Goal: Task Accomplishment & Management: Manage account settings

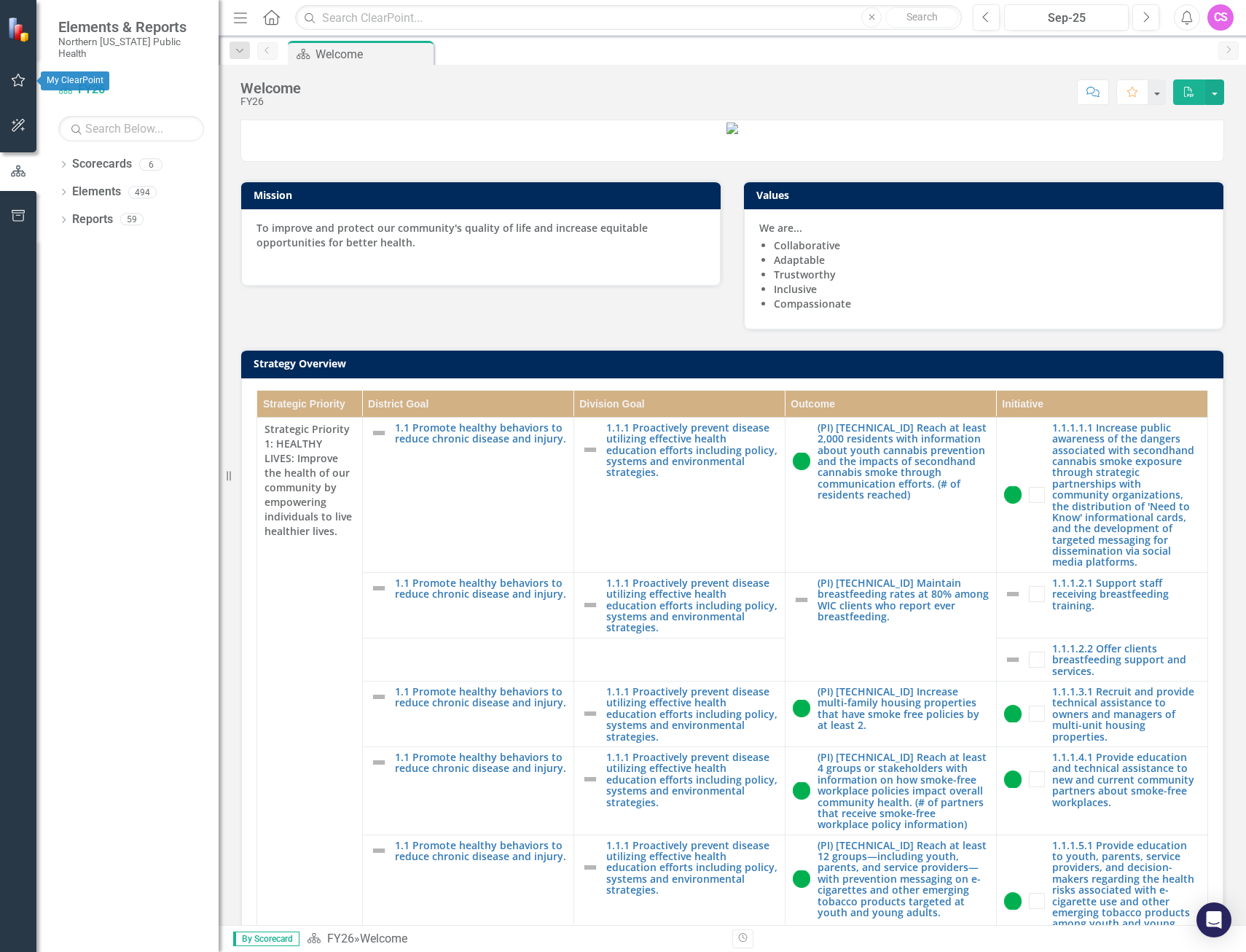
click at [13, 82] on icon "button" at bounding box center [18, 81] width 15 height 12
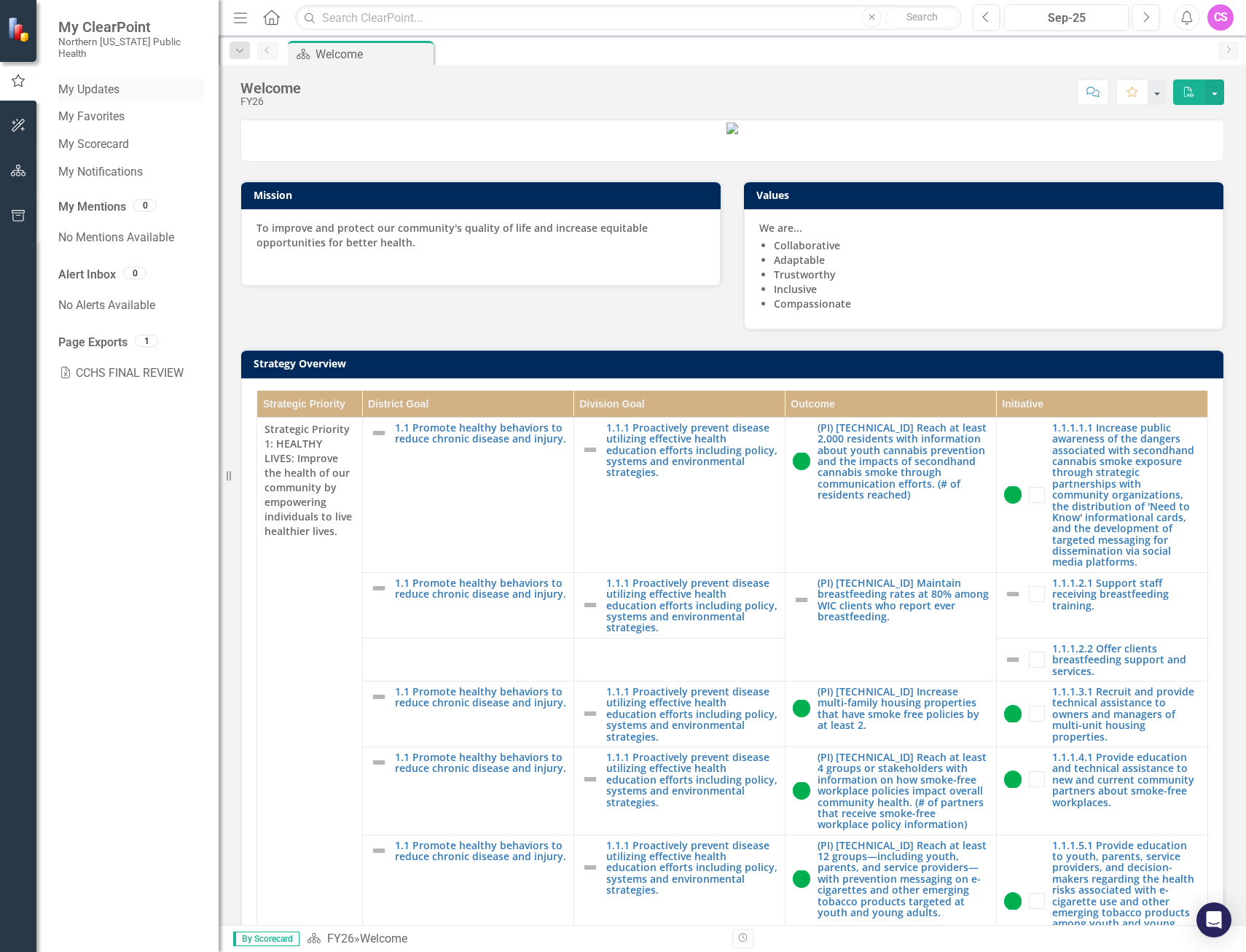
click at [90, 81] on link "My Updates" at bounding box center [131, 89] width 146 height 16
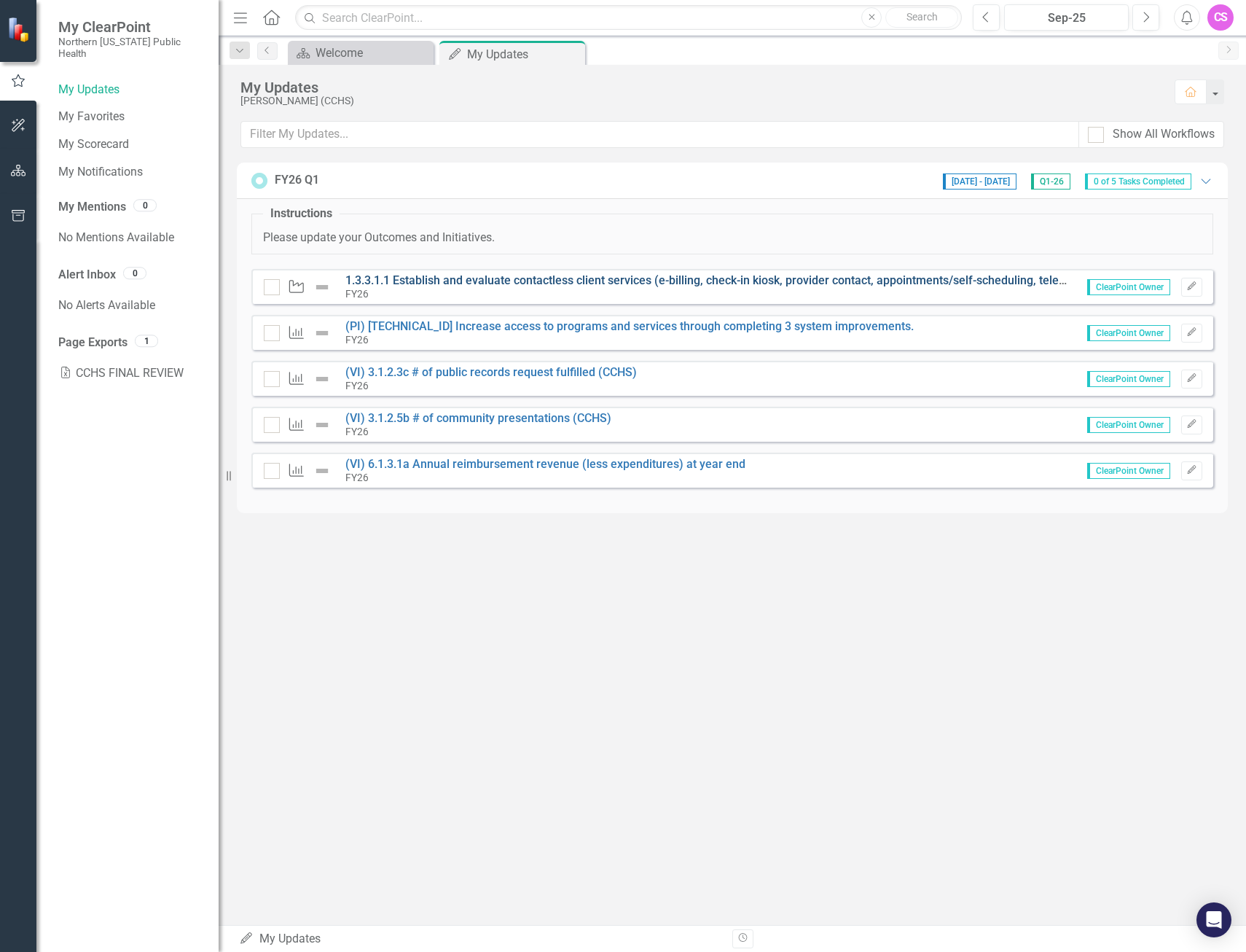
click at [483, 285] on link "1.3.3.1.1 Establish and evaluate contactless client services (e-billing, check-…" at bounding box center [777, 280] width 865 height 13
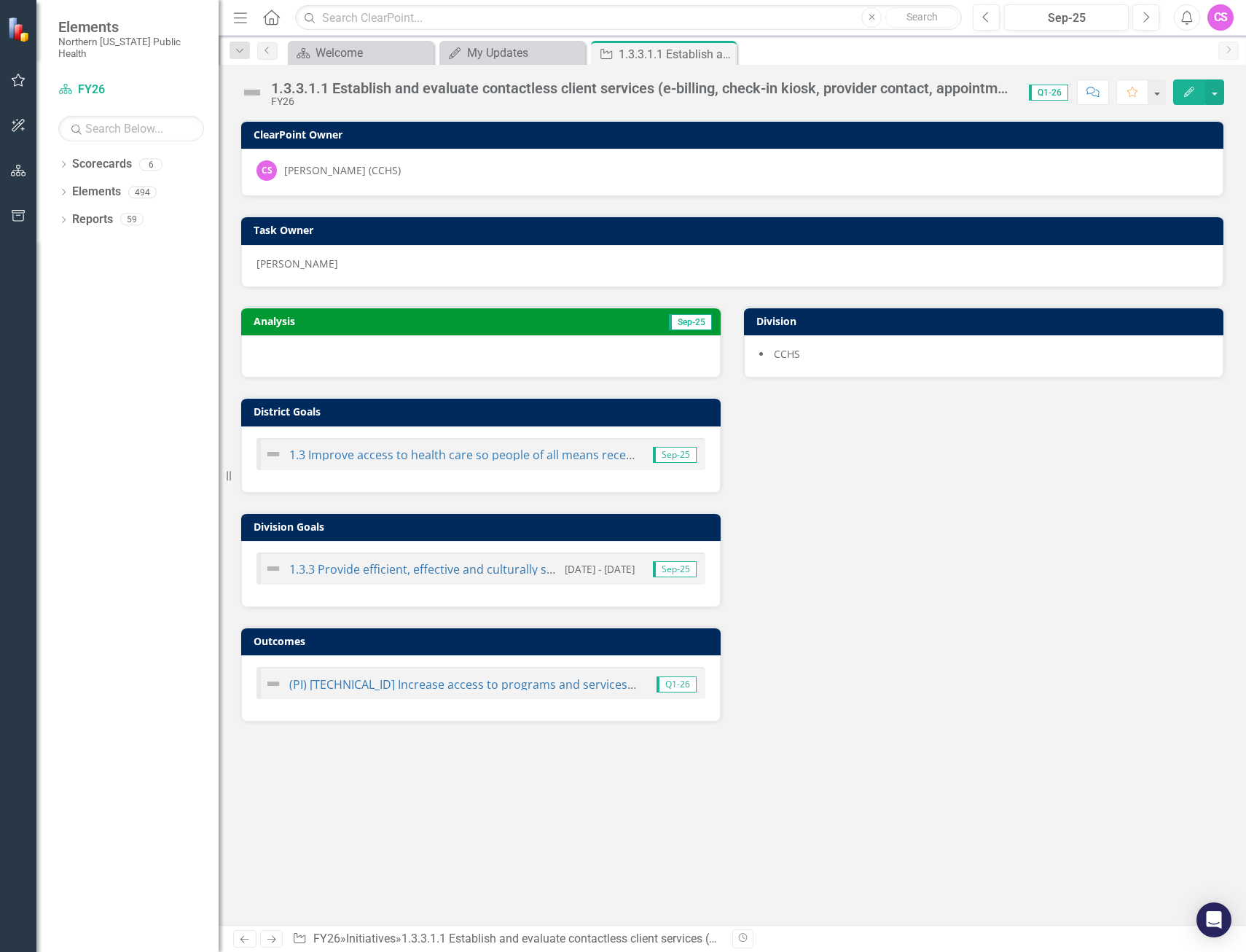
click at [1193, 97] on button "Edit" at bounding box center [1188, 92] width 32 height 26
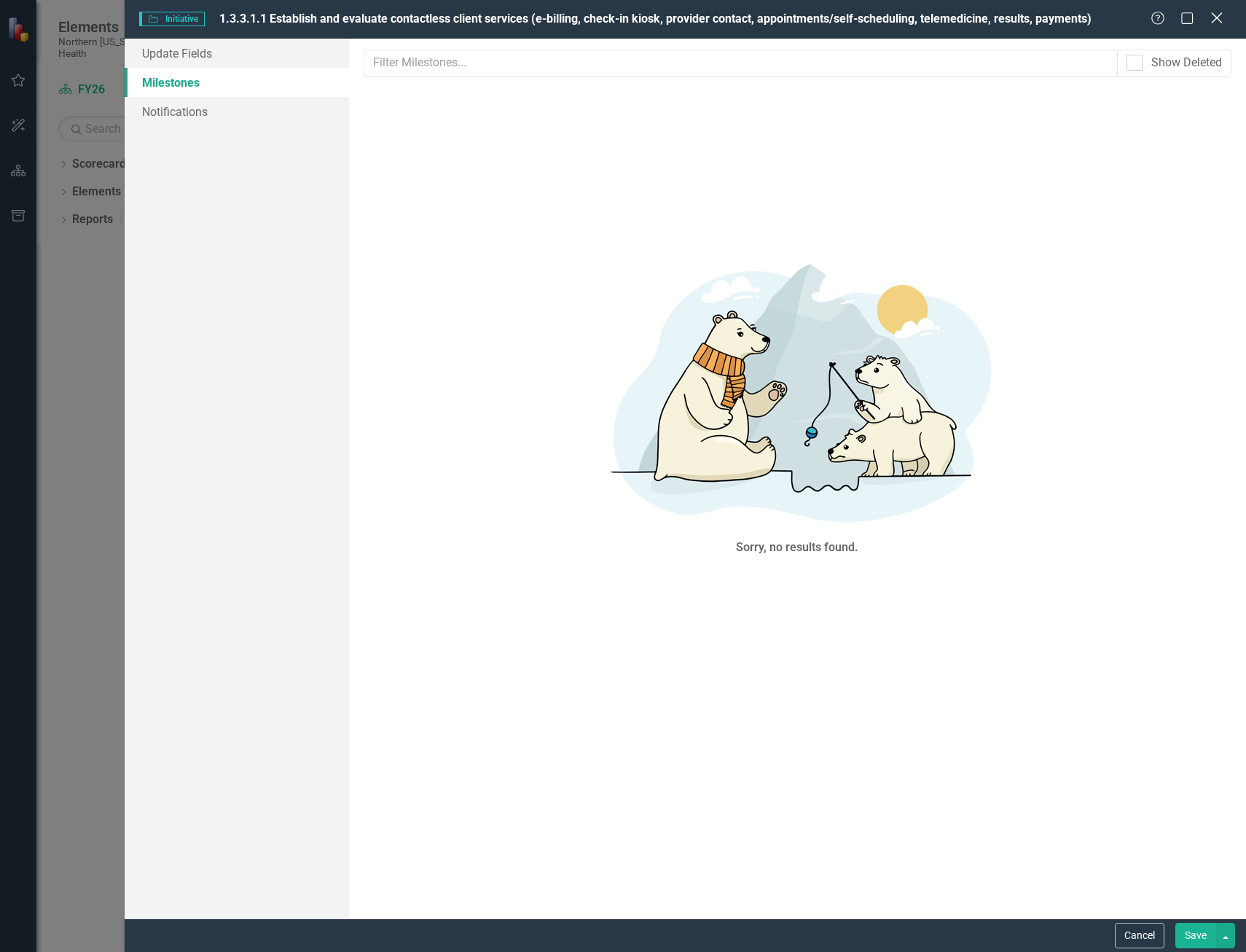
click at [1221, 18] on icon "Close" at bounding box center [1216, 17] width 18 height 13
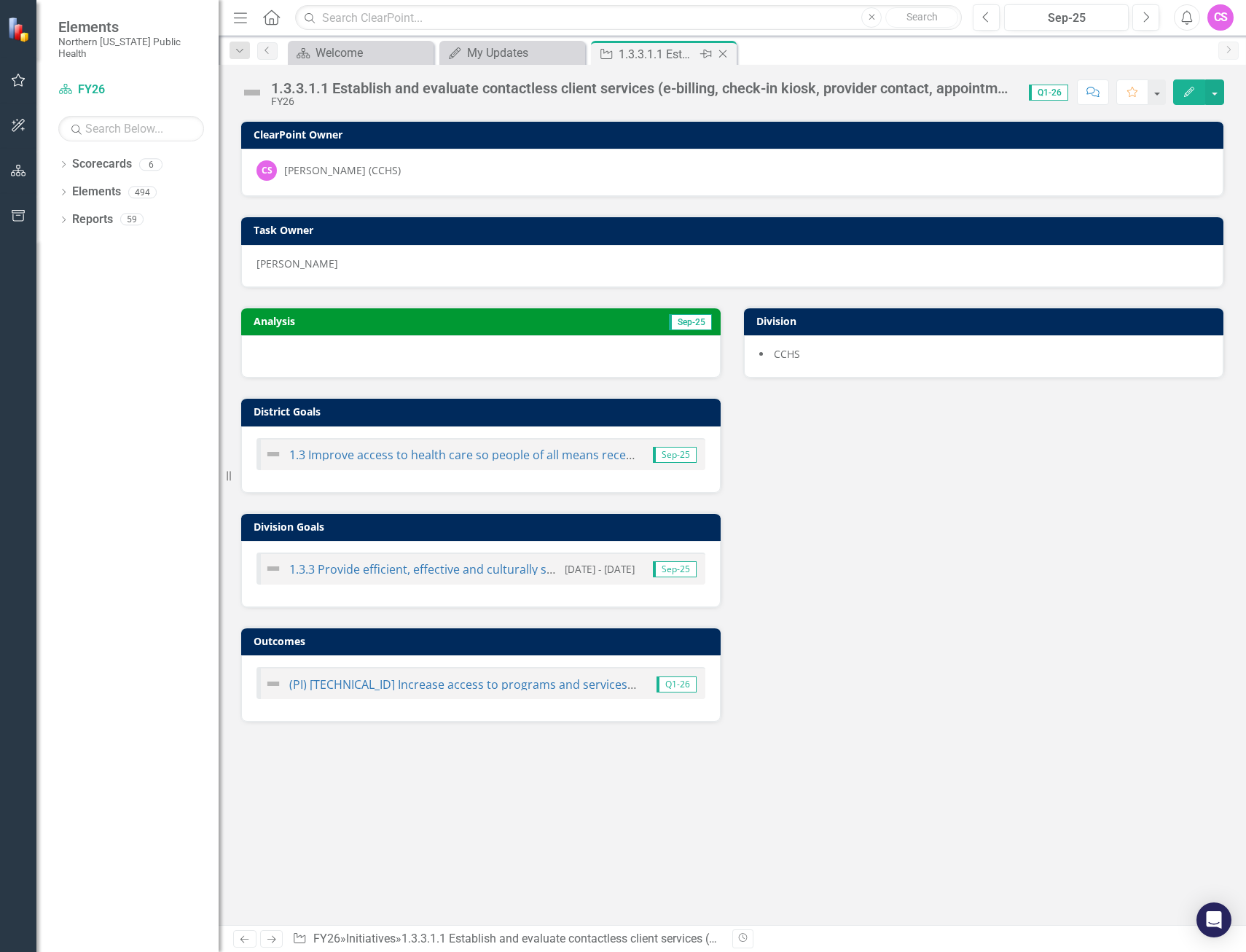
click at [724, 56] on icon "Close" at bounding box center [723, 54] width 14 height 12
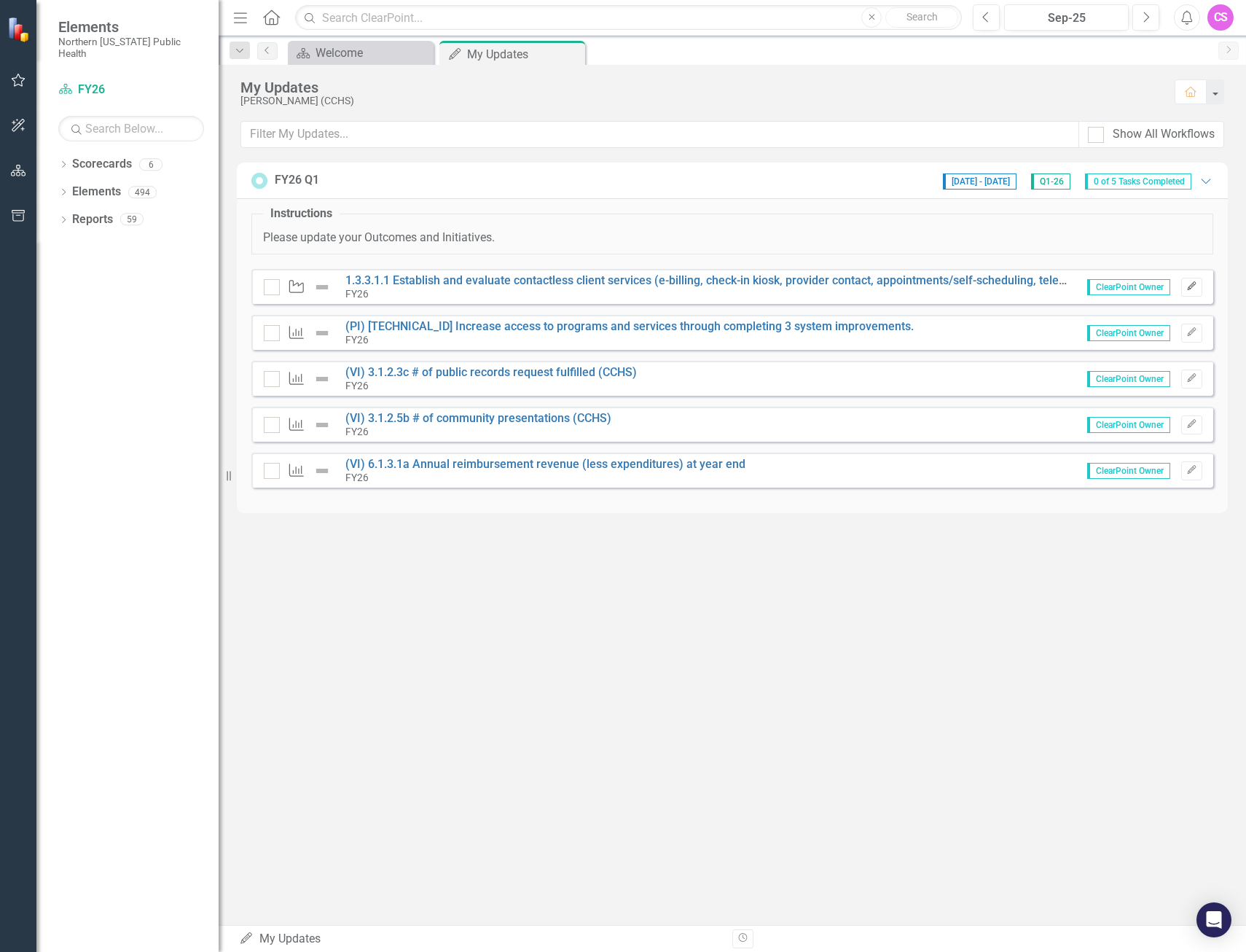
click at [1191, 290] on icon "Edit" at bounding box center [1191, 286] width 11 height 9
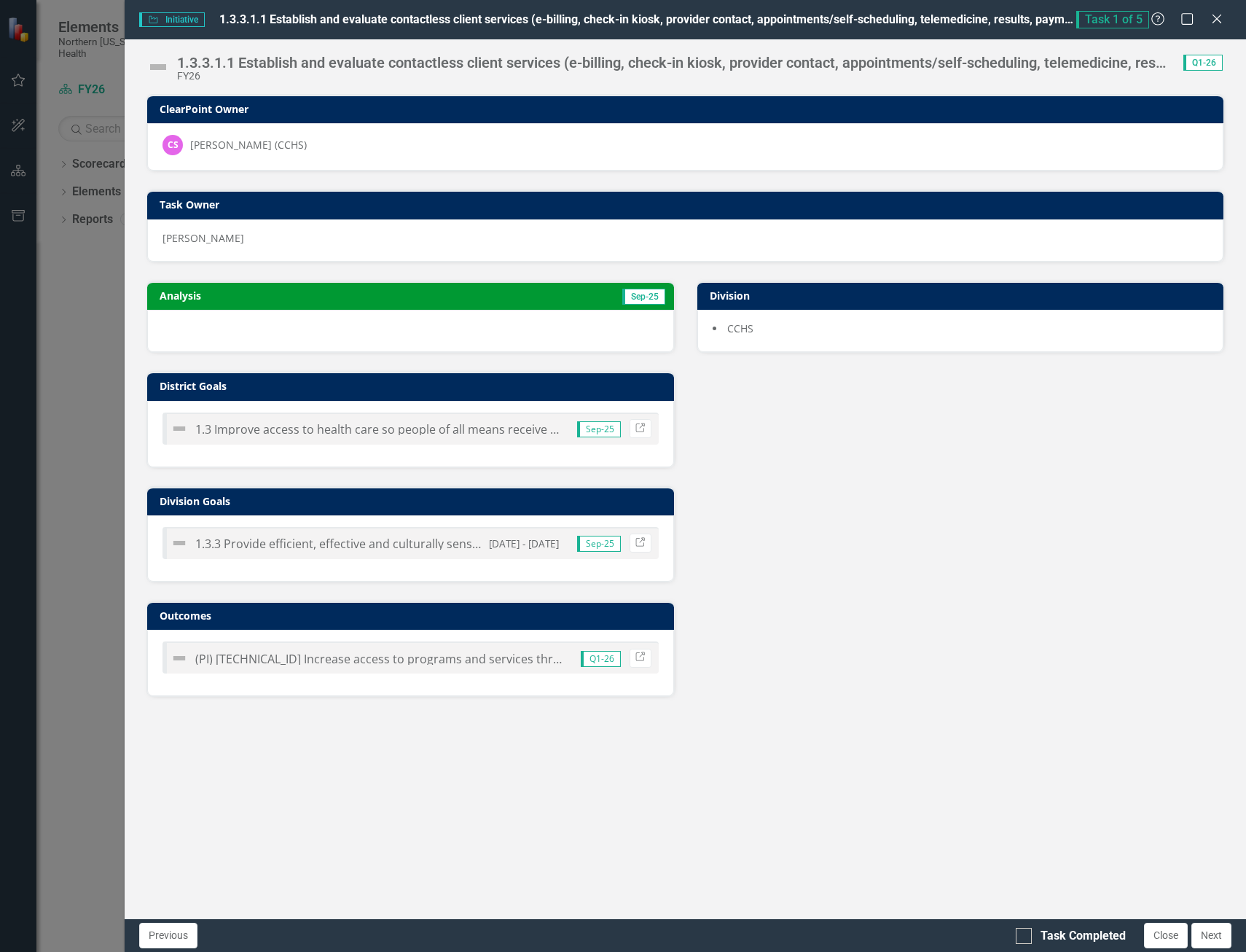
click at [161, 66] on img at bounding box center [158, 67] width 23 height 23
click at [161, 65] on img at bounding box center [158, 67] width 23 height 23
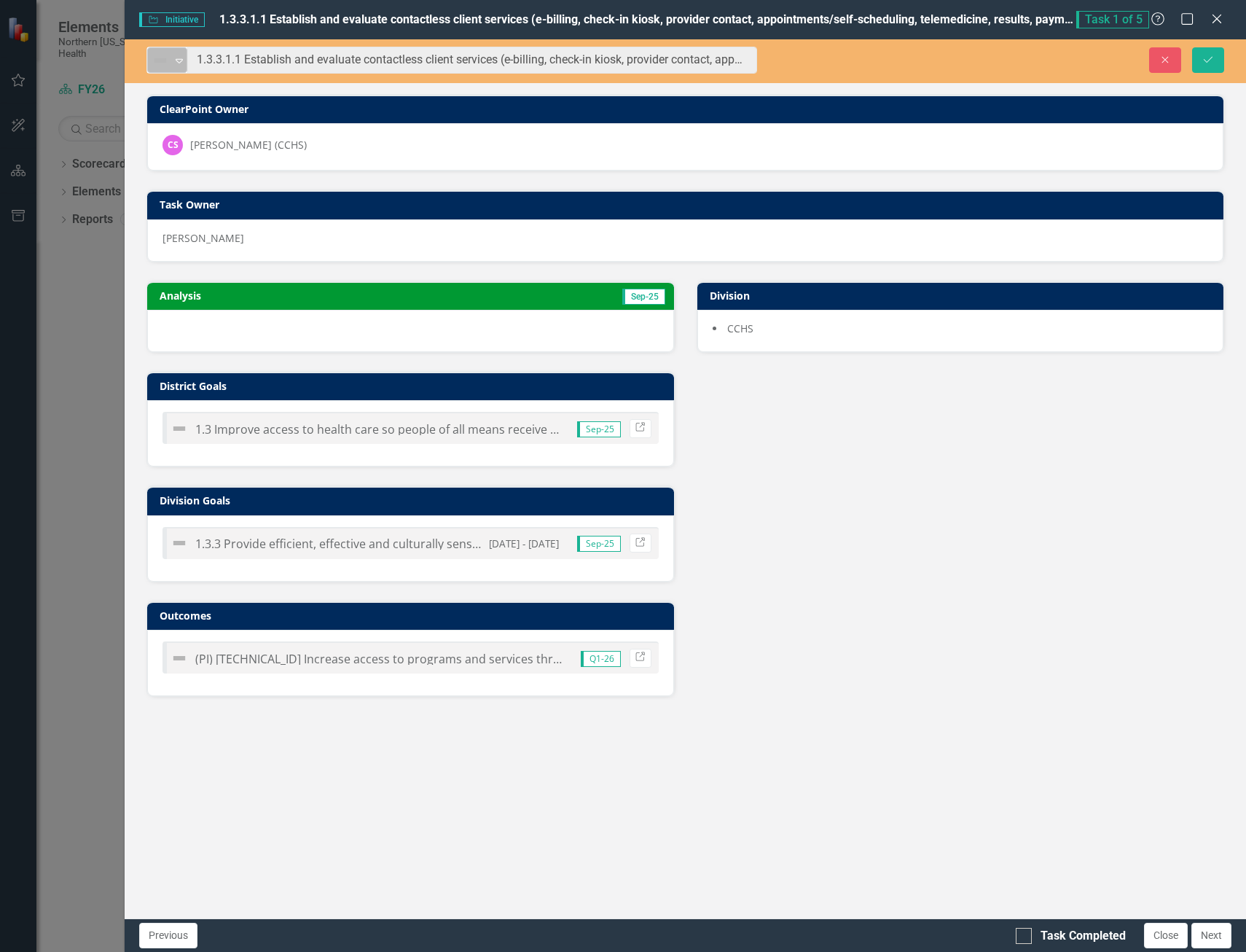
click at [179, 58] on icon "Expand" at bounding box center [178, 60] width 14 height 12
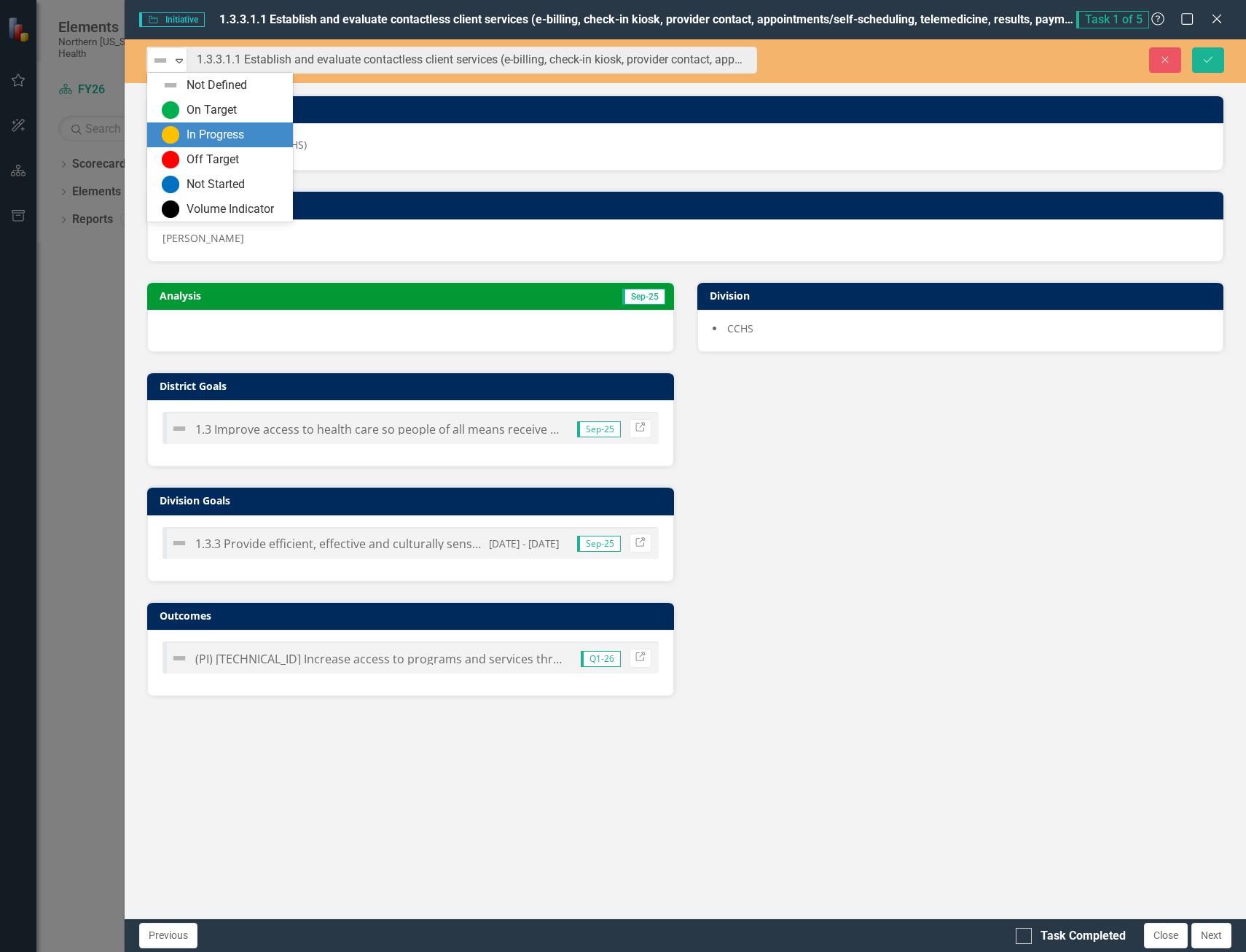
click at [188, 131] on div "In Progress" at bounding box center [216, 134] width 58 height 16
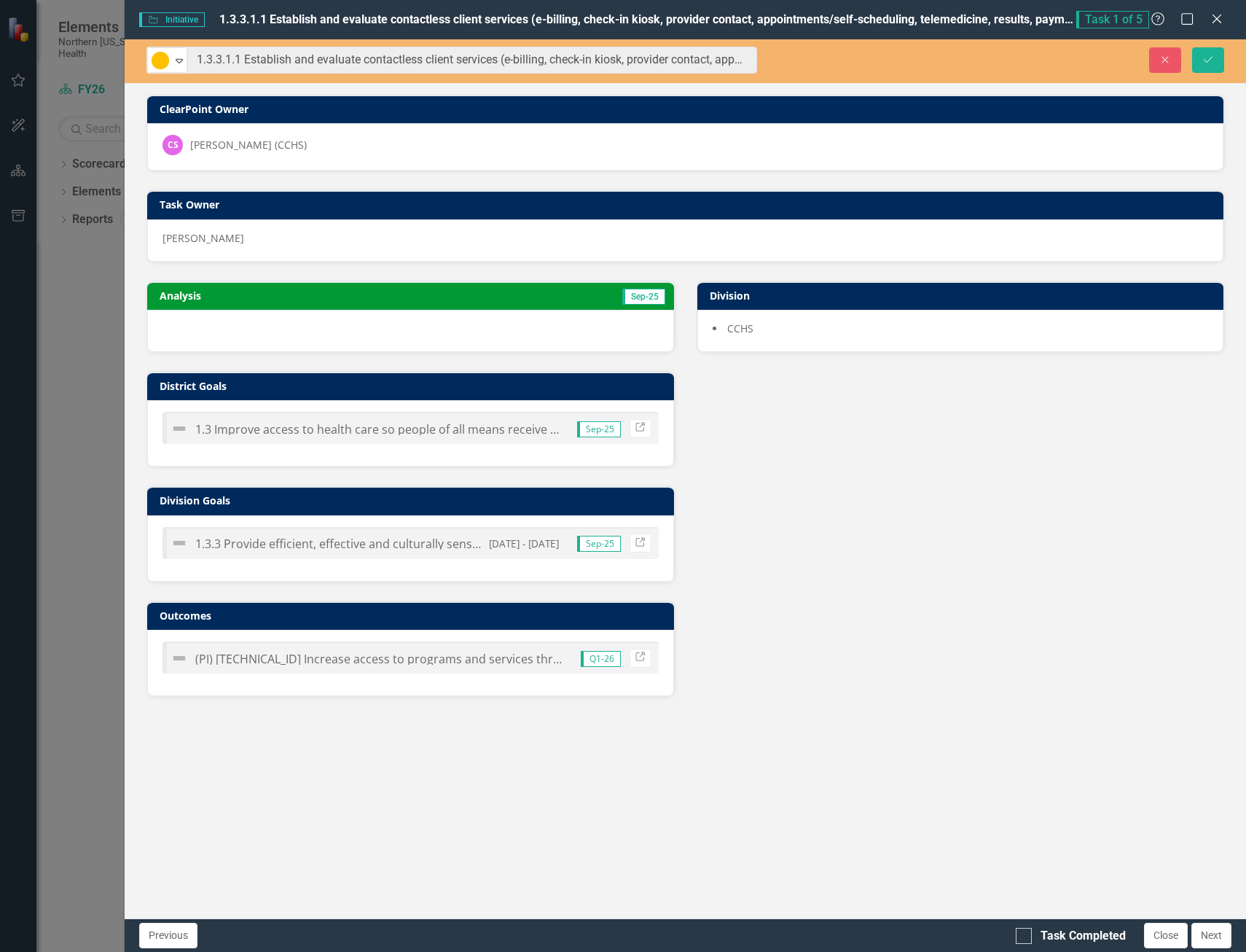
click at [355, 329] on div at bounding box center [411, 331] width 527 height 42
click at [335, 324] on div at bounding box center [411, 331] width 527 height 42
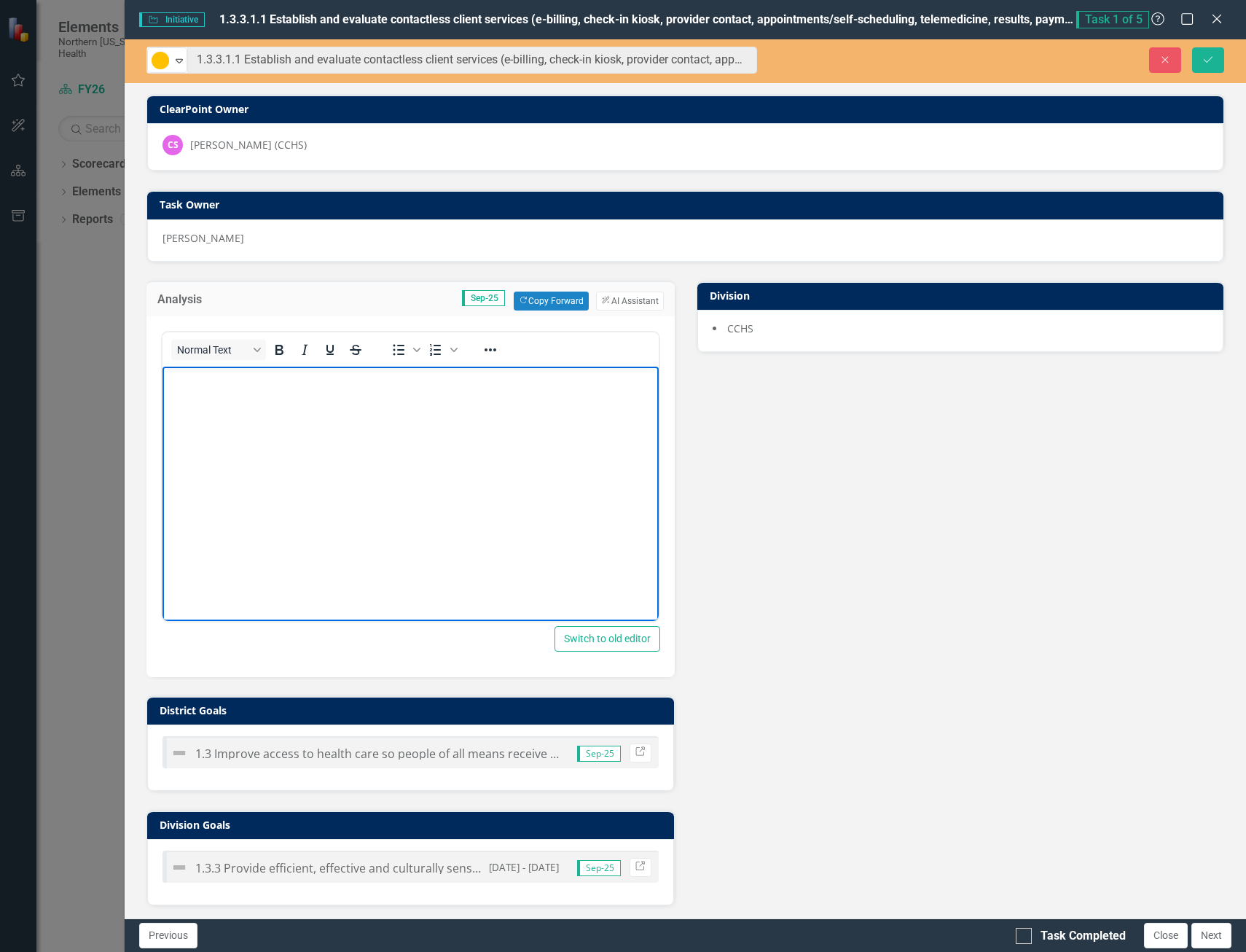
click at [216, 395] on body "Rich Text Area. Press ALT-0 for help." at bounding box center [411, 476] width 496 height 219
click at [224, 383] on p "On July" at bounding box center [410, 379] width 489 height 17
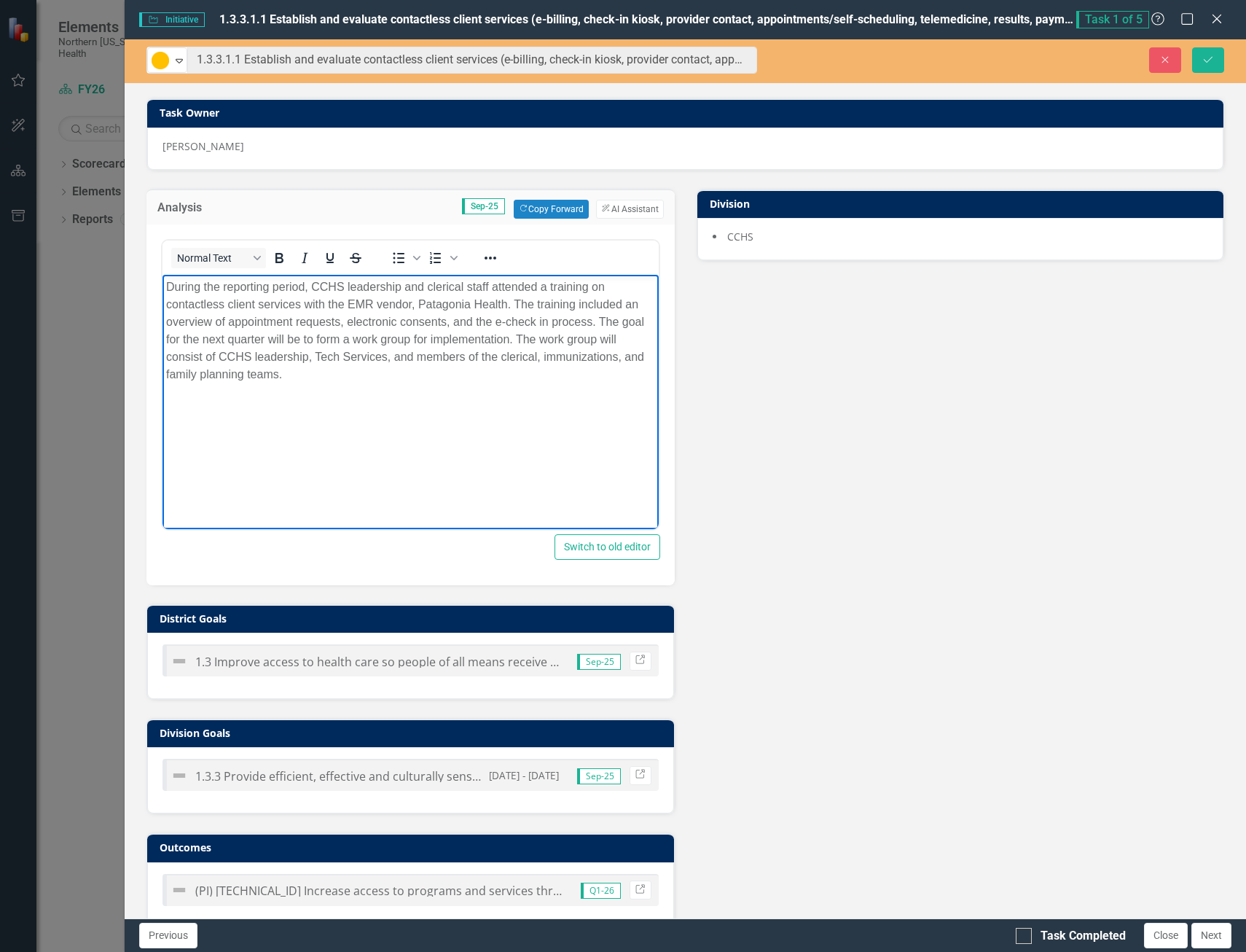
scroll to position [117, 0]
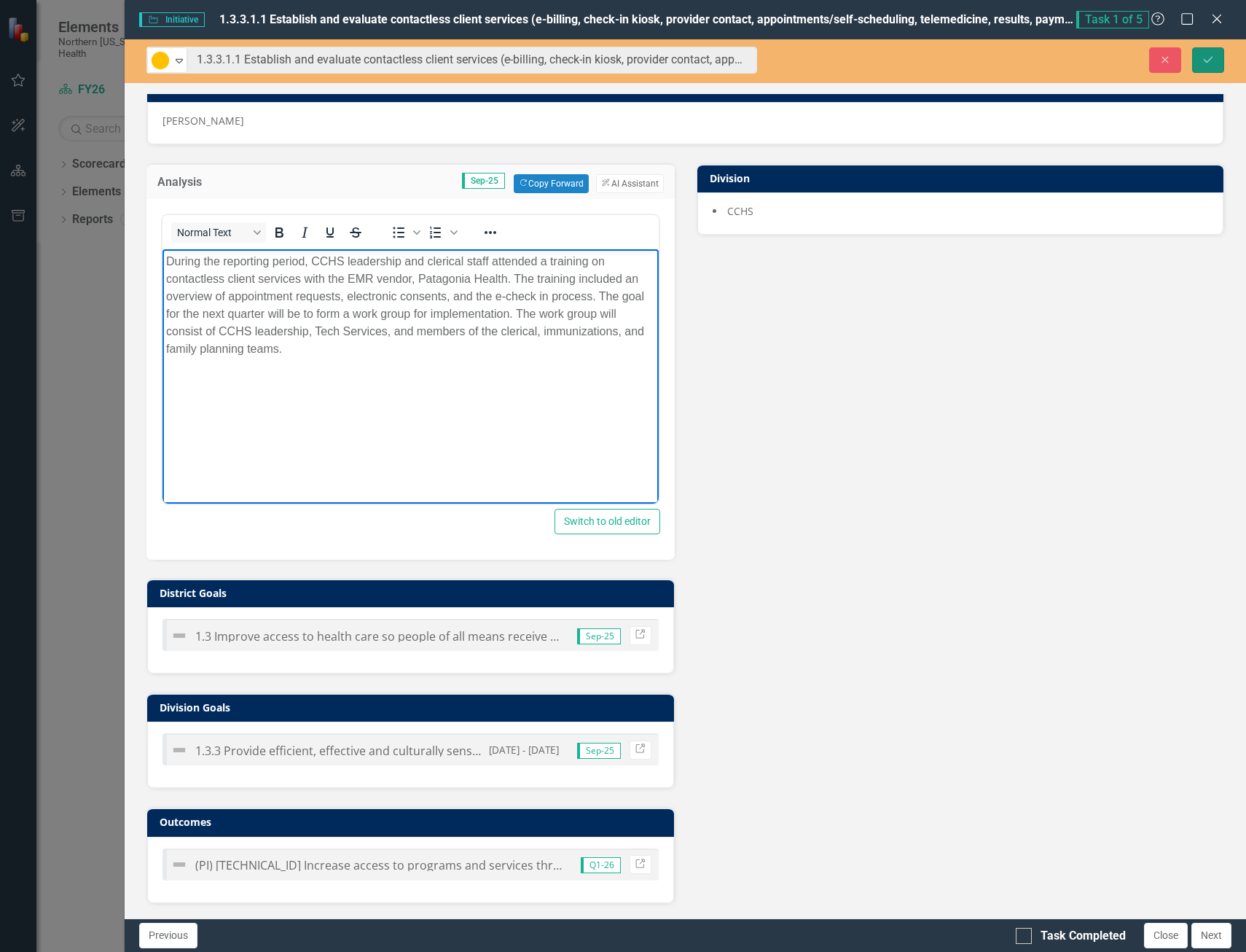
click at [1203, 61] on icon "Save" at bounding box center [1209, 59] width 13 height 11
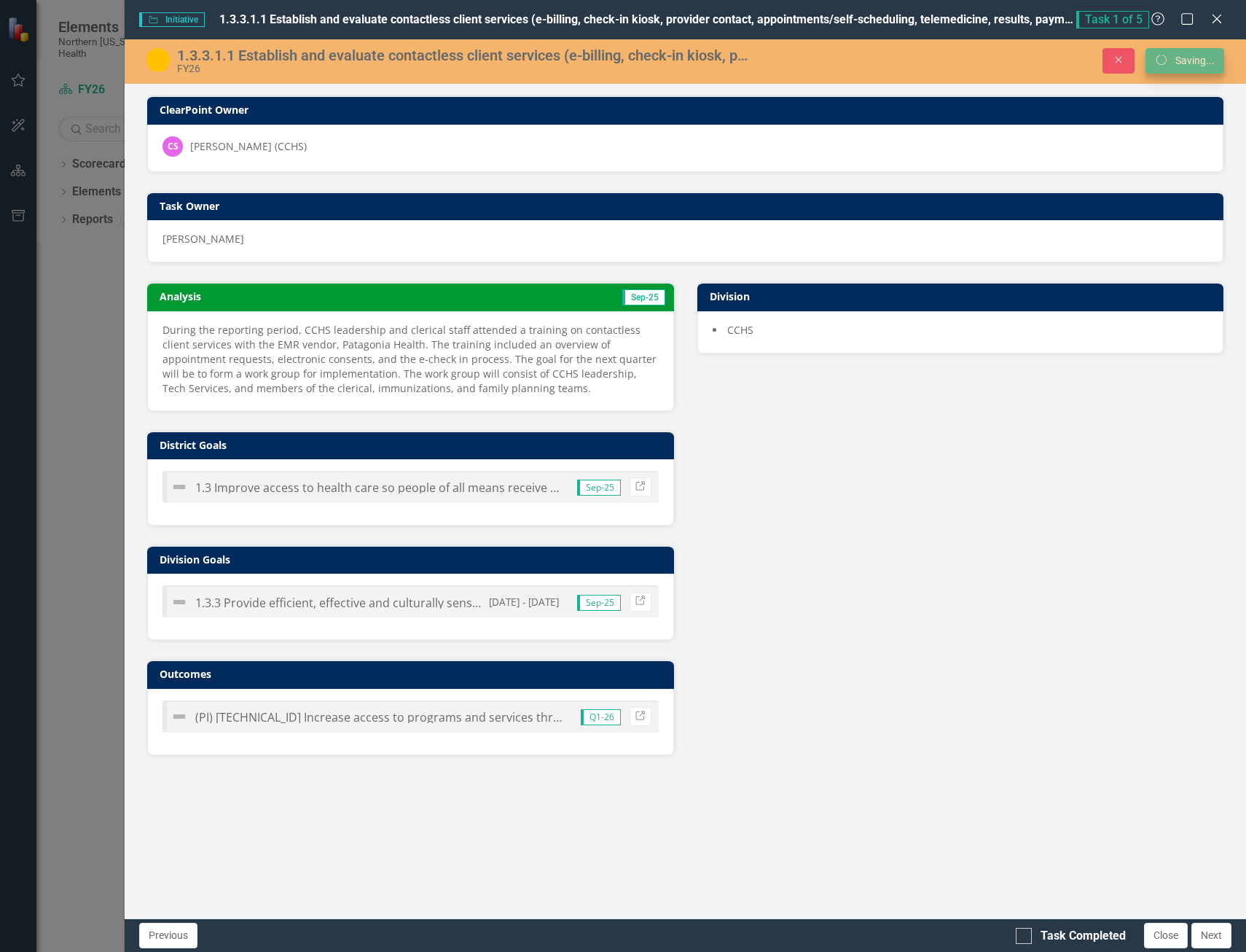
scroll to position [0, 0]
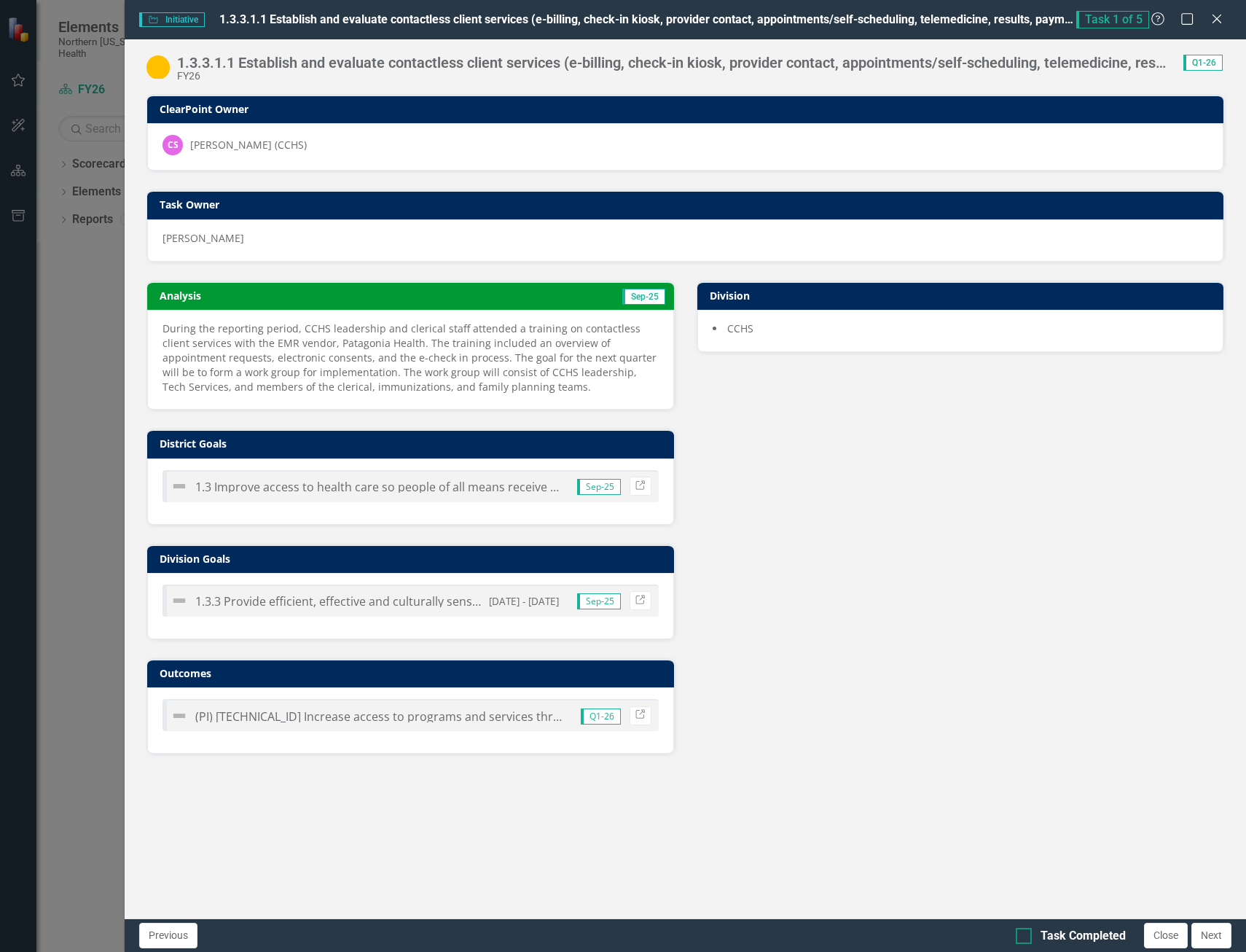
click at [1027, 937] on div at bounding box center [1024, 936] width 16 height 16
click at [1026, 937] on input "Task Completed" at bounding box center [1021, 933] width 10 height 10
checkbox input "true"
click at [1210, 939] on button "Next" at bounding box center [1211, 936] width 40 height 26
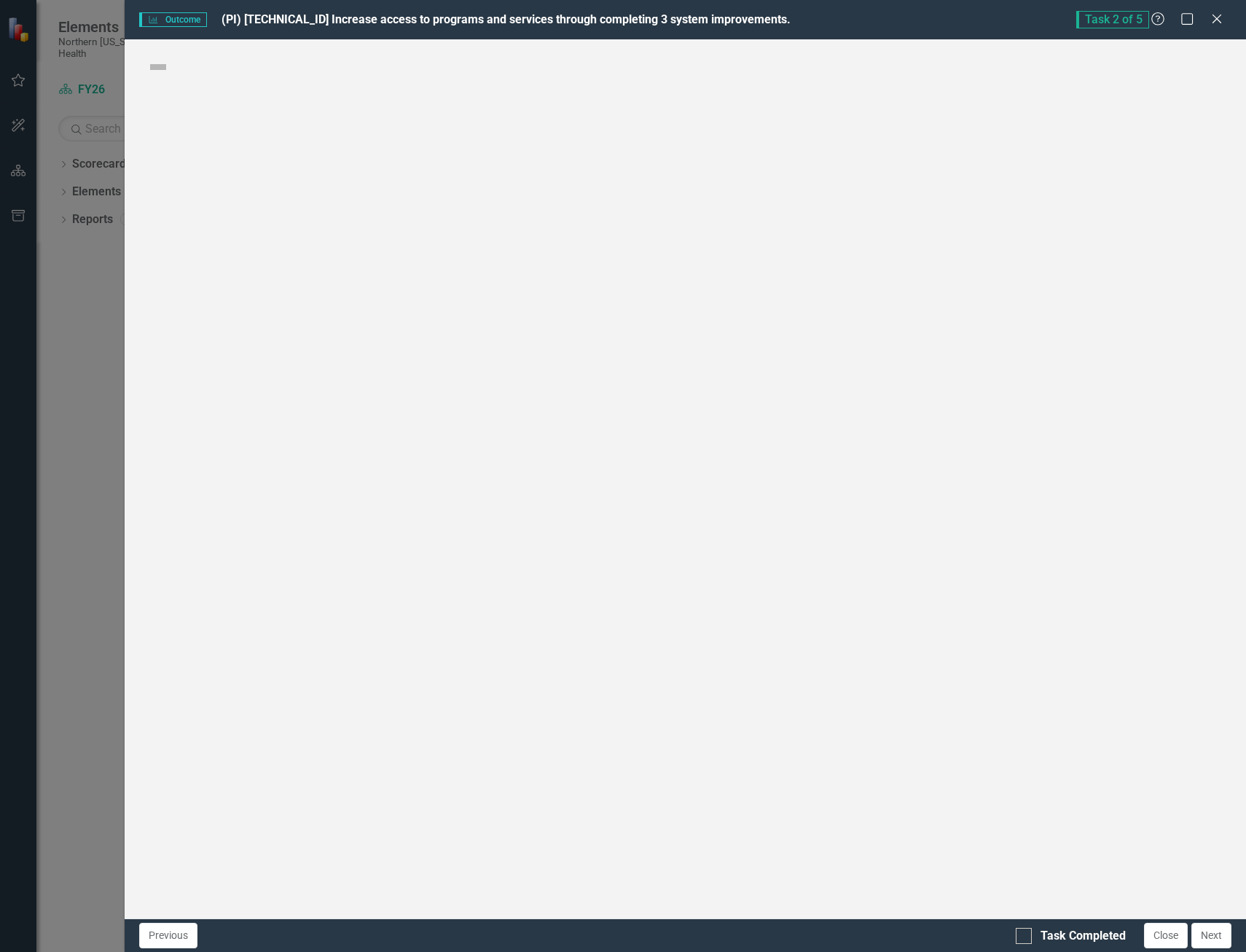
checkbox input "true"
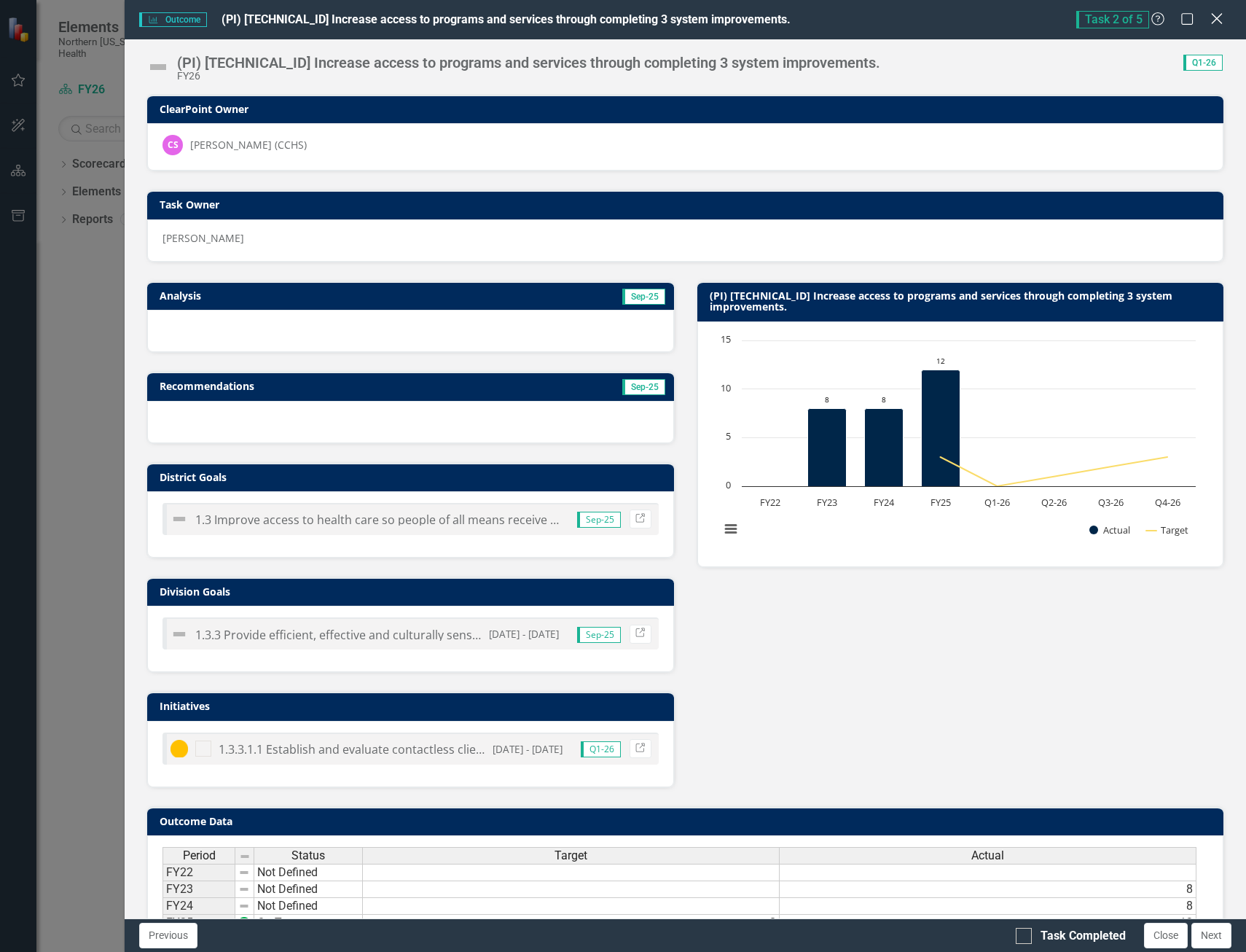
click at [1221, 23] on icon "Close" at bounding box center [1216, 18] width 18 height 13
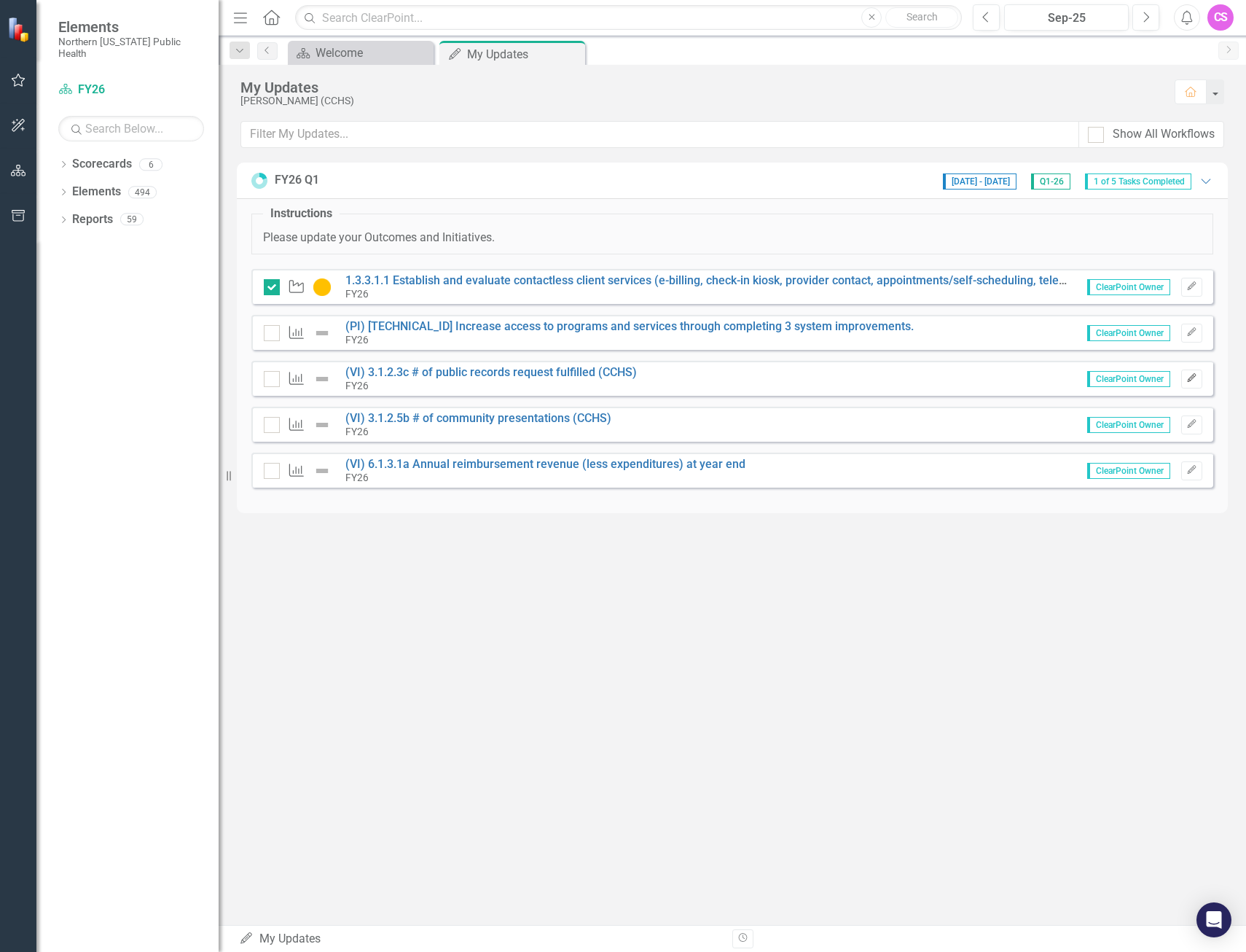
click at [1192, 383] on button "Edit" at bounding box center [1192, 380] width 21 height 19
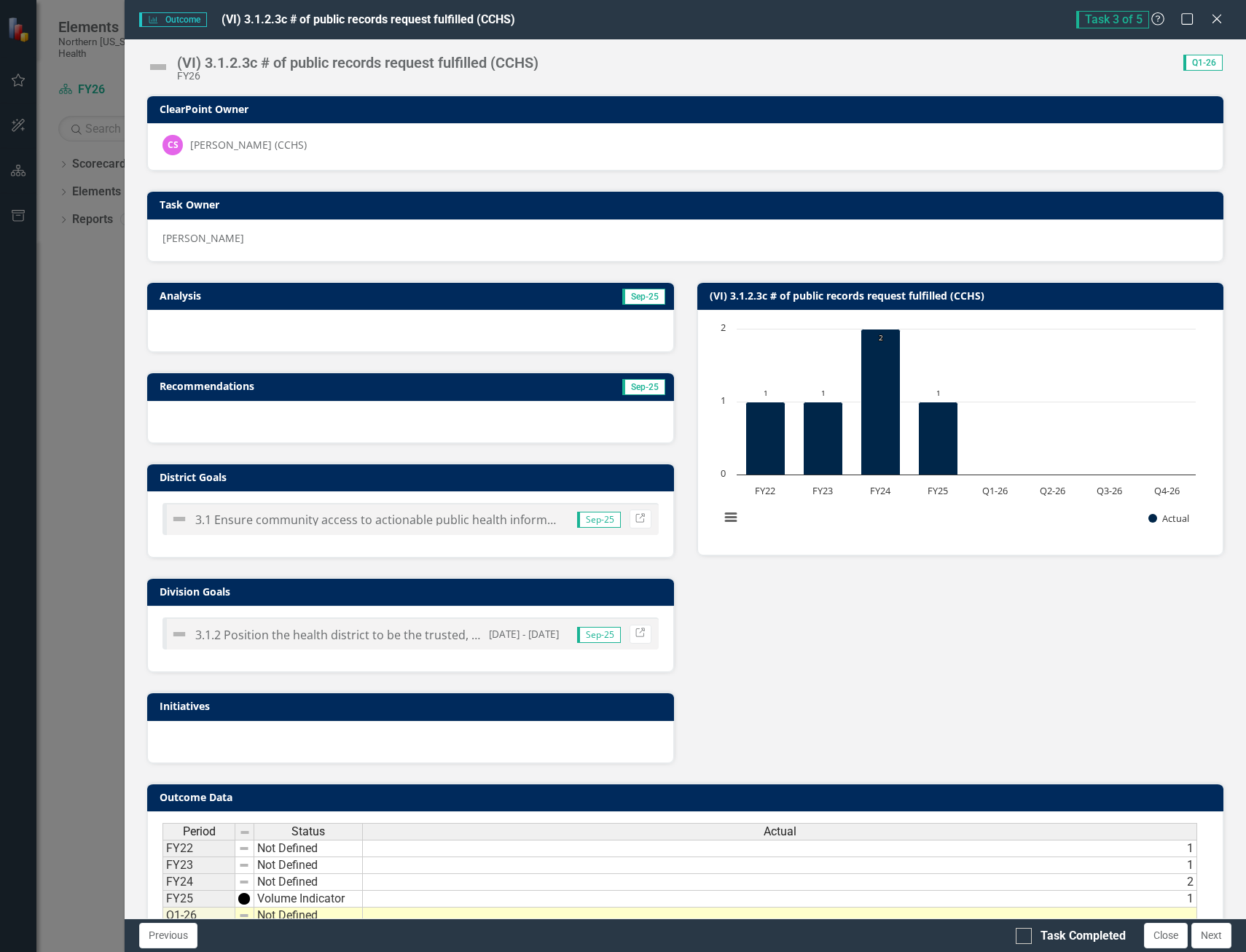
click at [166, 67] on img at bounding box center [158, 67] width 23 height 23
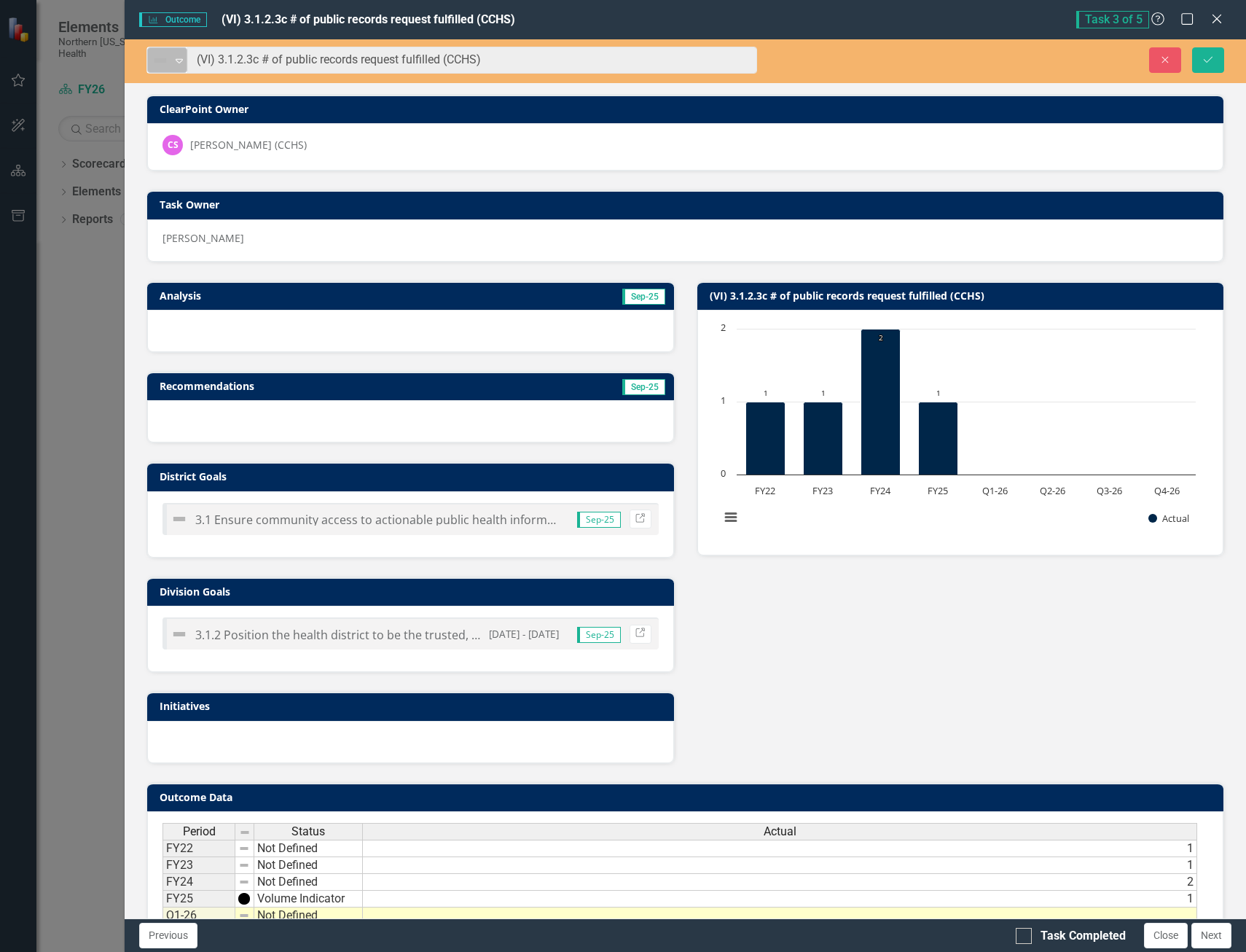
click at [175, 60] on icon "Expand" at bounding box center [178, 60] width 14 height 12
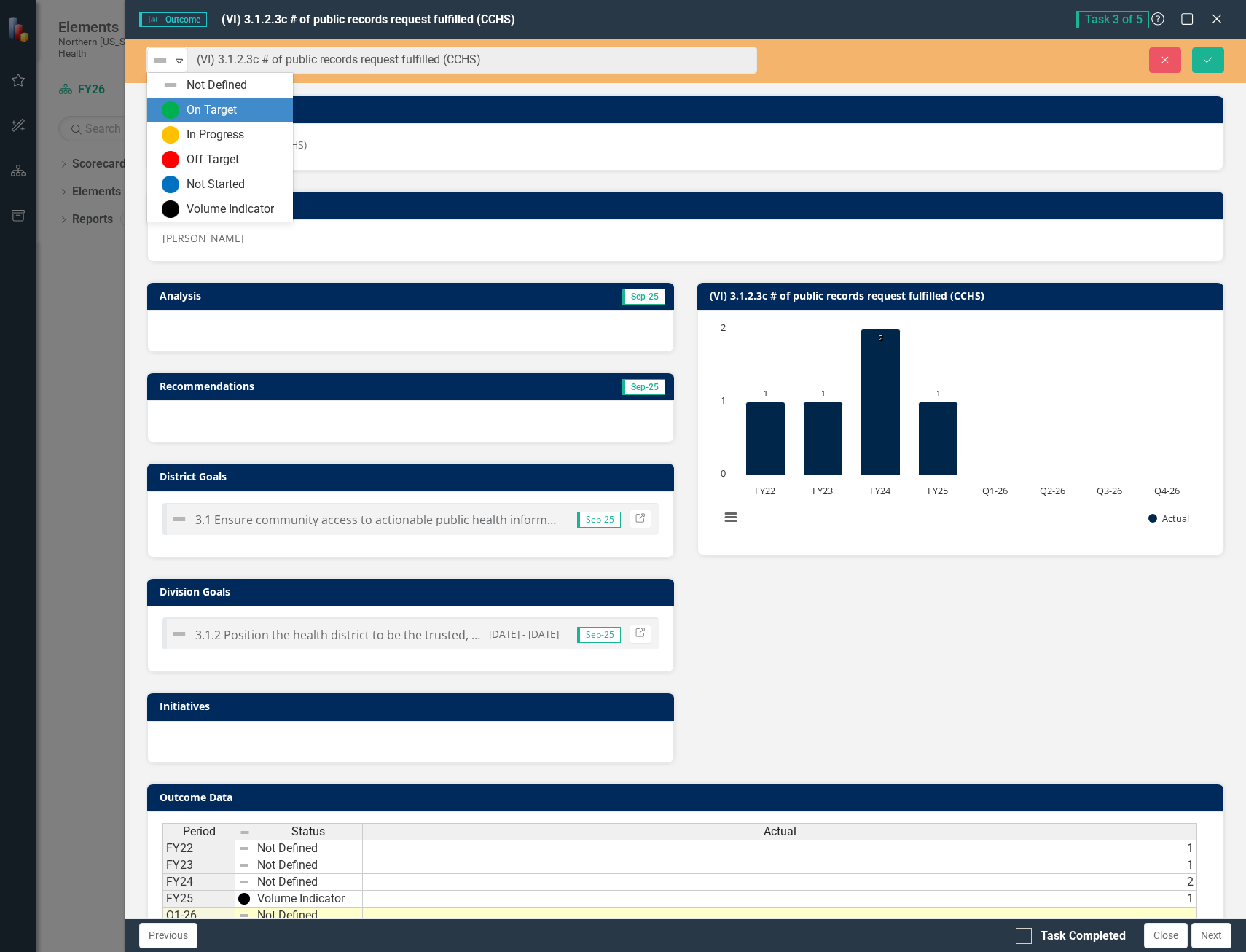
click at [181, 105] on div "On Target" at bounding box center [223, 110] width 123 height 17
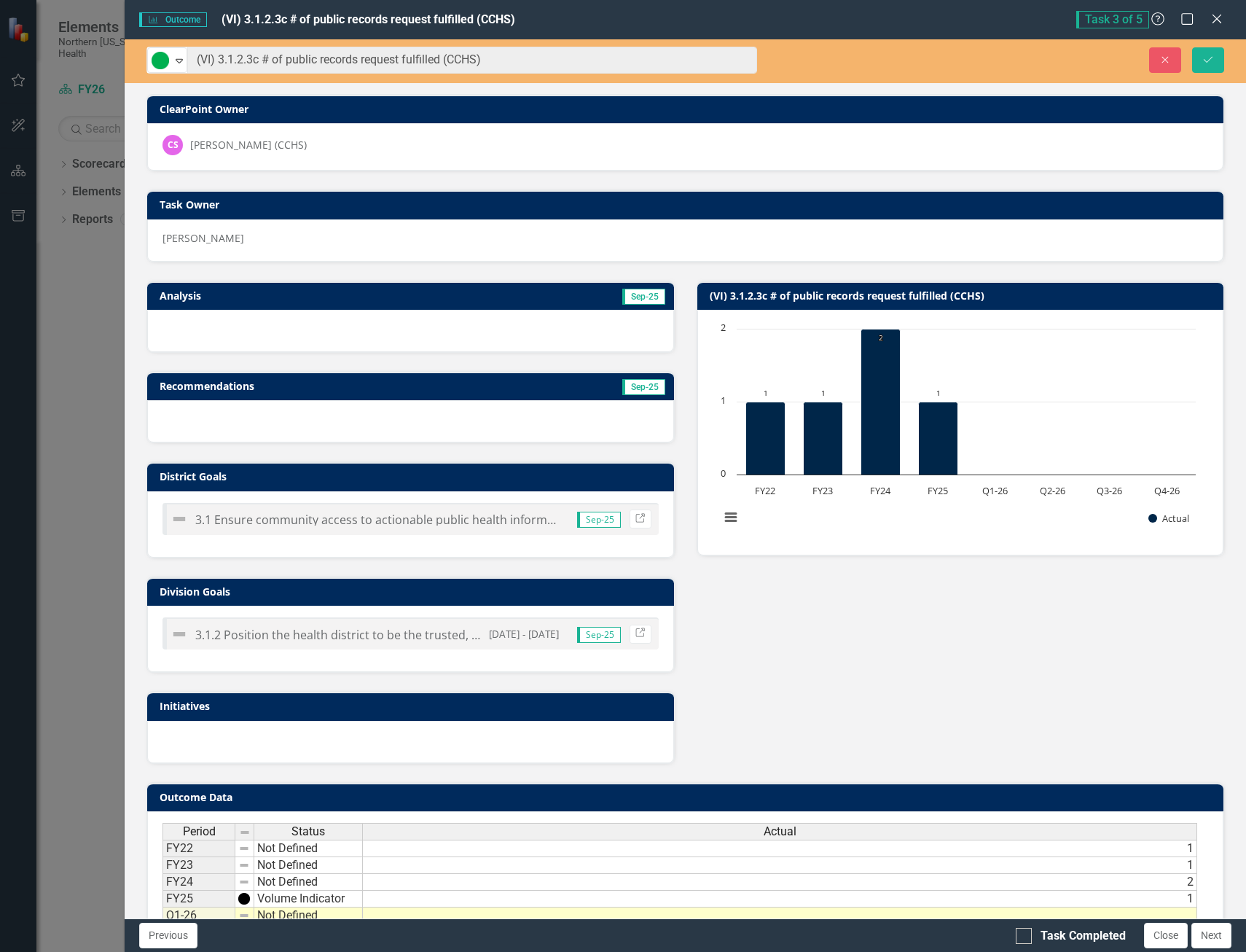
click at [231, 321] on div at bounding box center [411, 331] width 527 height 42
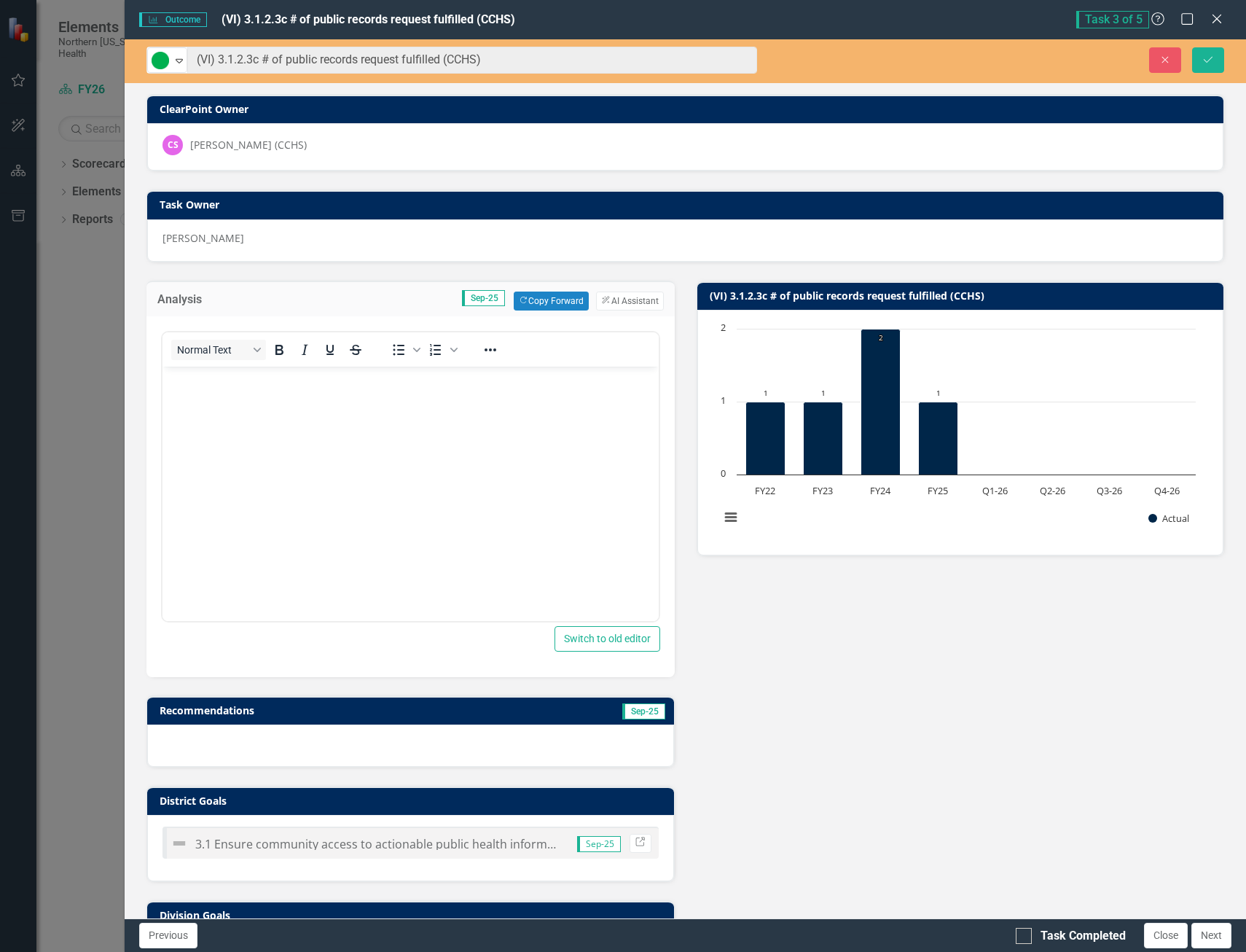
click at [229, 413] on body "Rich Text Area. Press ALT-0 for help." at bounding box center [411, 476] width 496 height 219
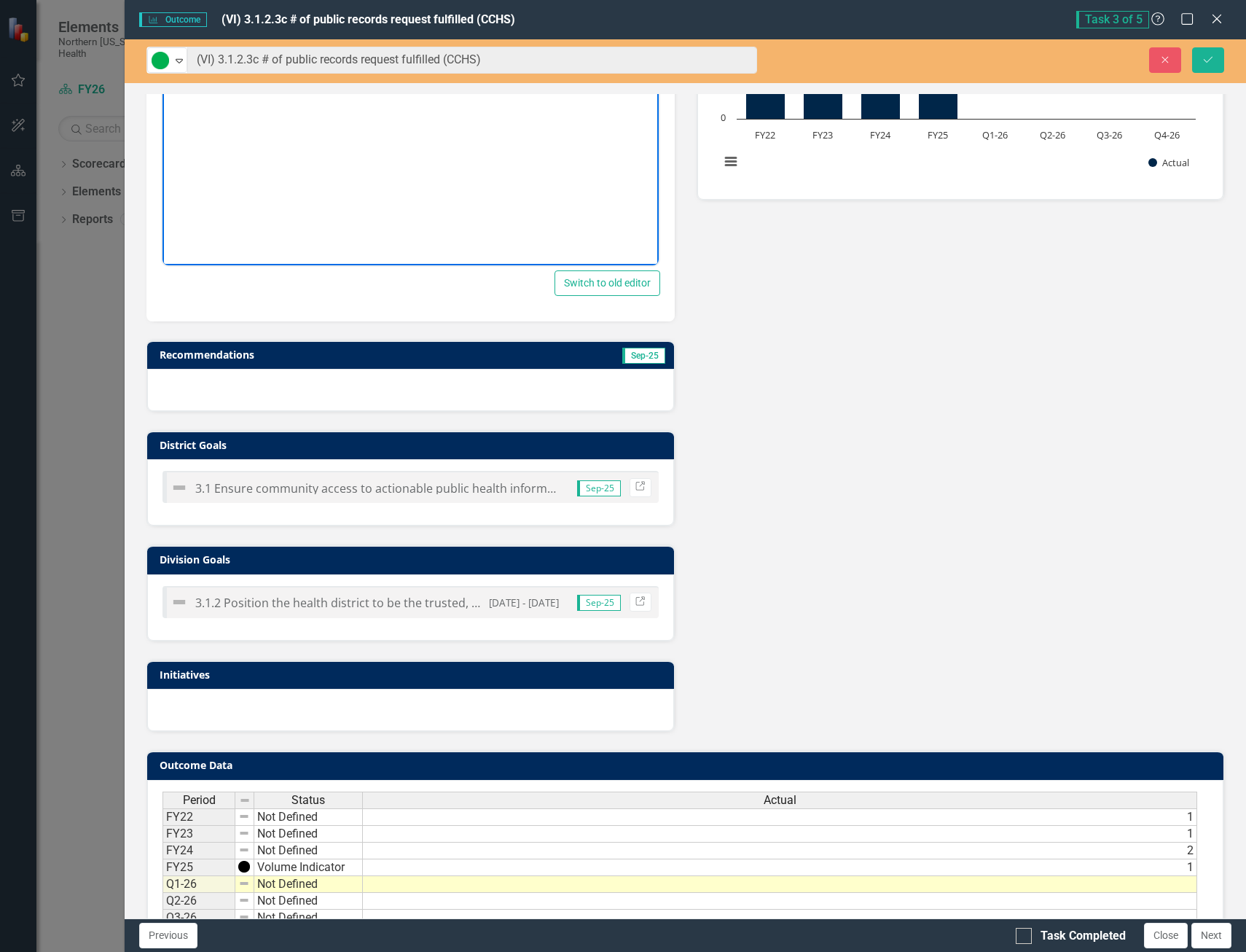
scroll to position [418, 0]
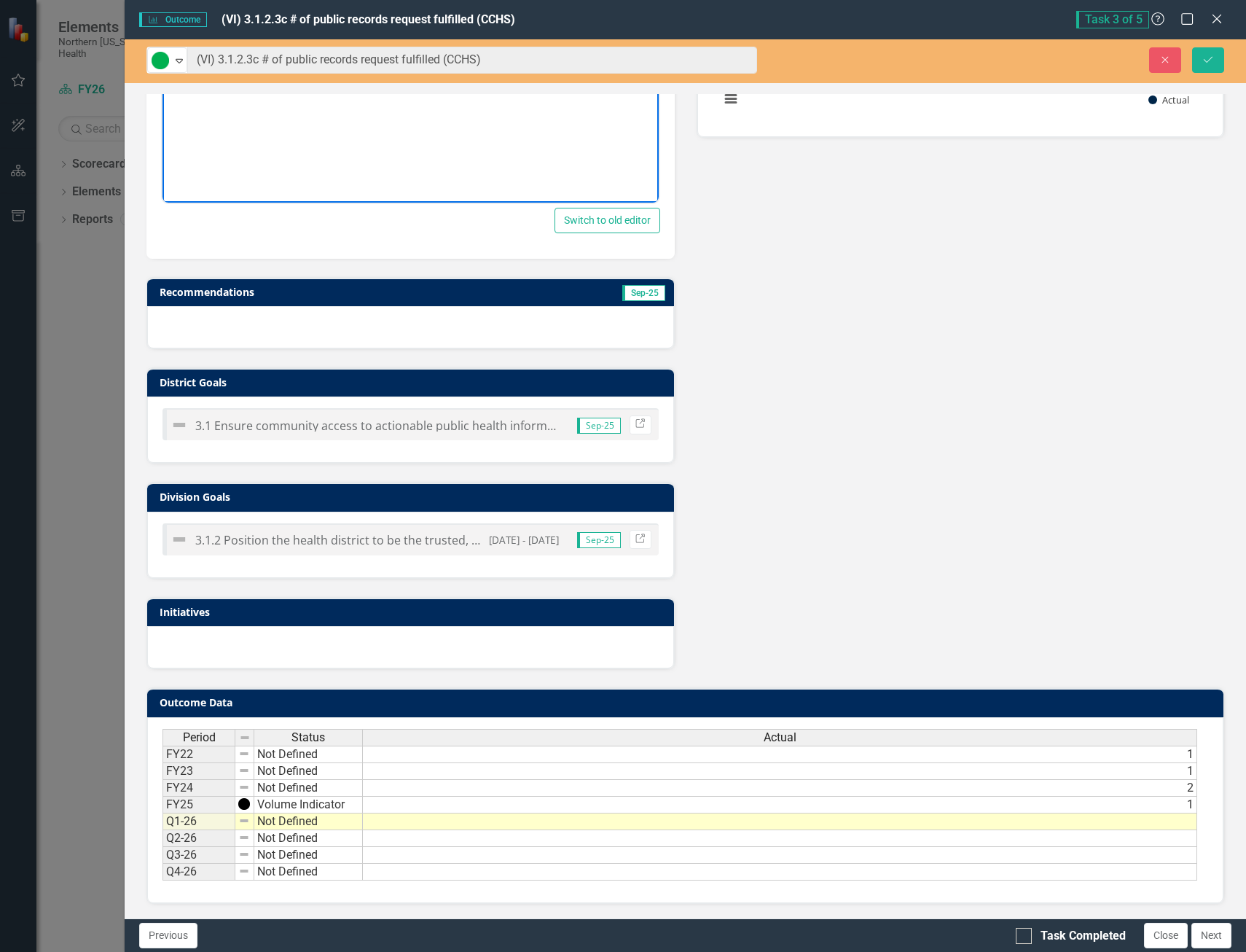
click at [448, 822] on td at bounding box center [780, 822] width 835 height 16
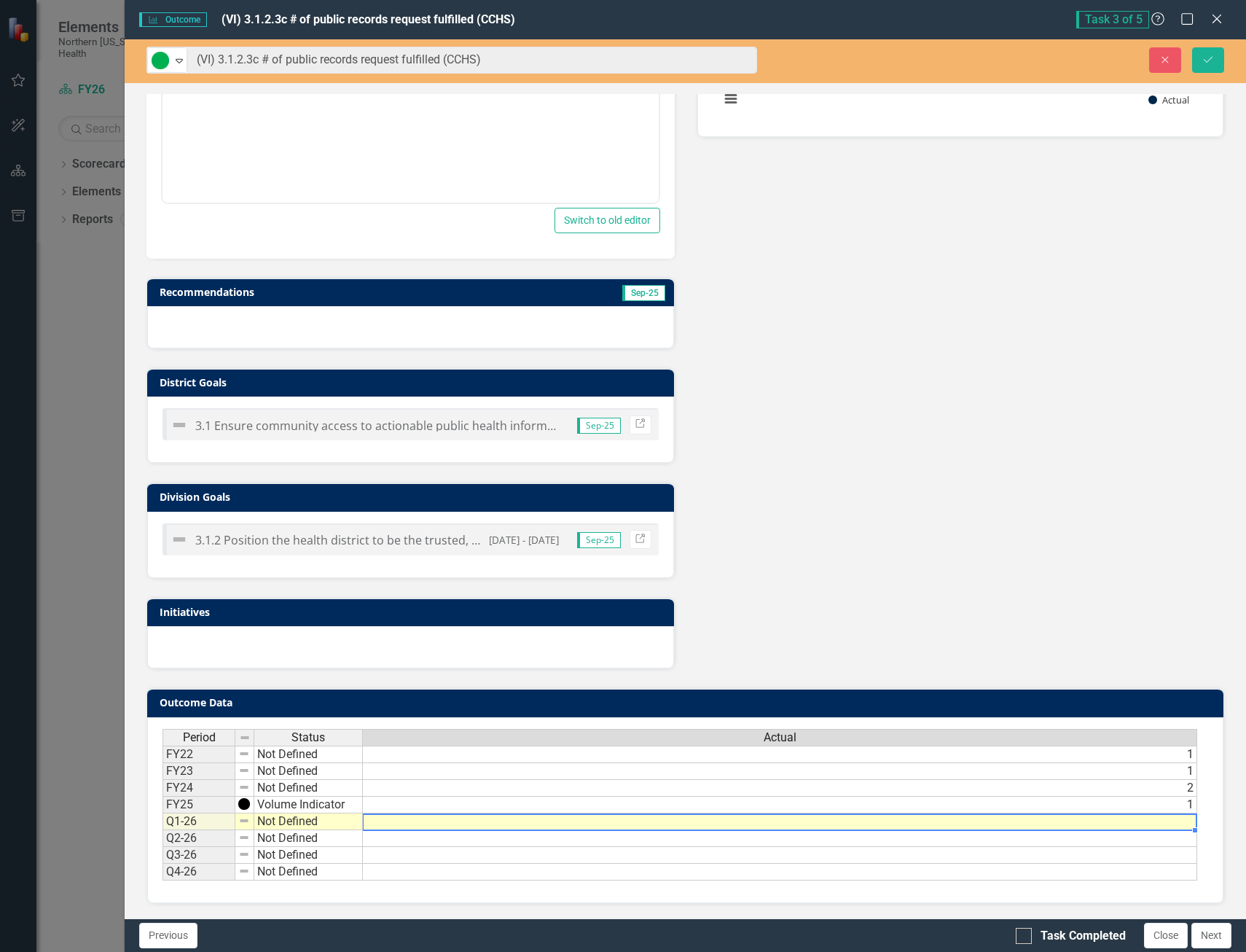
click at [448, 822] on td at bounding box center [780, 822] width 835 height 16
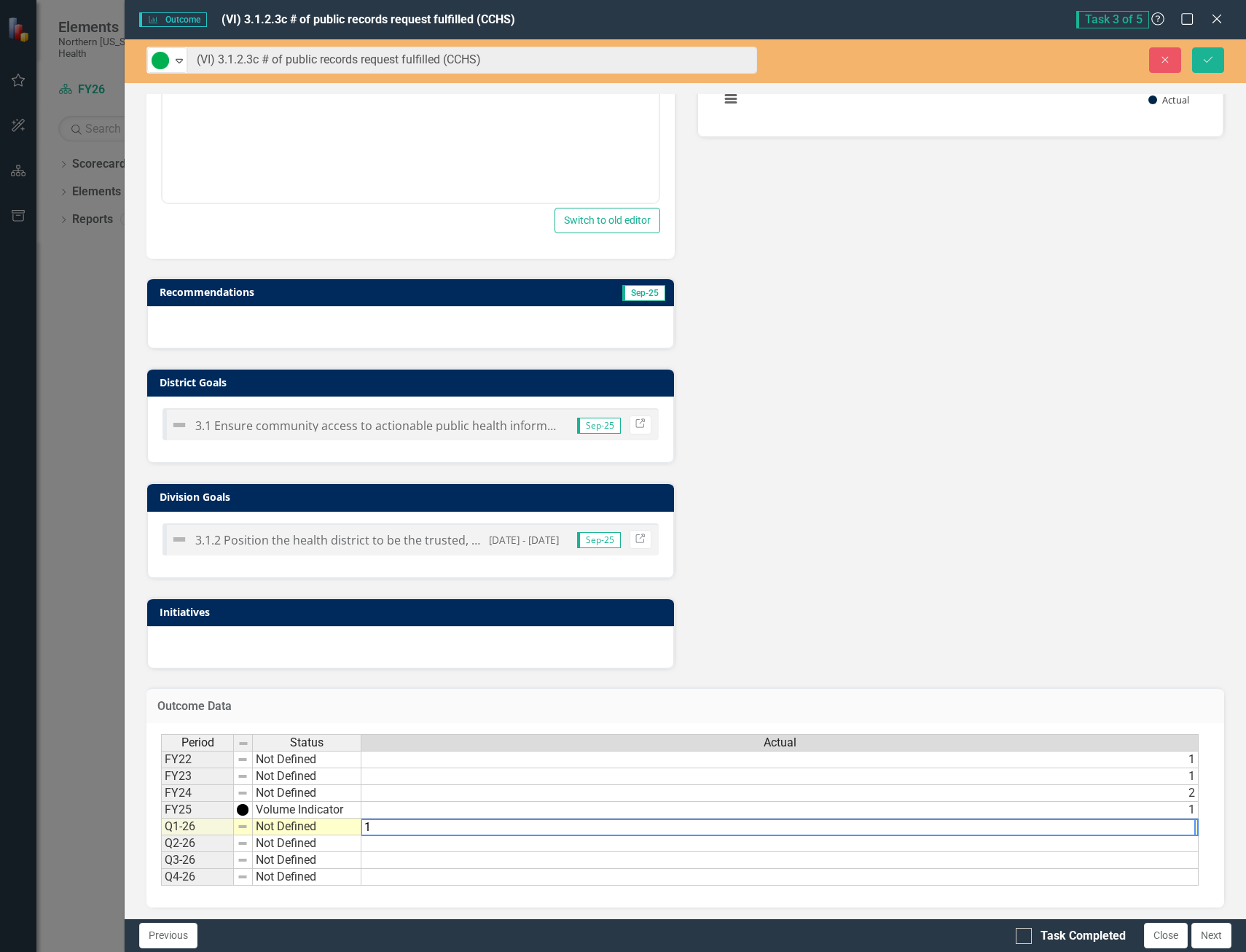
type textarea "1"
click at [277, 826] on td "Not Defined" at bounding box center [307, 826] width 108 height 16
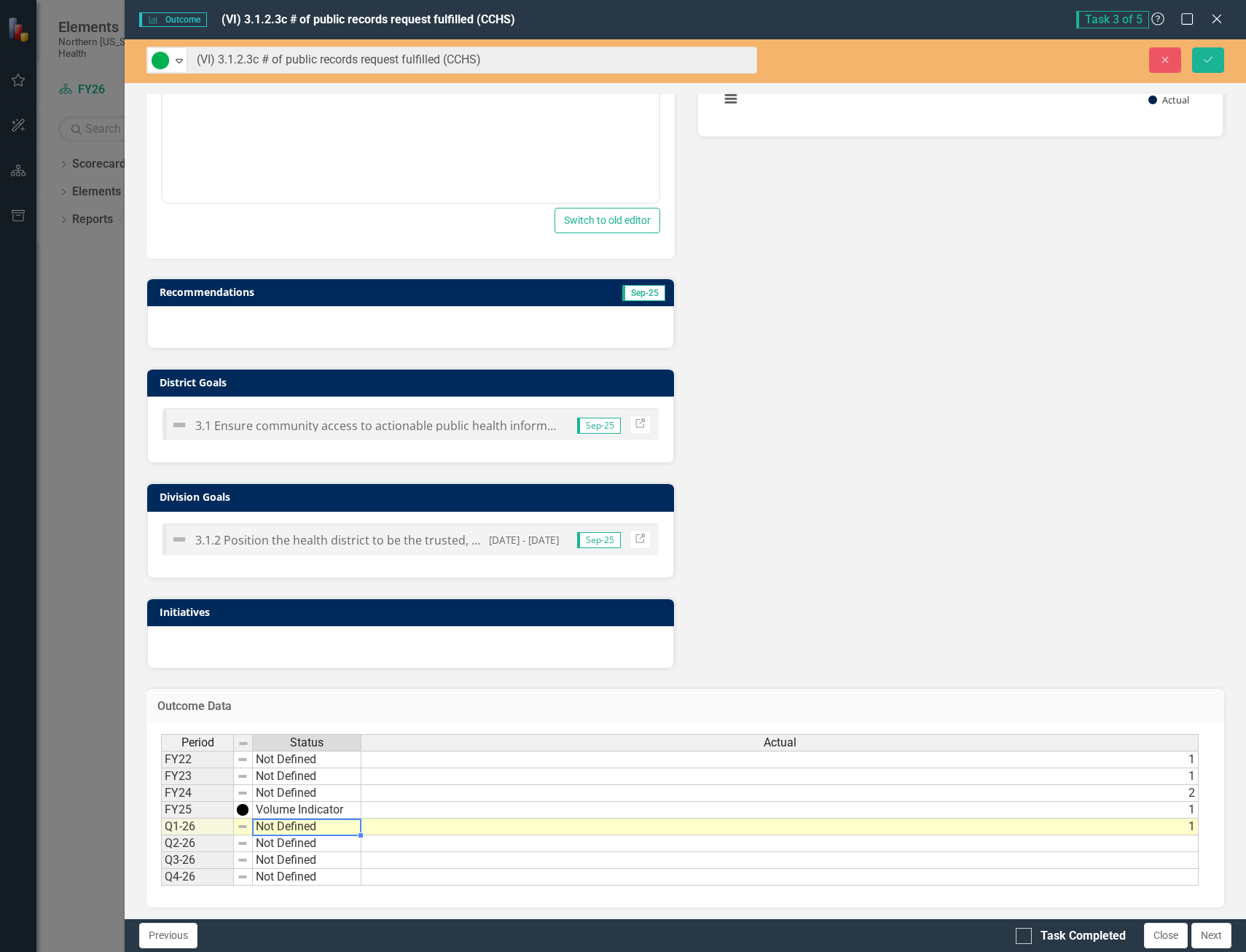
click at [277, 826] on td "Not Defined" at bounding box center [307, 826] width 108 height 16
type textarea "On Target"
click at [320, 790] on div "Period Status Actual FY22 Not Defined 1 FY23 Not Defined 1 FY24 Not Defined 2 F…" at bounding box center [680, 810] width 1038 height 152
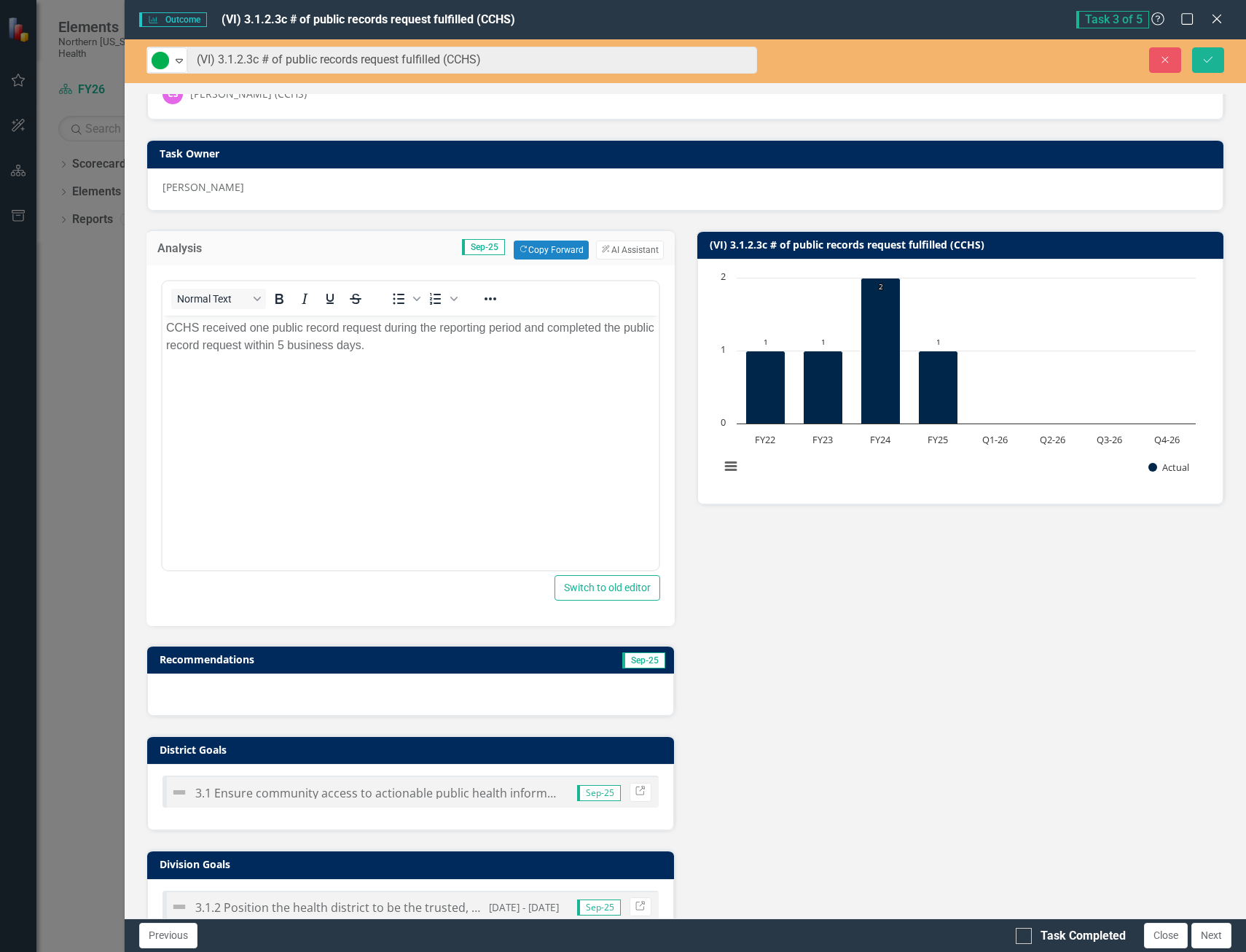
scroll to position [0, 0]
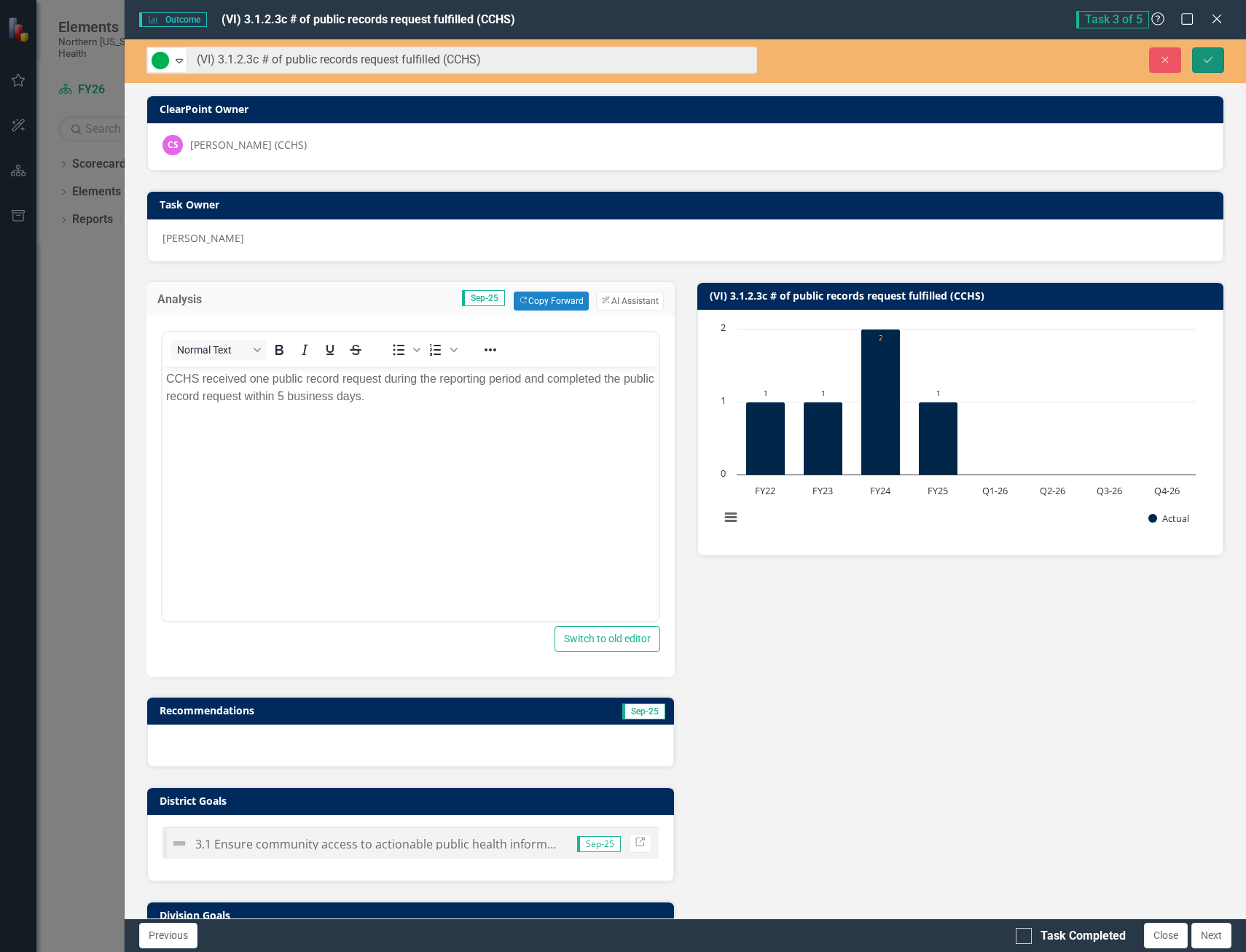
click at [1211, 58] on icon "submit" at bounding box center [1208, 59] width 9 height 6
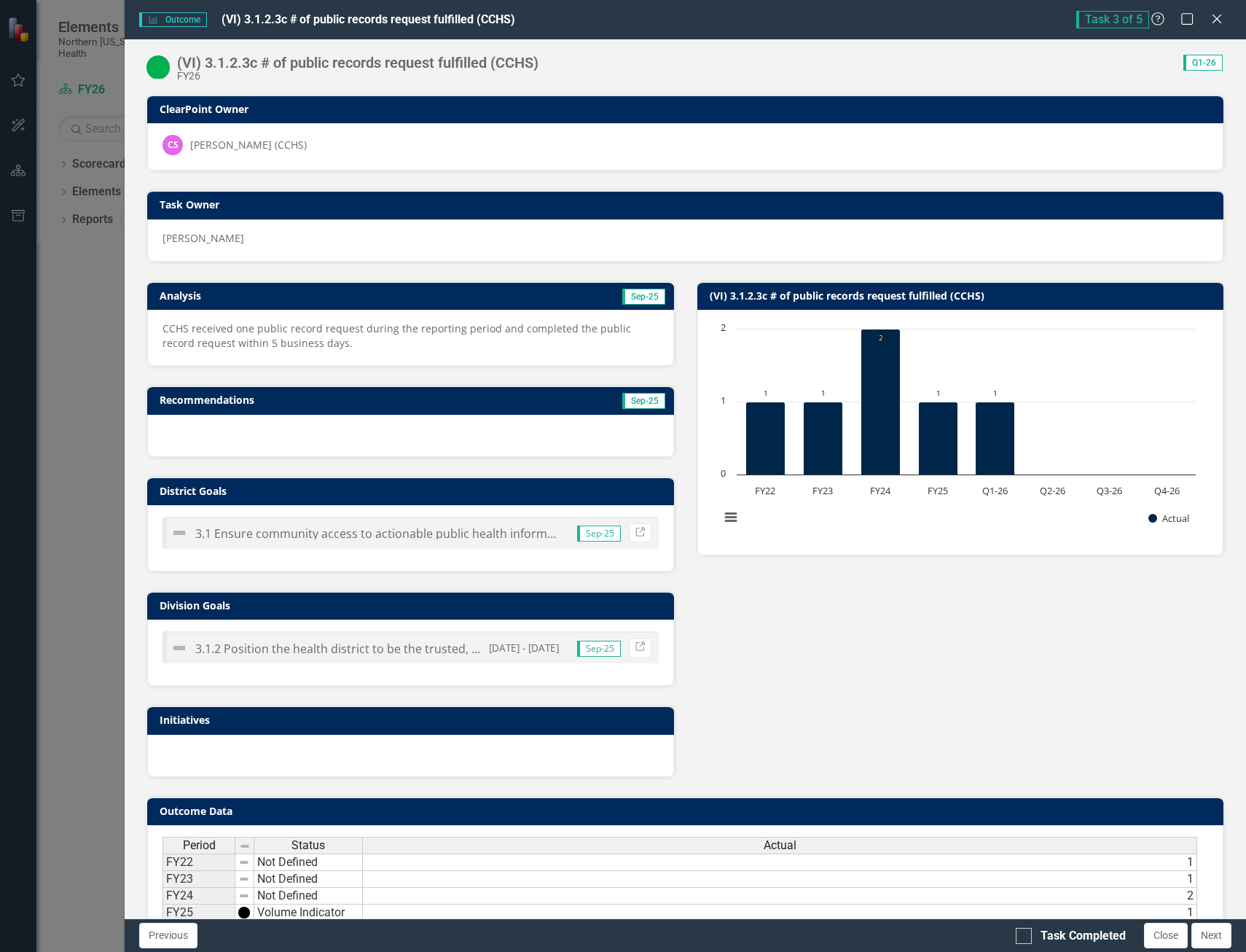
scroll to position [108, 0]
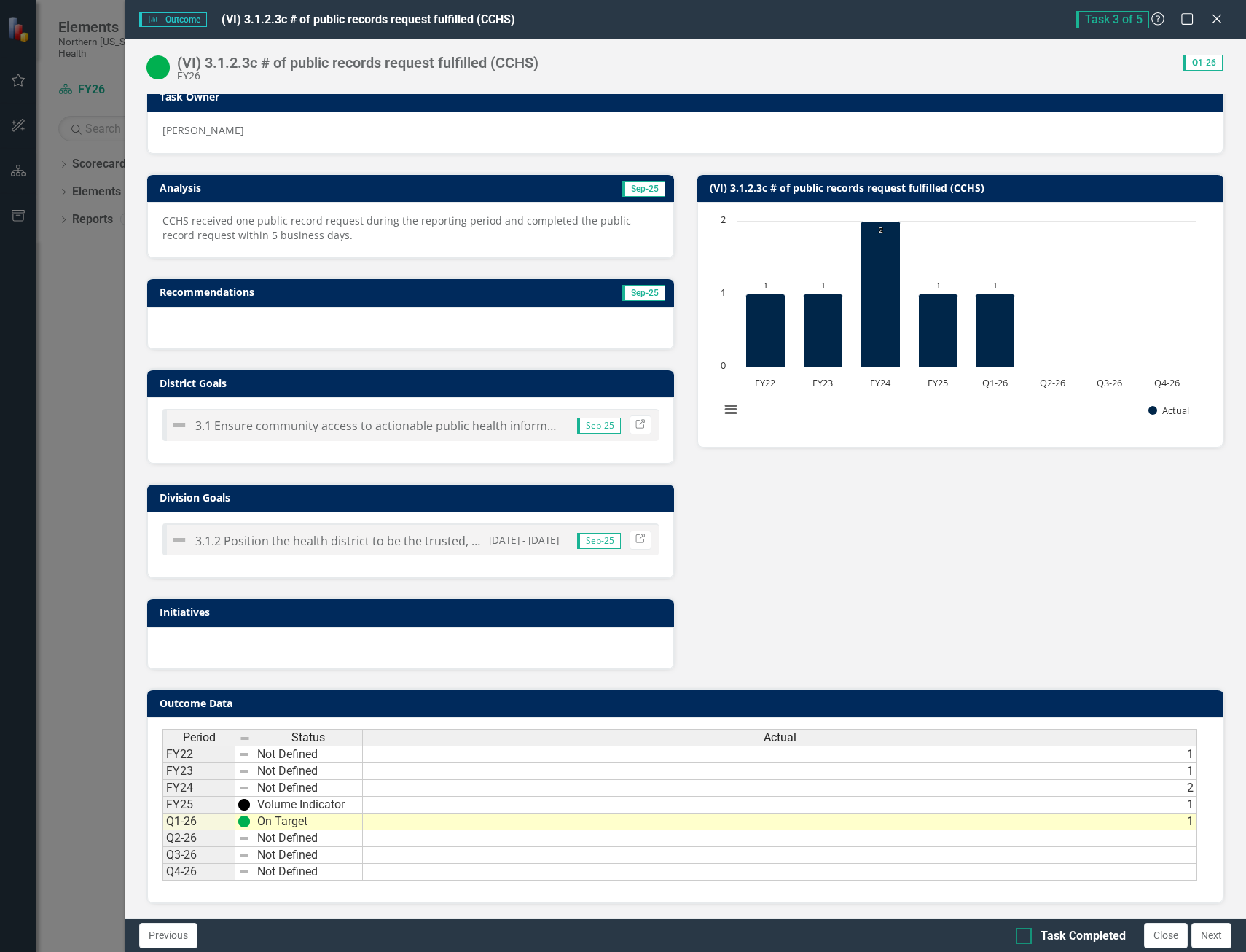
click at [1021, 941] on div at bounding box center [1024, 936] width 16 height 16
click at [1021, 938] on input "Task Completed" at bounding box center [1021, 933] width 10 height 10
checkbox input "true"
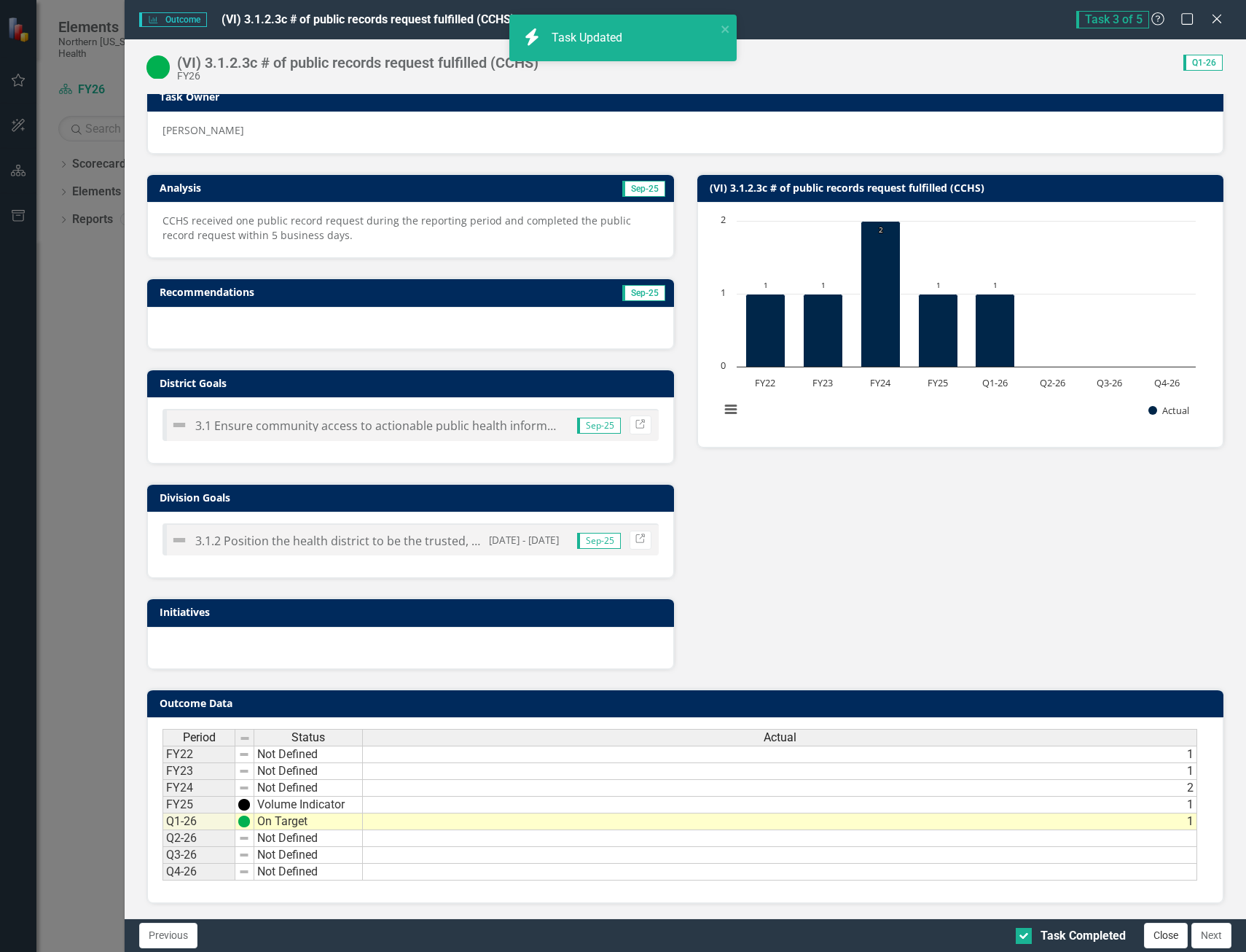
click at [1172, 938] on button "Close" at bounding box center [1166, 936] width 44 height 26
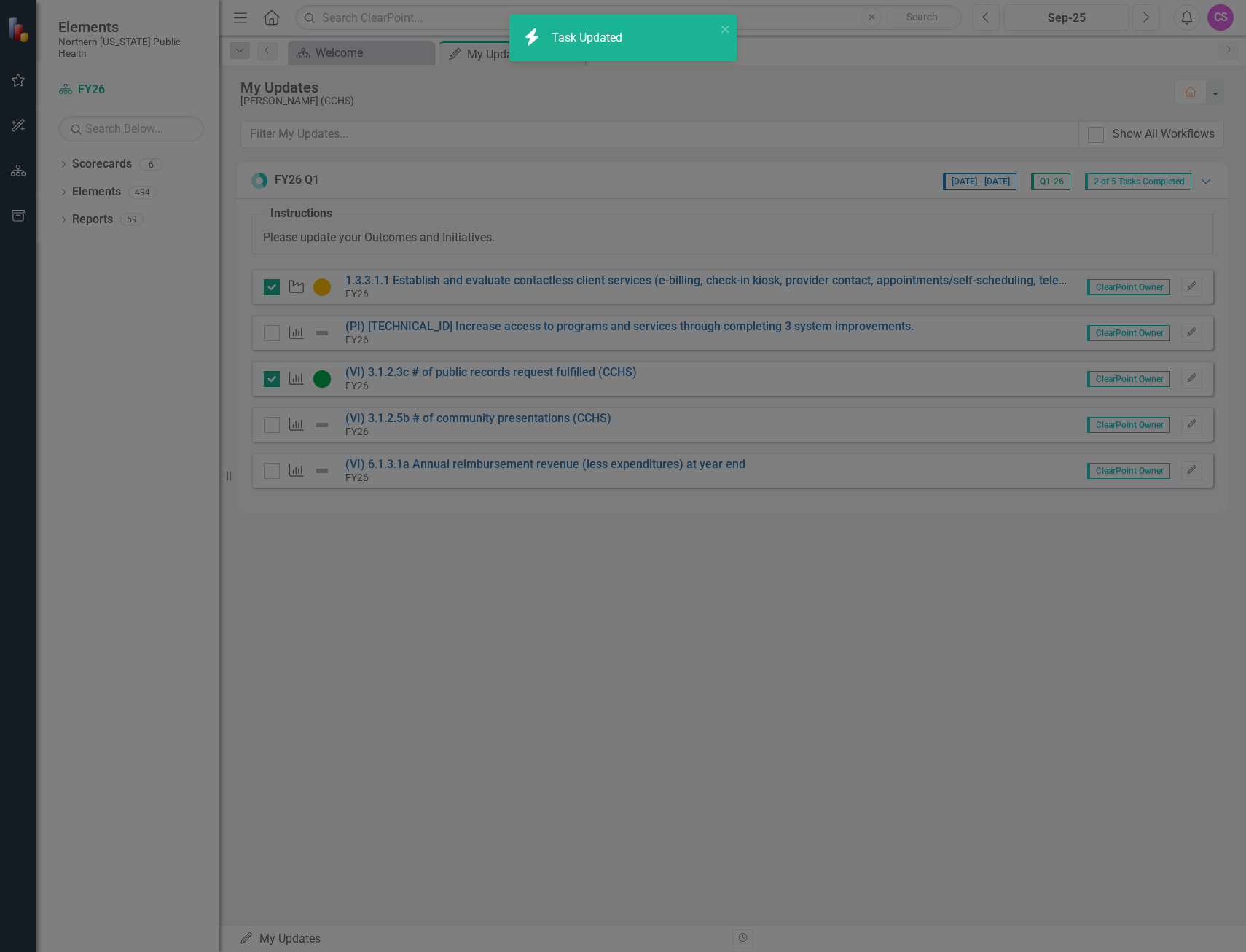
checkbox input "true"
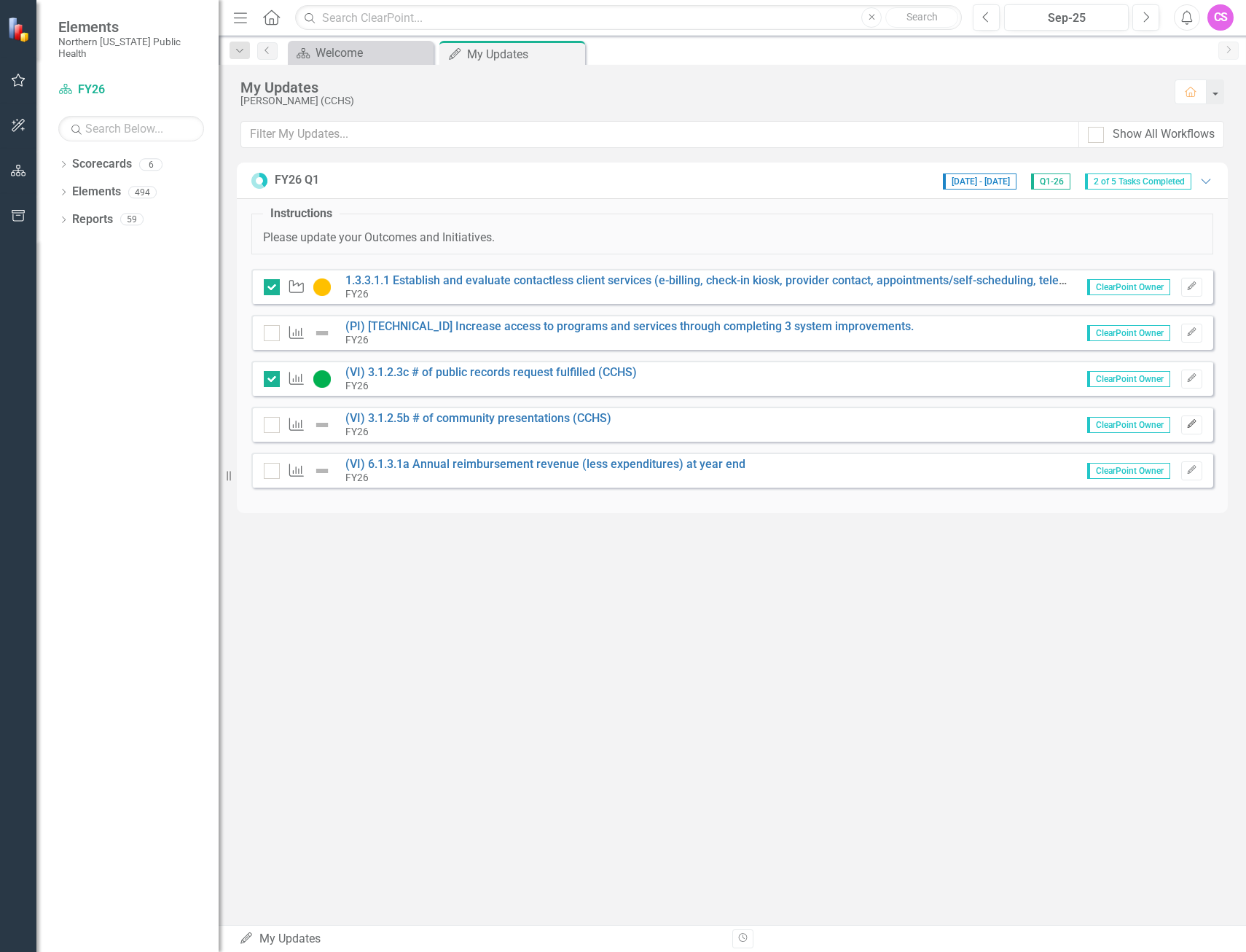
click at [1188, 430] on button "Edit" at bounding box center [1192, 425] width 21 height 19
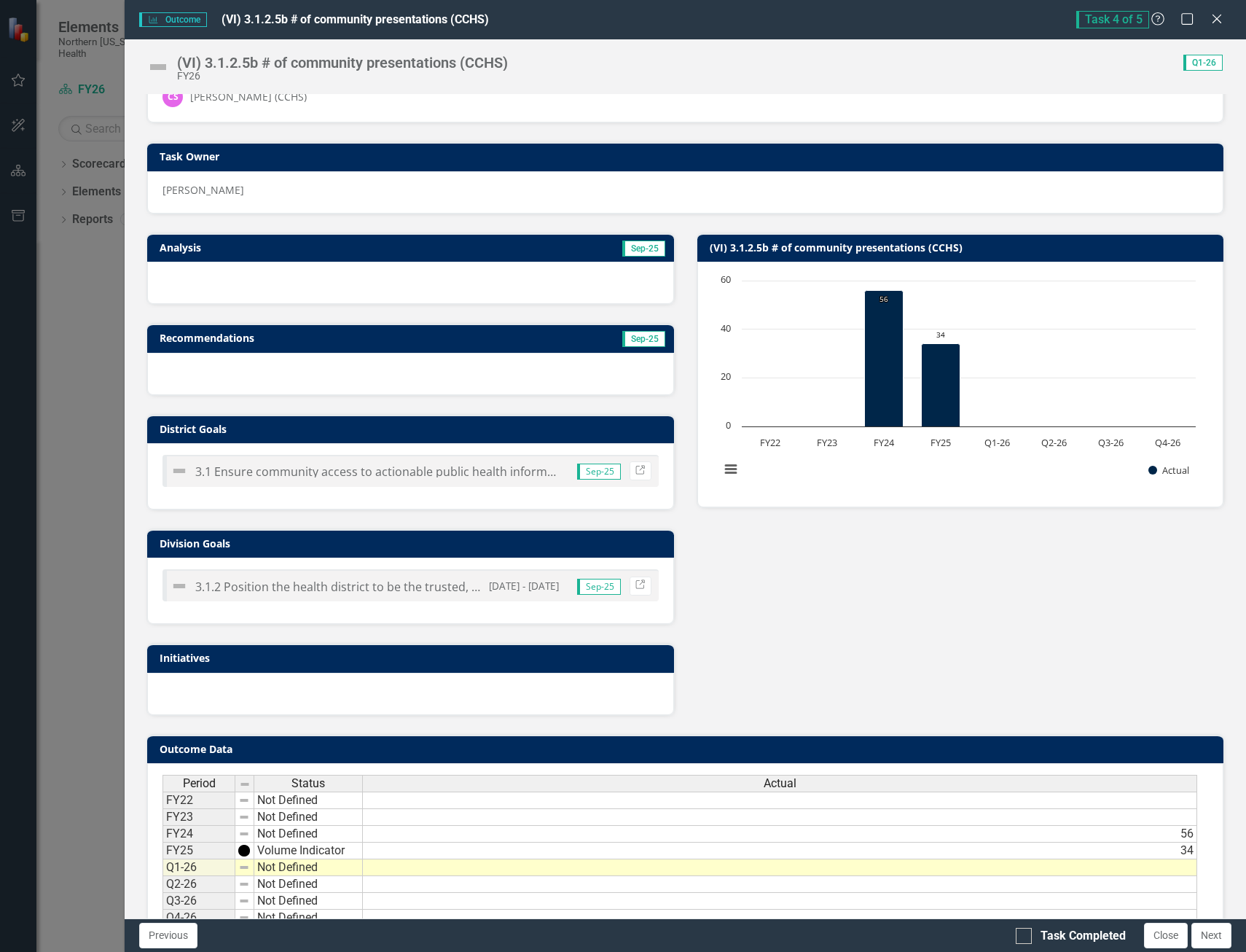
scroll to position [0, 0]
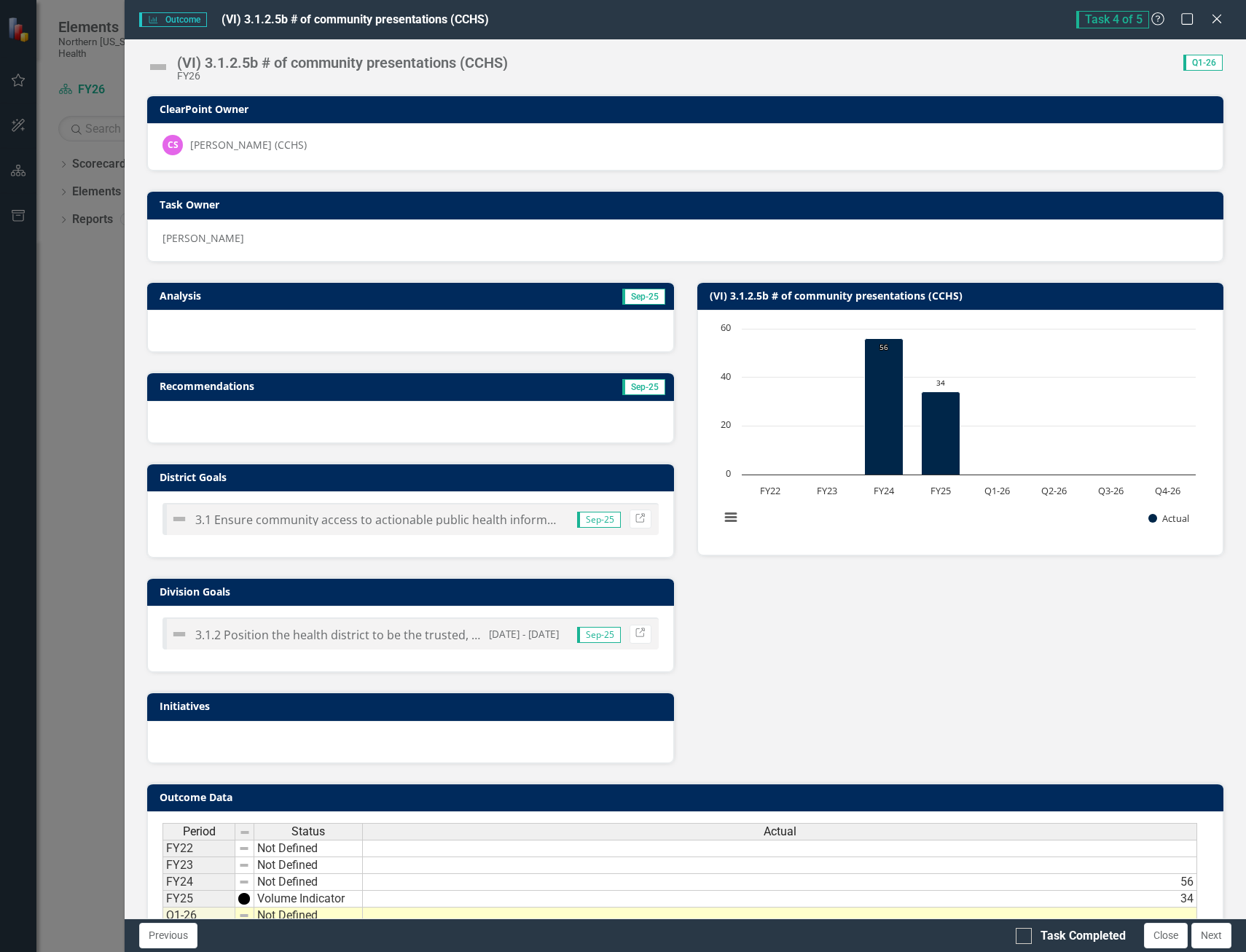
click at [158, 65] on img at bounding box center [158, 67] width 23 height 23
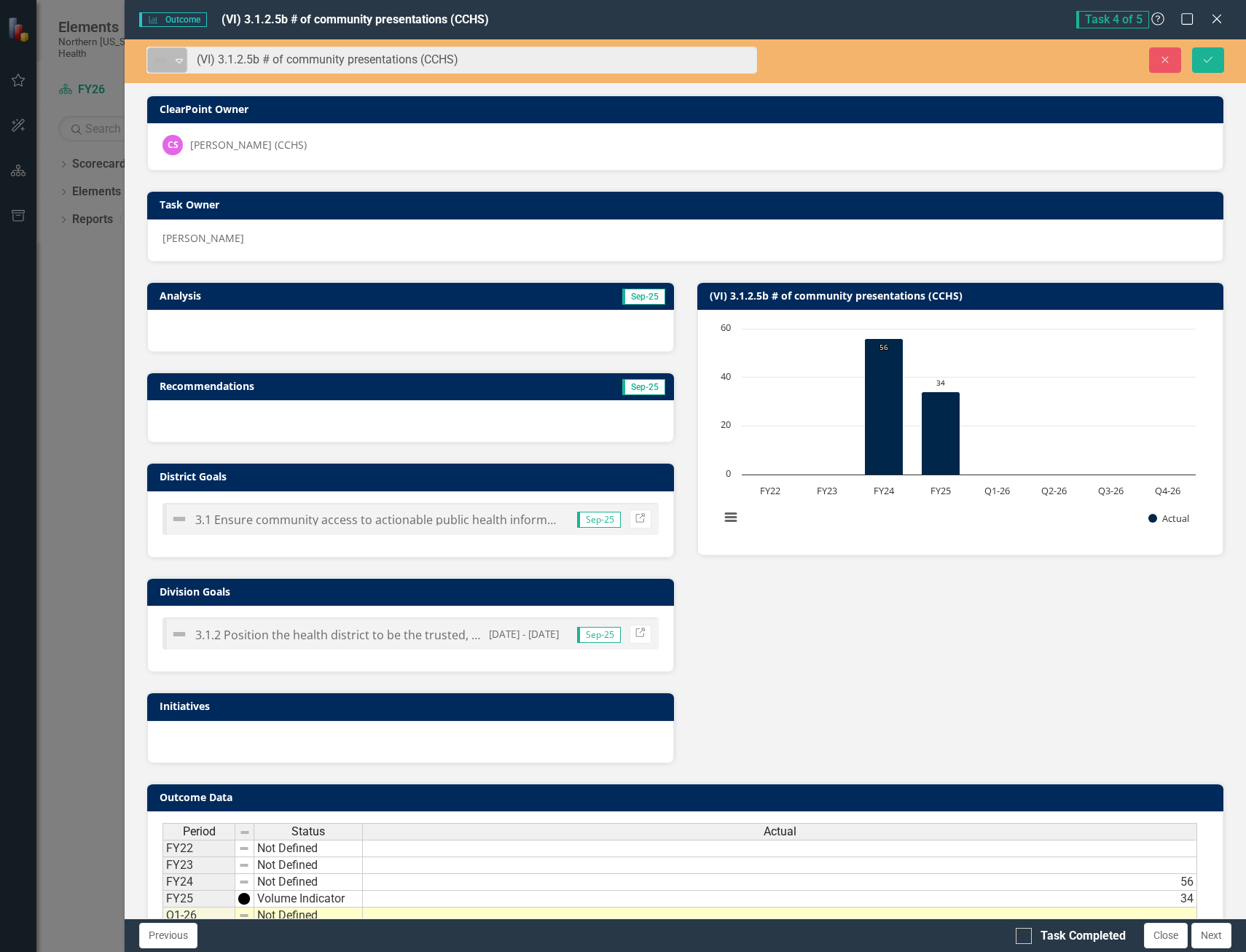
click at [171, 59] on div "Not Defined" at bounding box center [161, 59] width 22 height 20
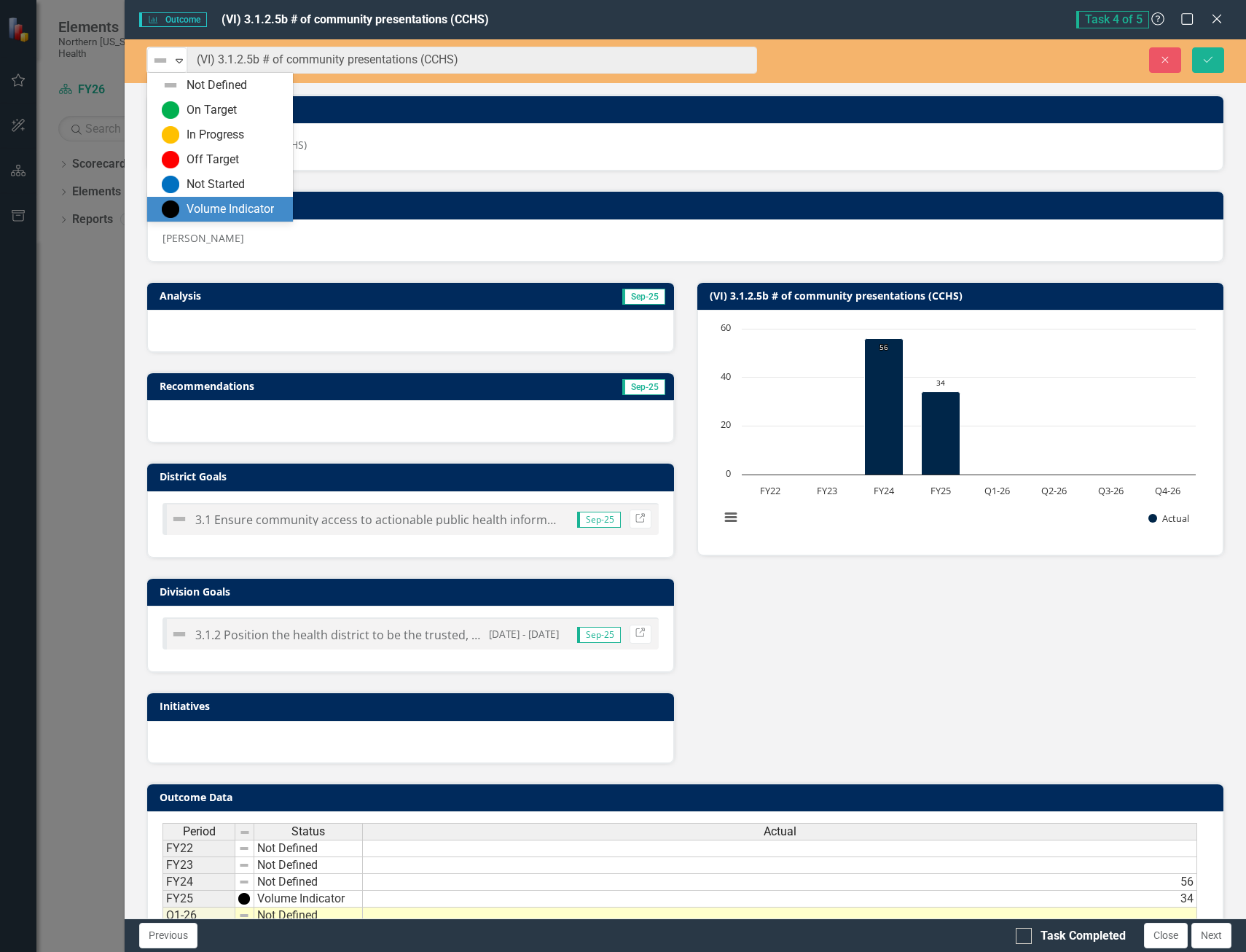
click at [194, 204] on div "Volume Indicator" at bounding box center [230, 209] width 87 height 16
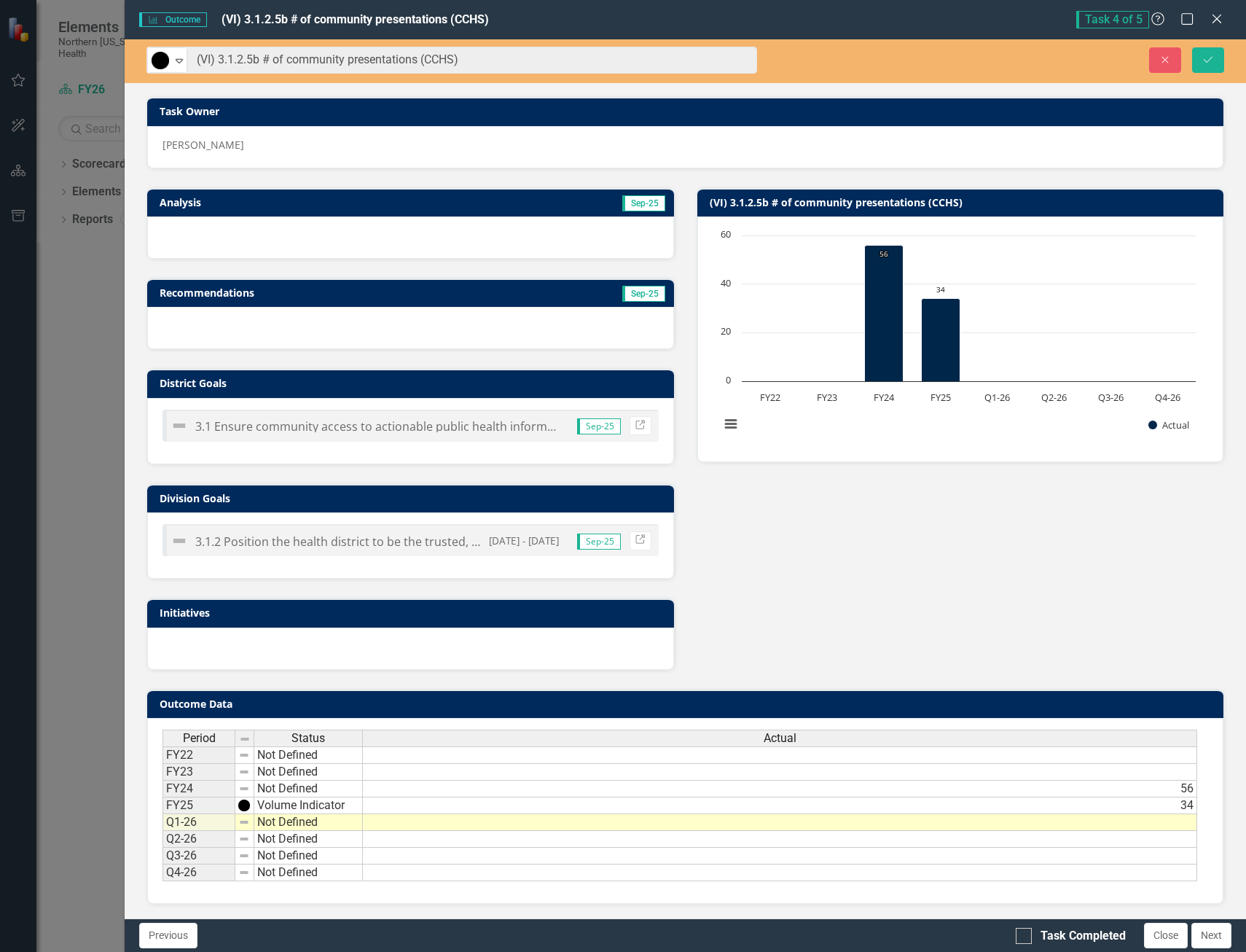
scroll to position [94, 0]
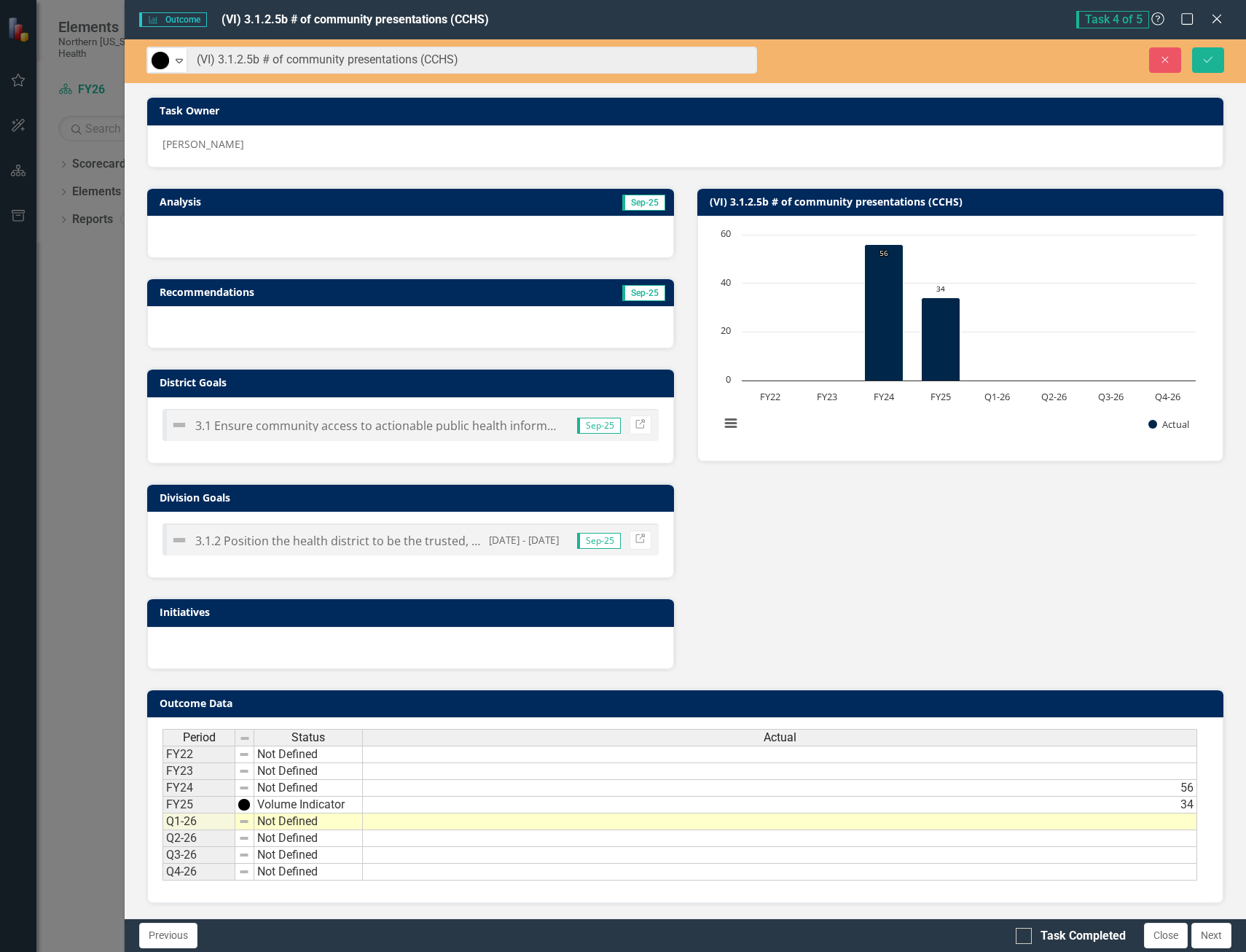
click at [468, 820] on td at bounding box center [780, 822] width 835 height 16
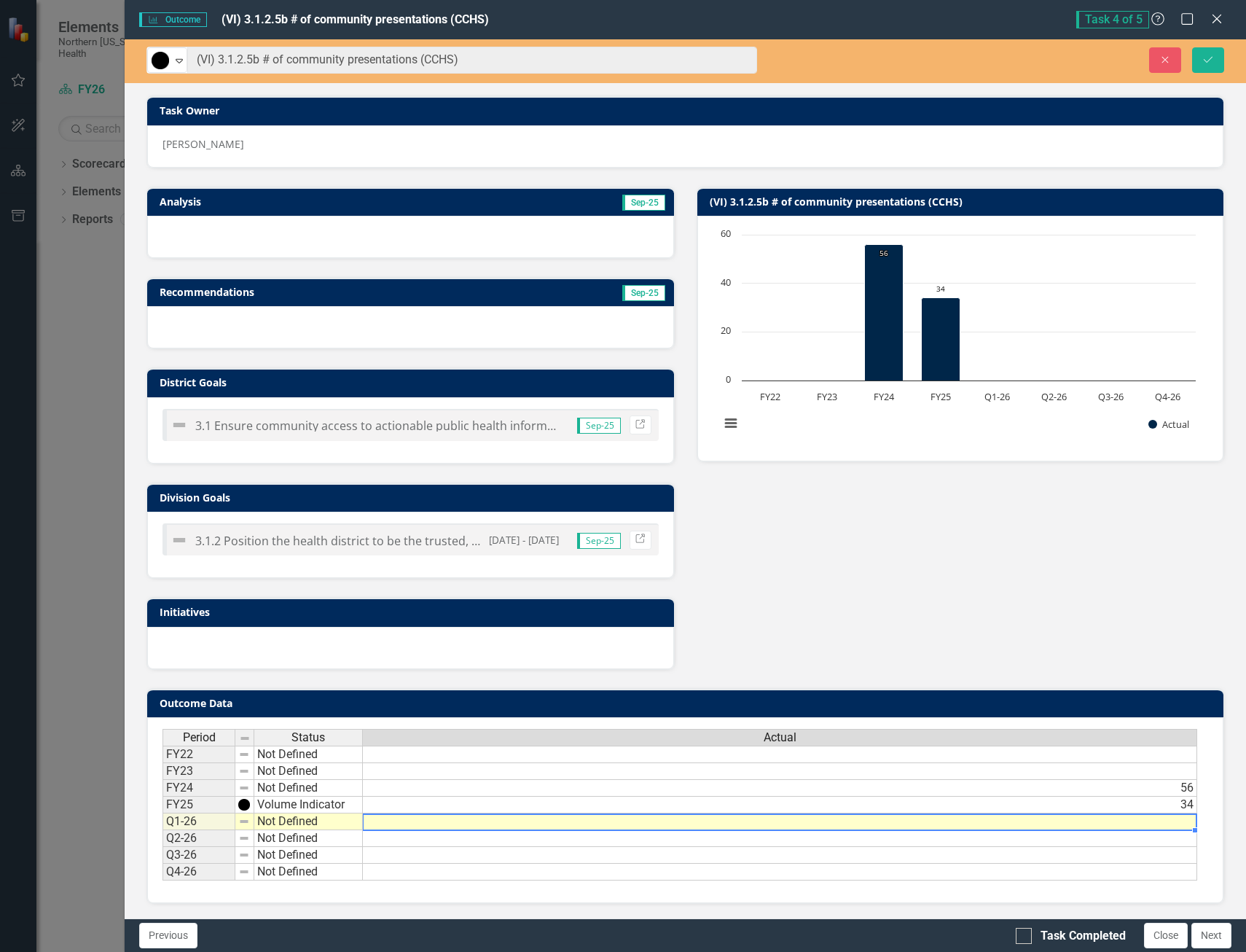
click at [468, 820] on td at bounding box center [780, 822] width 835 height 16
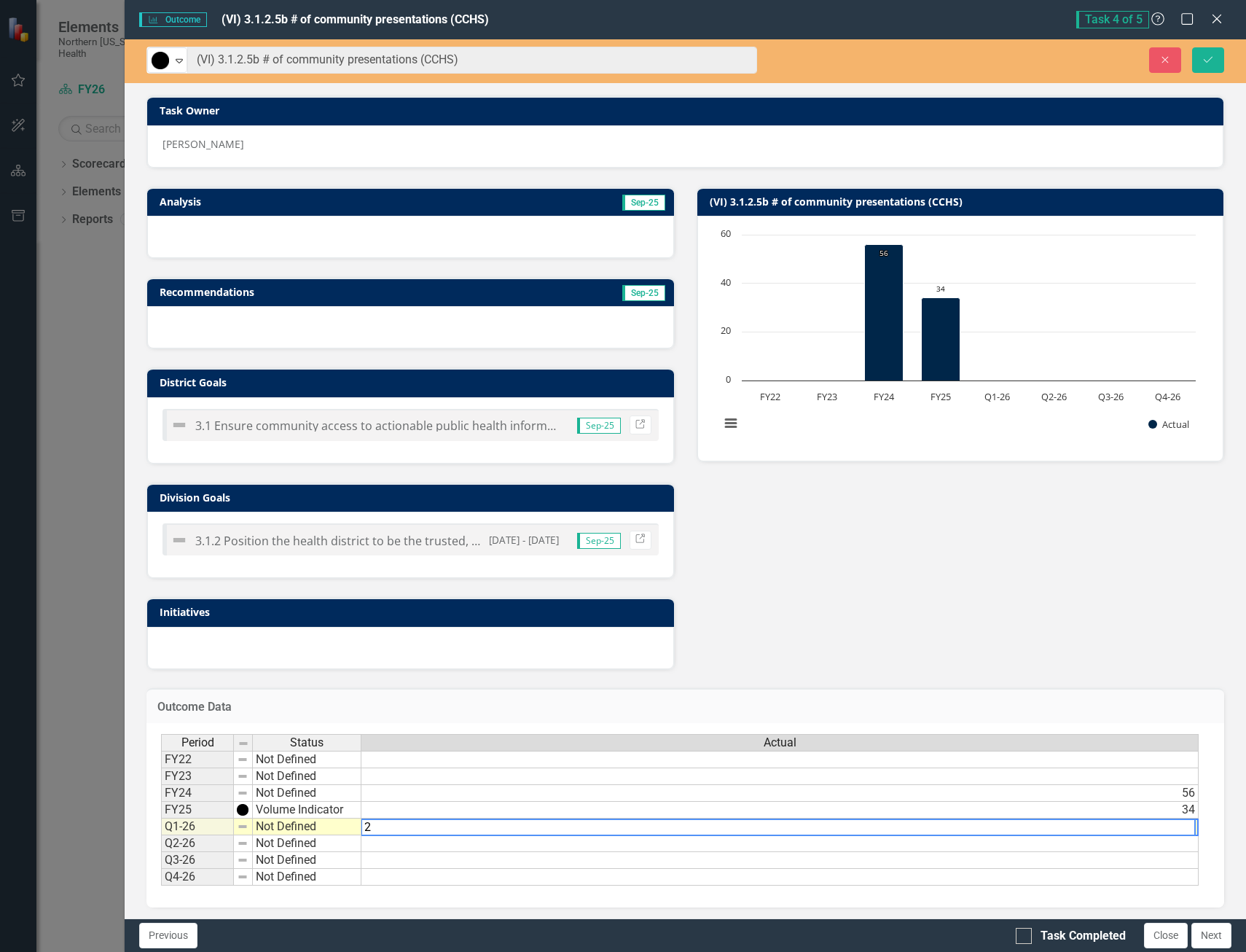
type textarea "2"
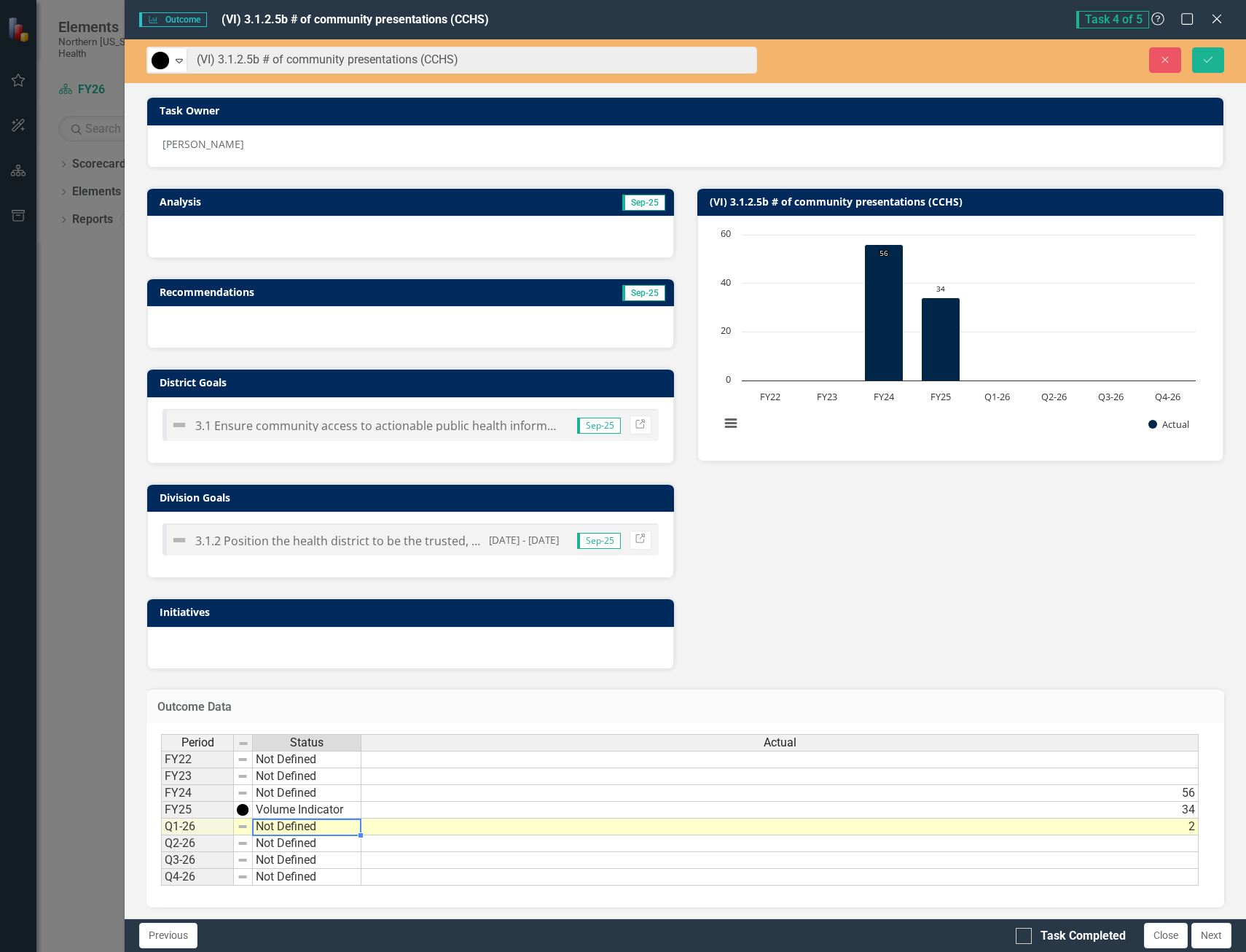
click at [262, 828] on td "Not Defined" at bounding box center [307, 826] width 108 height 16
type textarea "Volume Indicator"
click at [327, 804] on div "Period Status Actual FY22 Not Defined FY23 Not Defined FY24 Not Defined 56 FY25…" at bounding box center [680, 810] width 1038 height 152
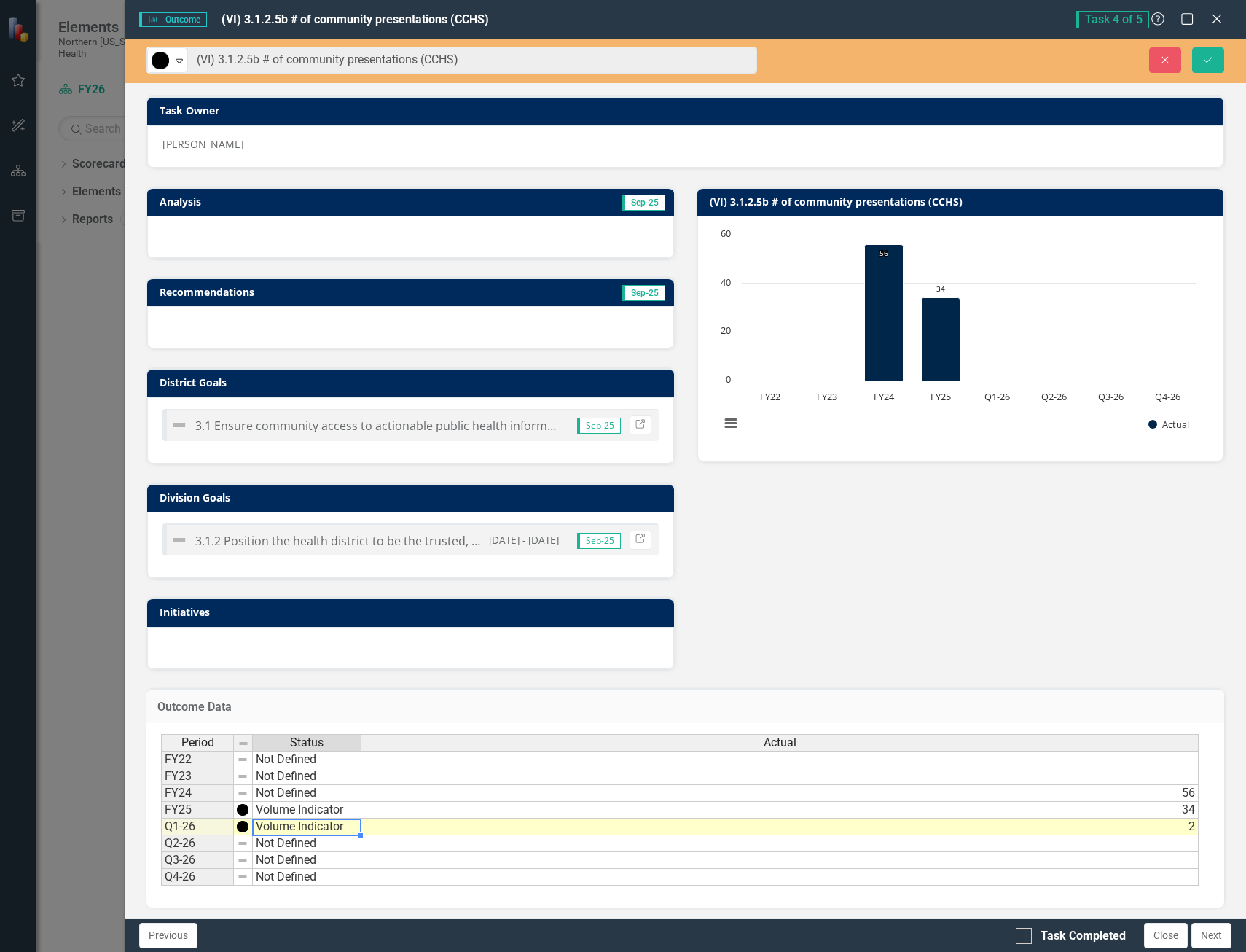
click at [173, 233] on div at bounding box center [411, 237] width 527 height 42
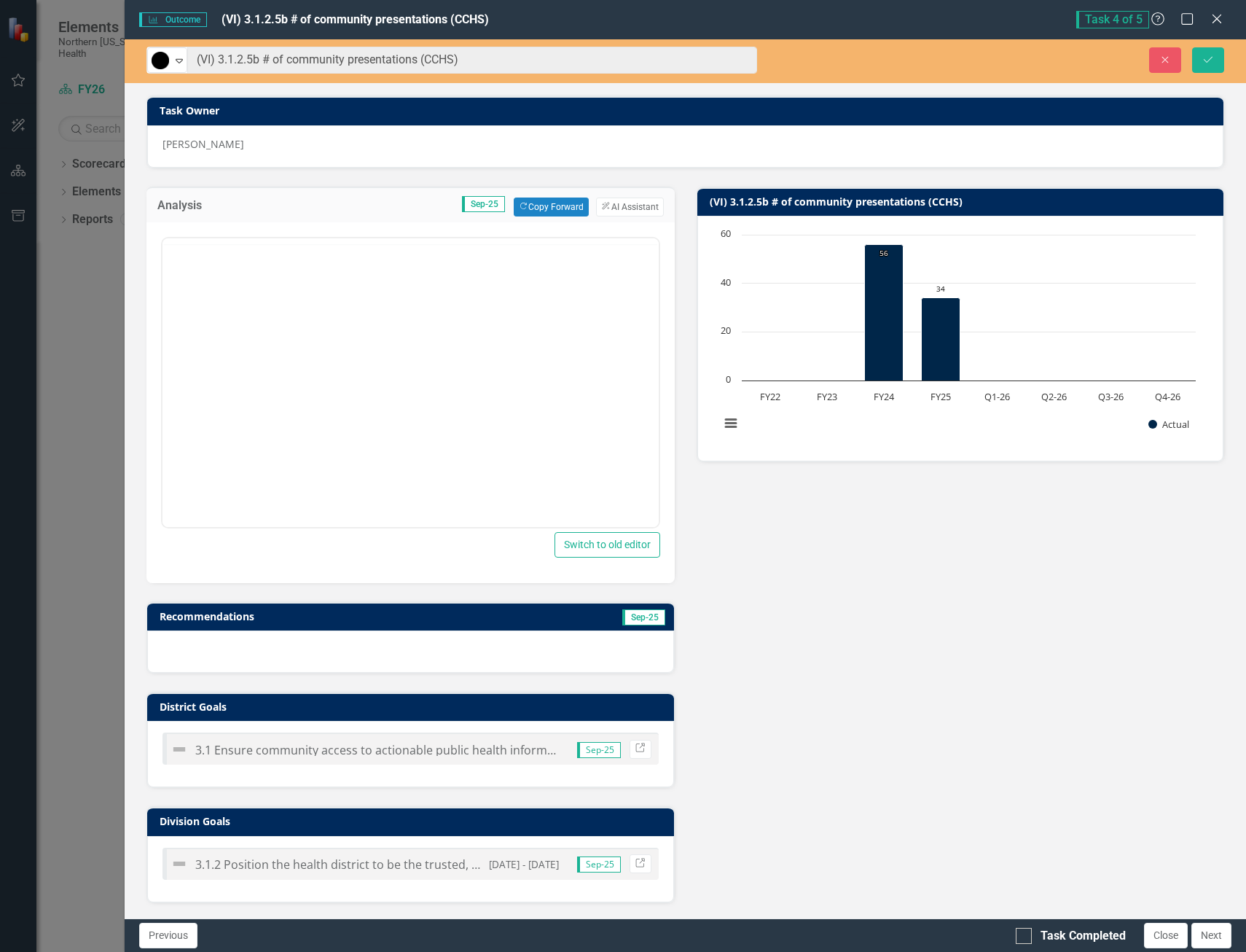
scroll to position [0, 0]
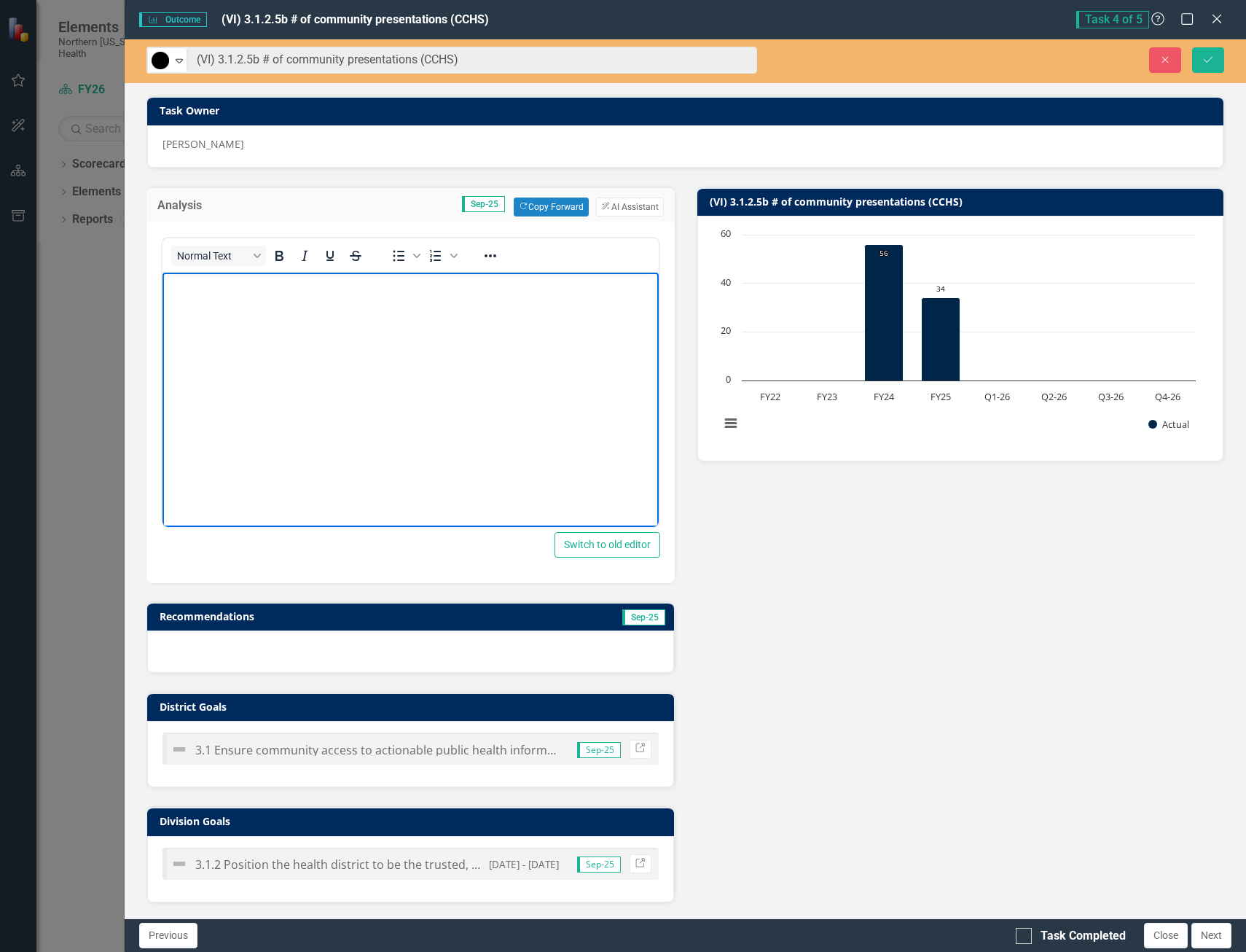
click at [187, 299] on body "Rich Text Area. Press ALT-0 for help." at bounding box center [411, 382] width 496 height 219
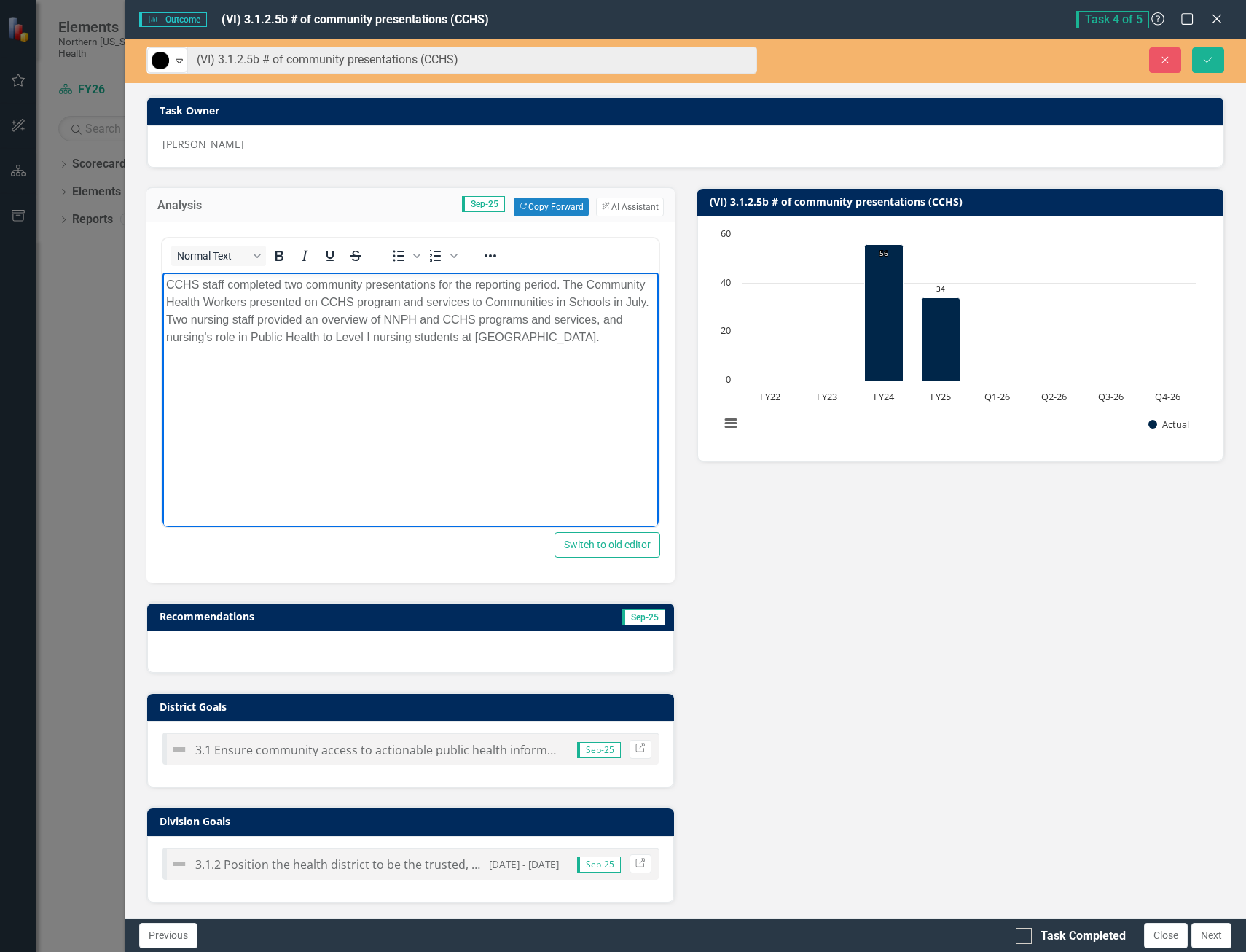
click at [610, 341] on p "CCHS staff completed two community presentations for the reporting period. The …" at bounding box center [410, 310] width 489 height 70
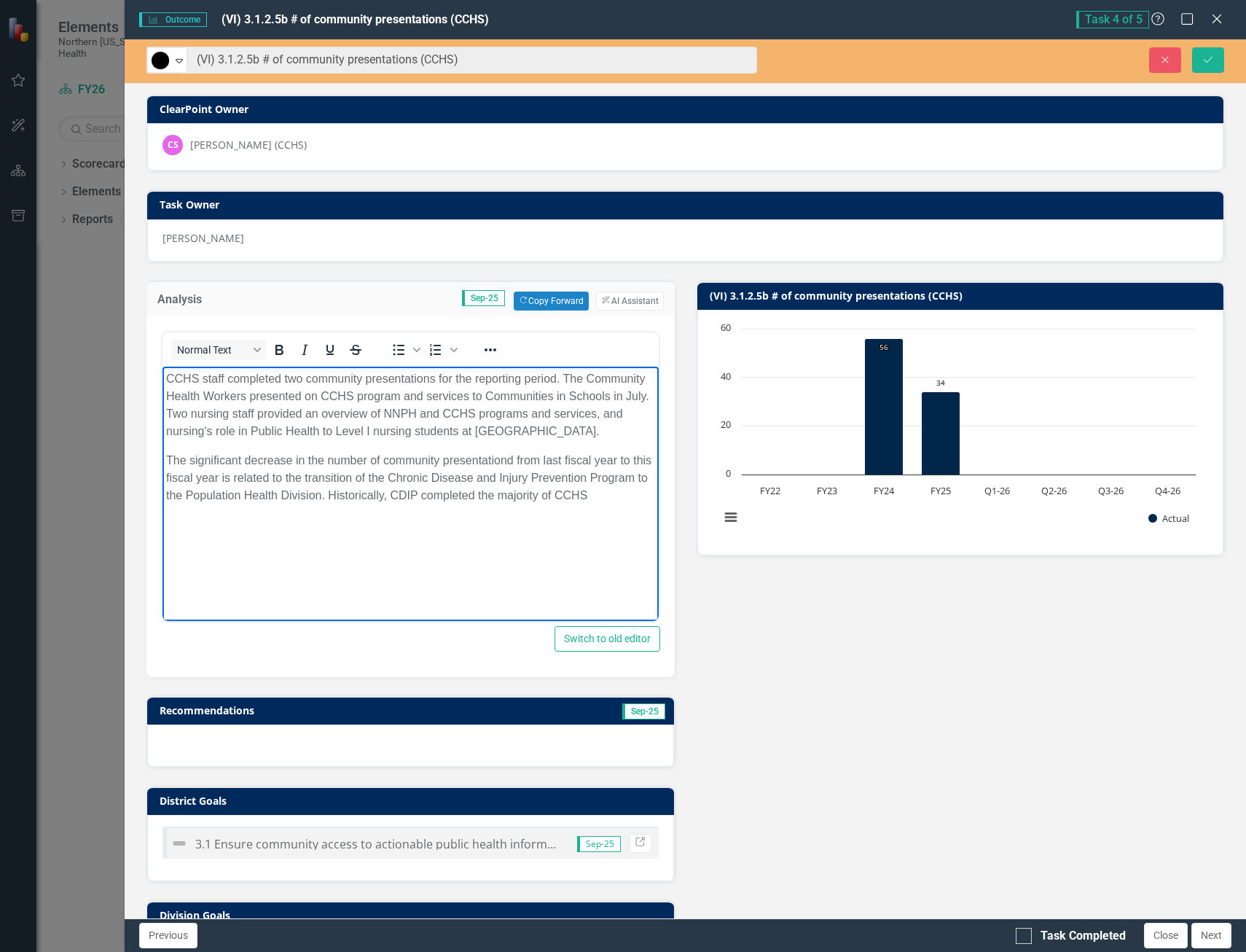
scroll to position [94, 0]
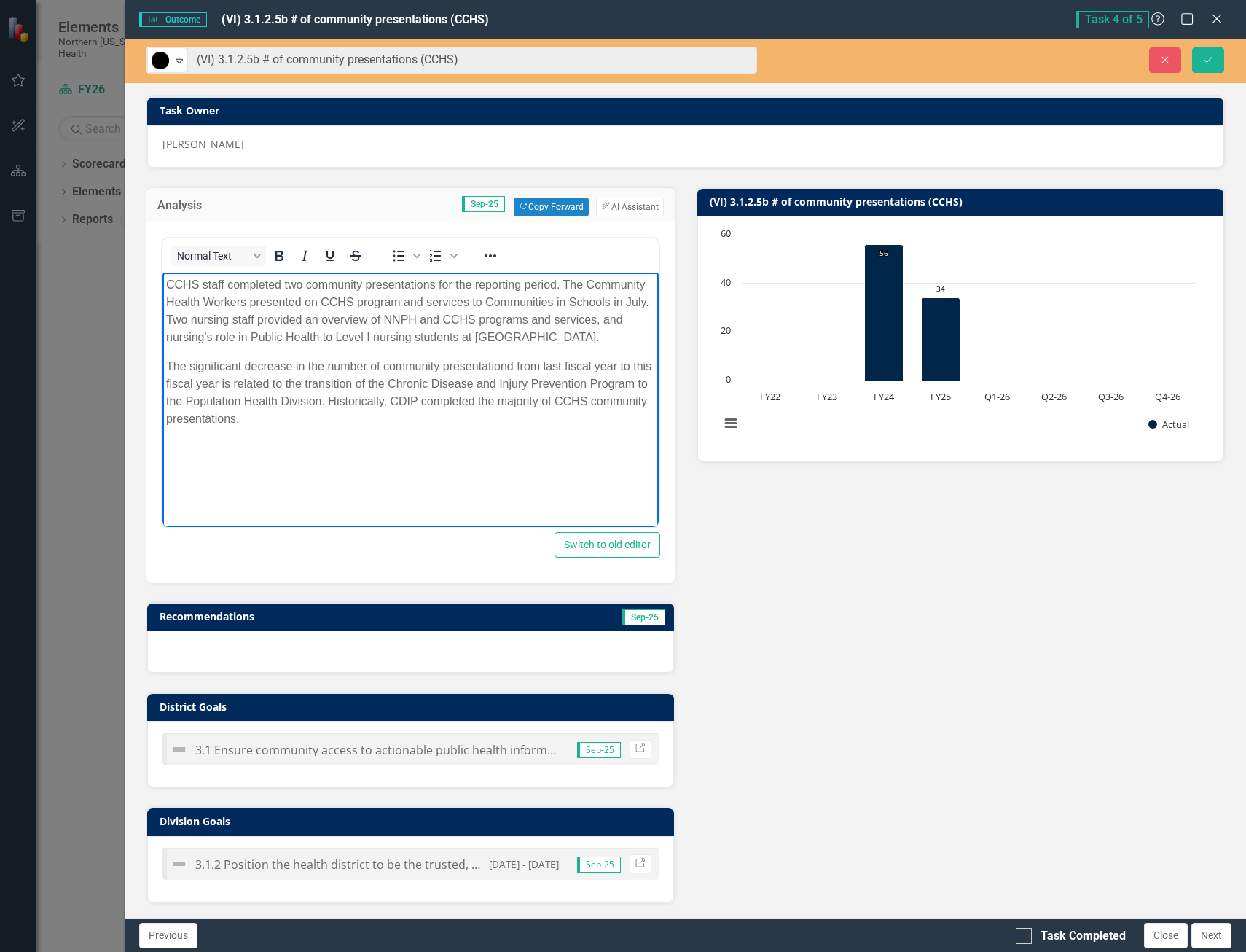
click at [443, 318] on p "CCHS staff completed two community presentations for the reporting period. The …" at bounding box center [410, 310] width 489 height 70
drag, startPoint x: 412, startPoint y: 368, endPoint x: 427, endPoint y: 363, distance: 15.8
click at [503, 372] on p "The significant decrease in the number of community presentation from last fisc…" at bounding box center [410, 392] width 489 height 70
click at [208, 398] on p "The significant decrease in the number of community presentations from last fis…" at bounding box center [410, 392] width 489 height 70
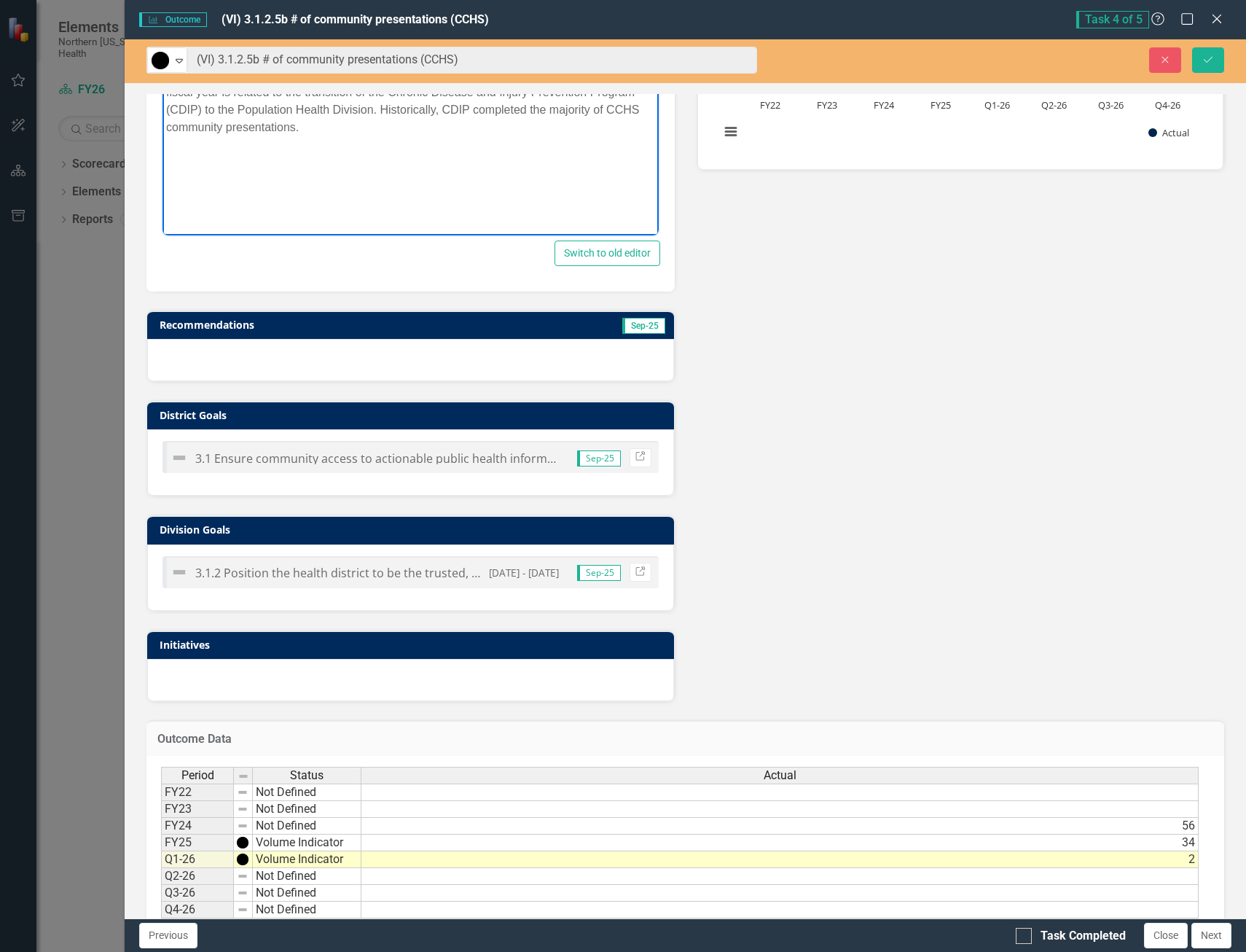
scroll to position [422, 0]
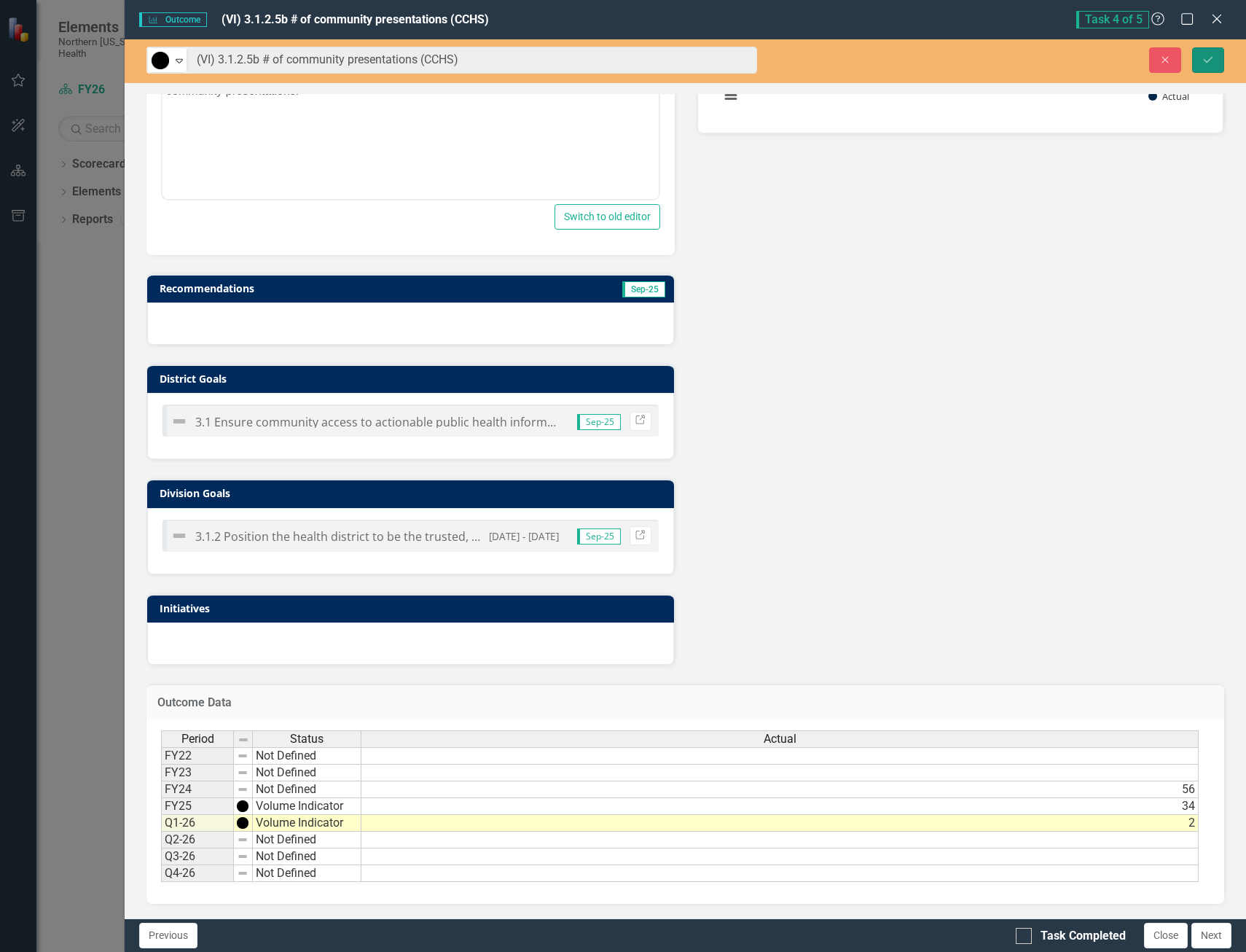
click at [1209, 63] on icon "Save" at bounding box center [1209, 59] width 13 height 11
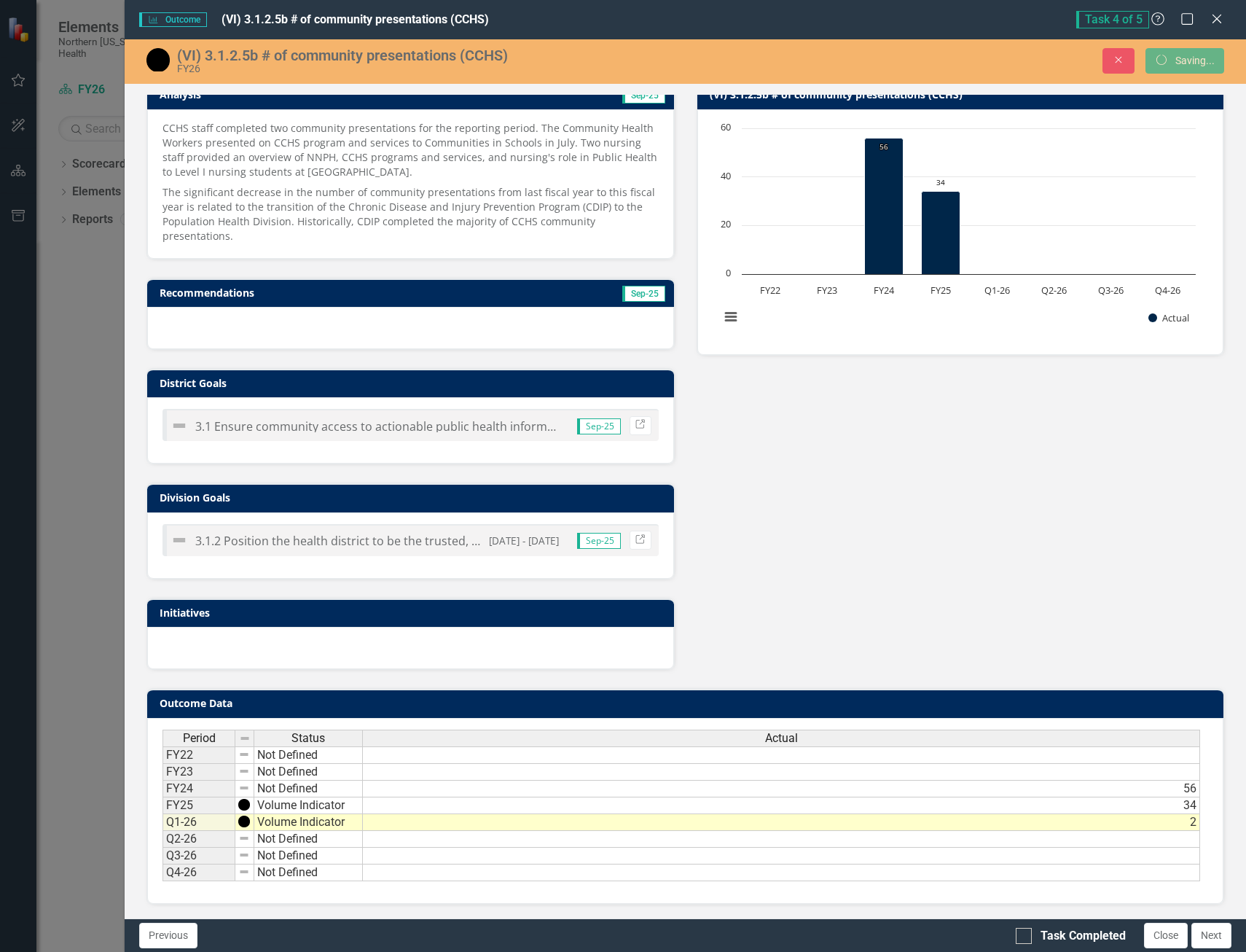
scroll to position [202, 0]
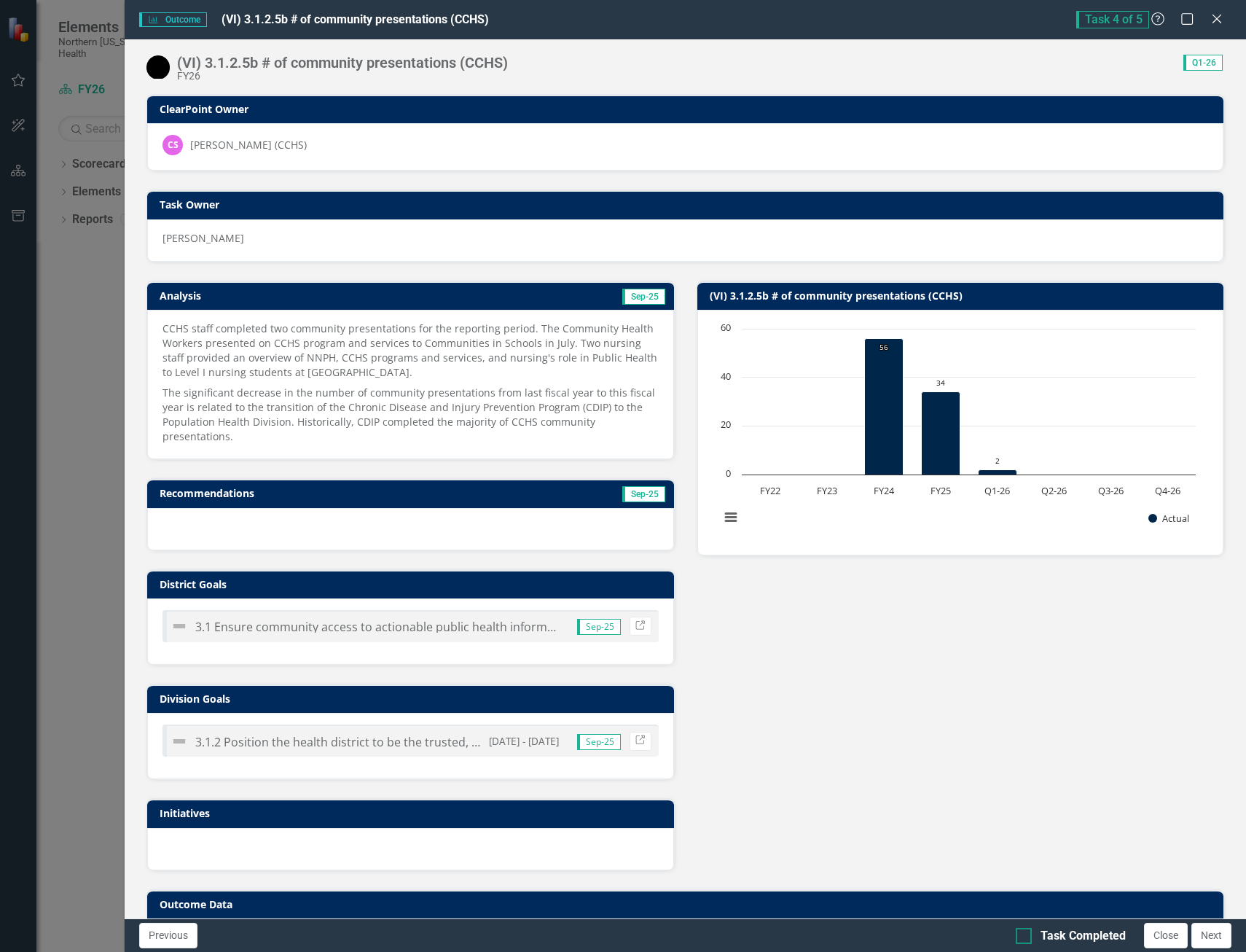
click at [1022, 930] on input "Task Completed" at bounding box center [1021, 933] width 10 height 10
checkbox input "true"
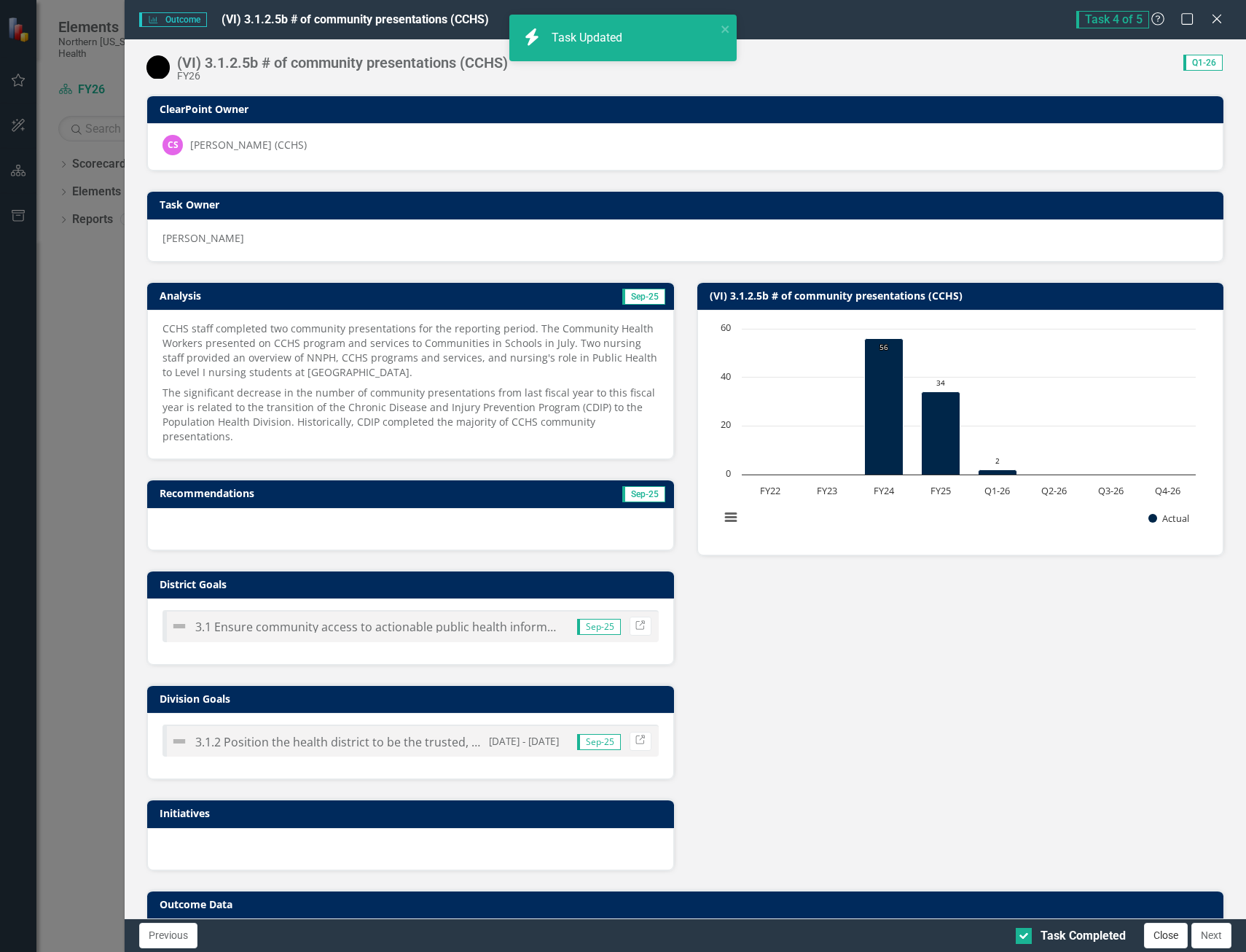
click at [1158, 939] on button "Close" at bounding box center [1166, 936] width 44 height 26
checkbox input "true"
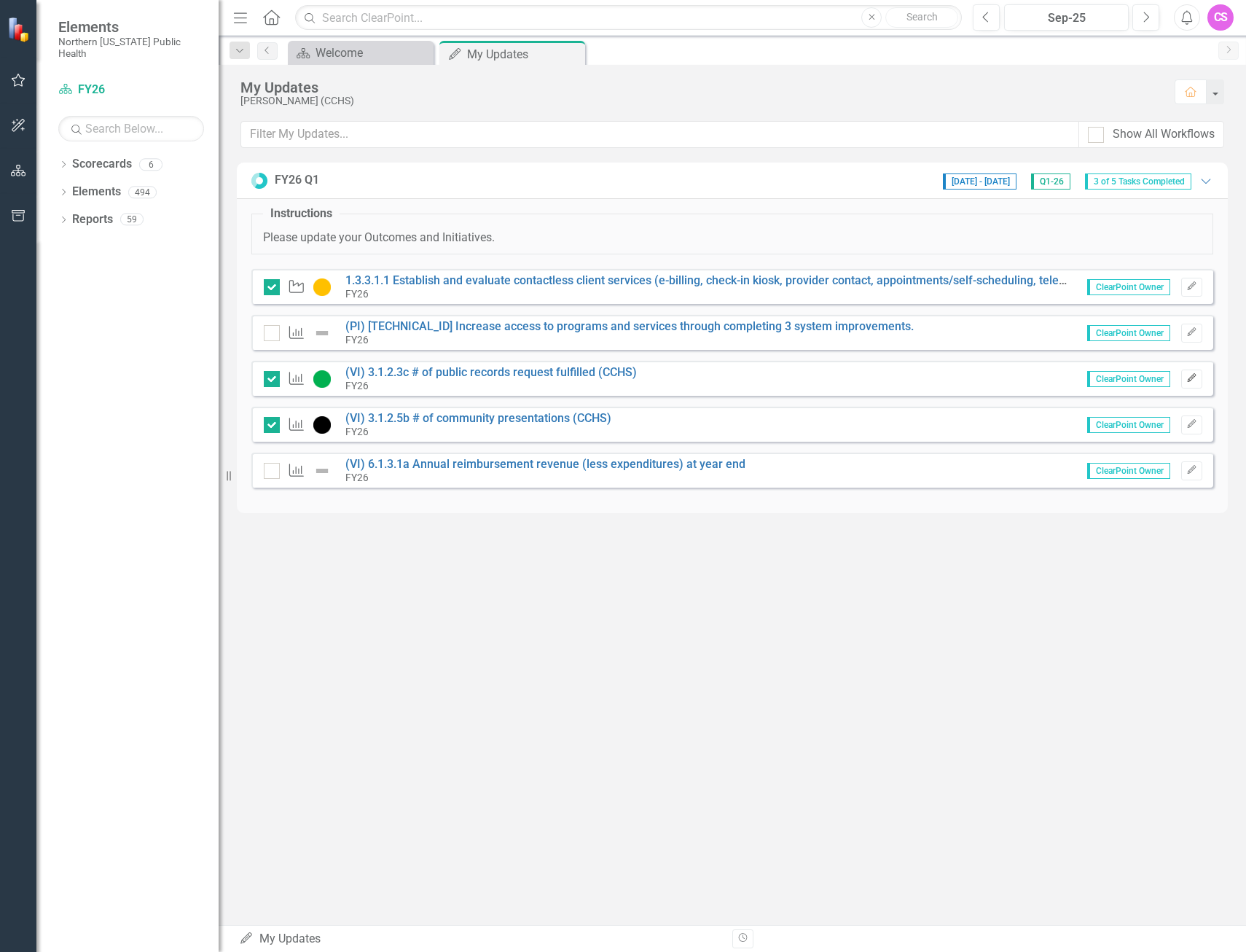
click at [1188, 380] on icon "button" at bounding box center [1191, 378] width 9 height 9
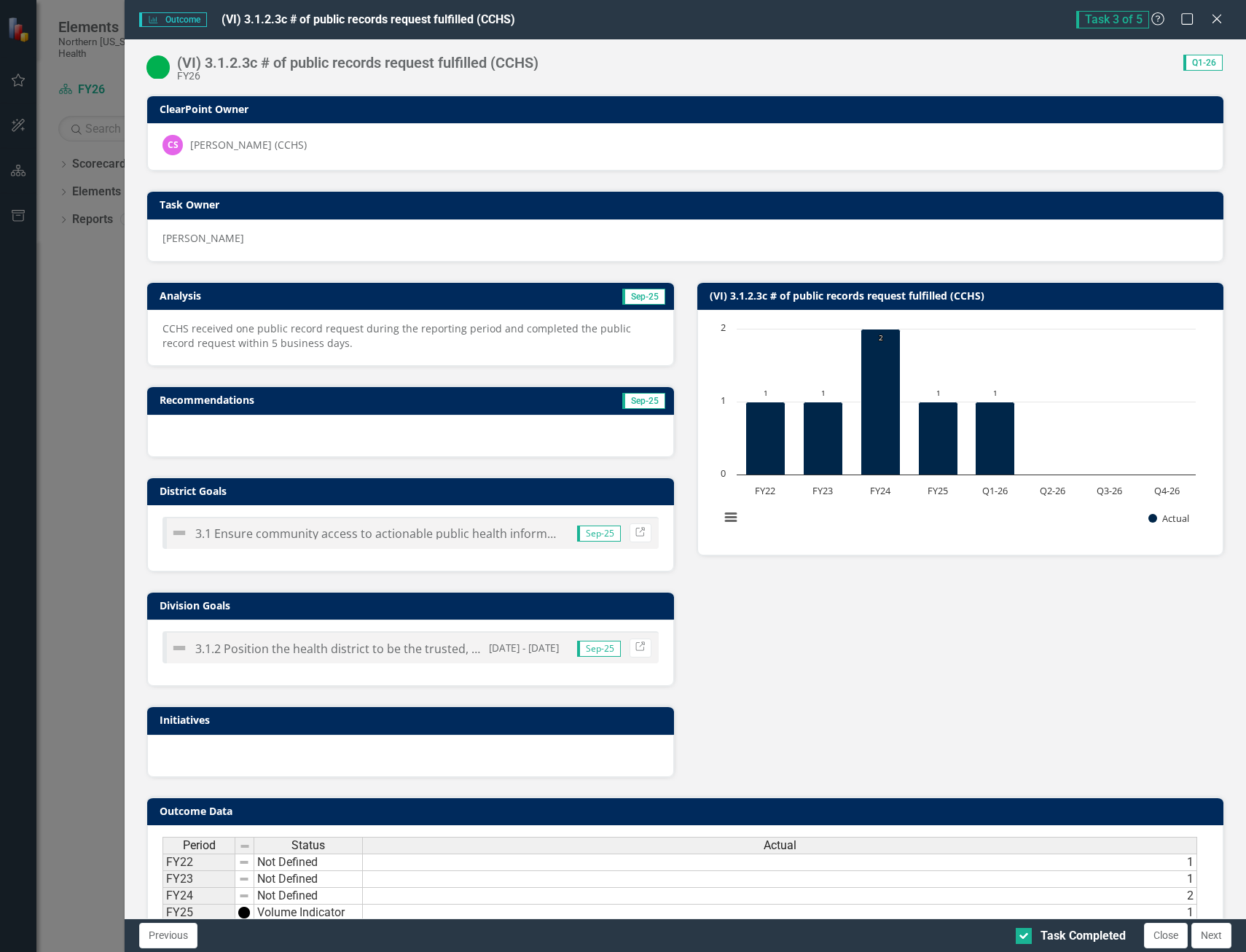
click at [161, 71] on img at bounding box center [158, 67] width 23 height 23
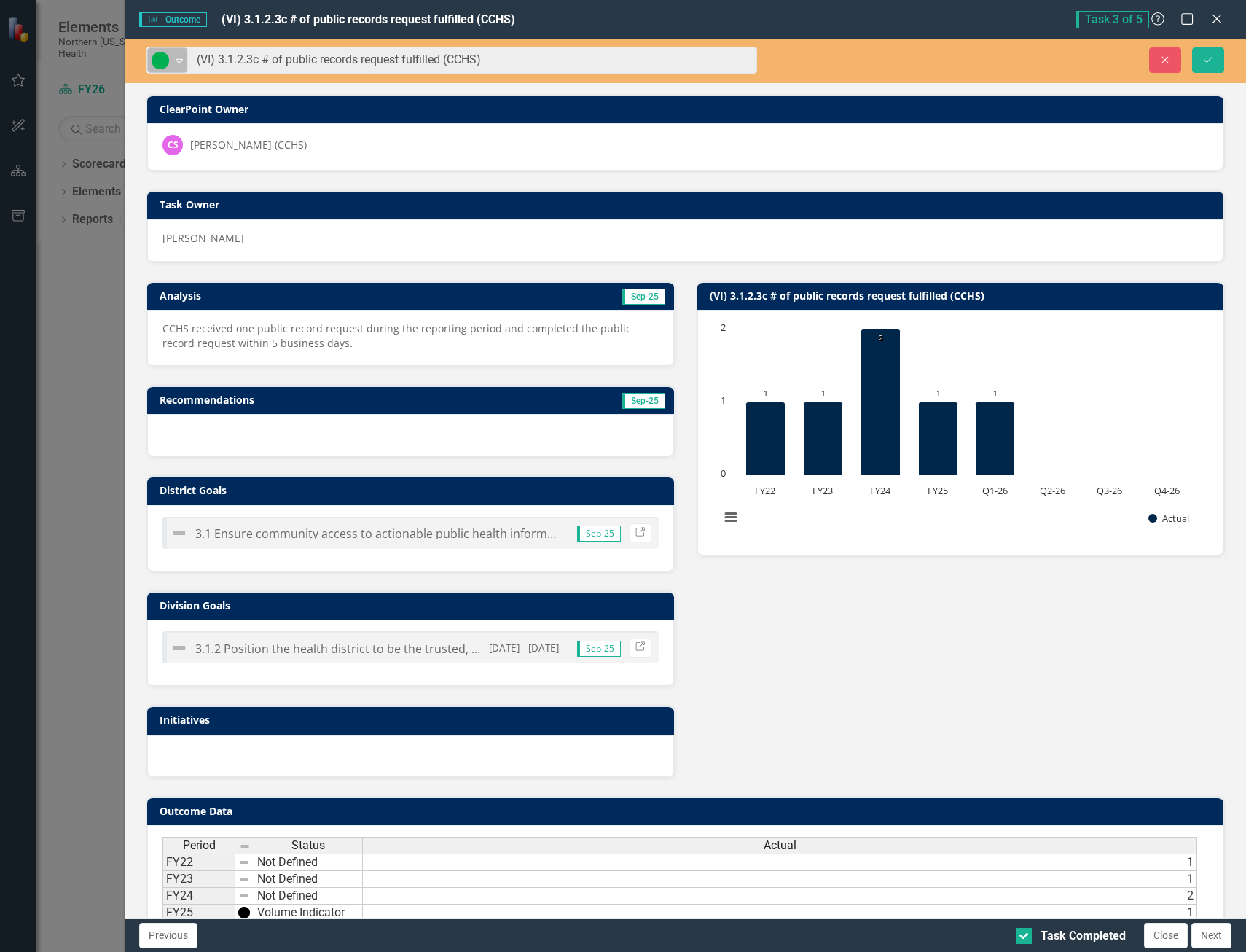
click at [174, 64] on icon "Expand" at bounding box center [178, 60] width 14 height 12
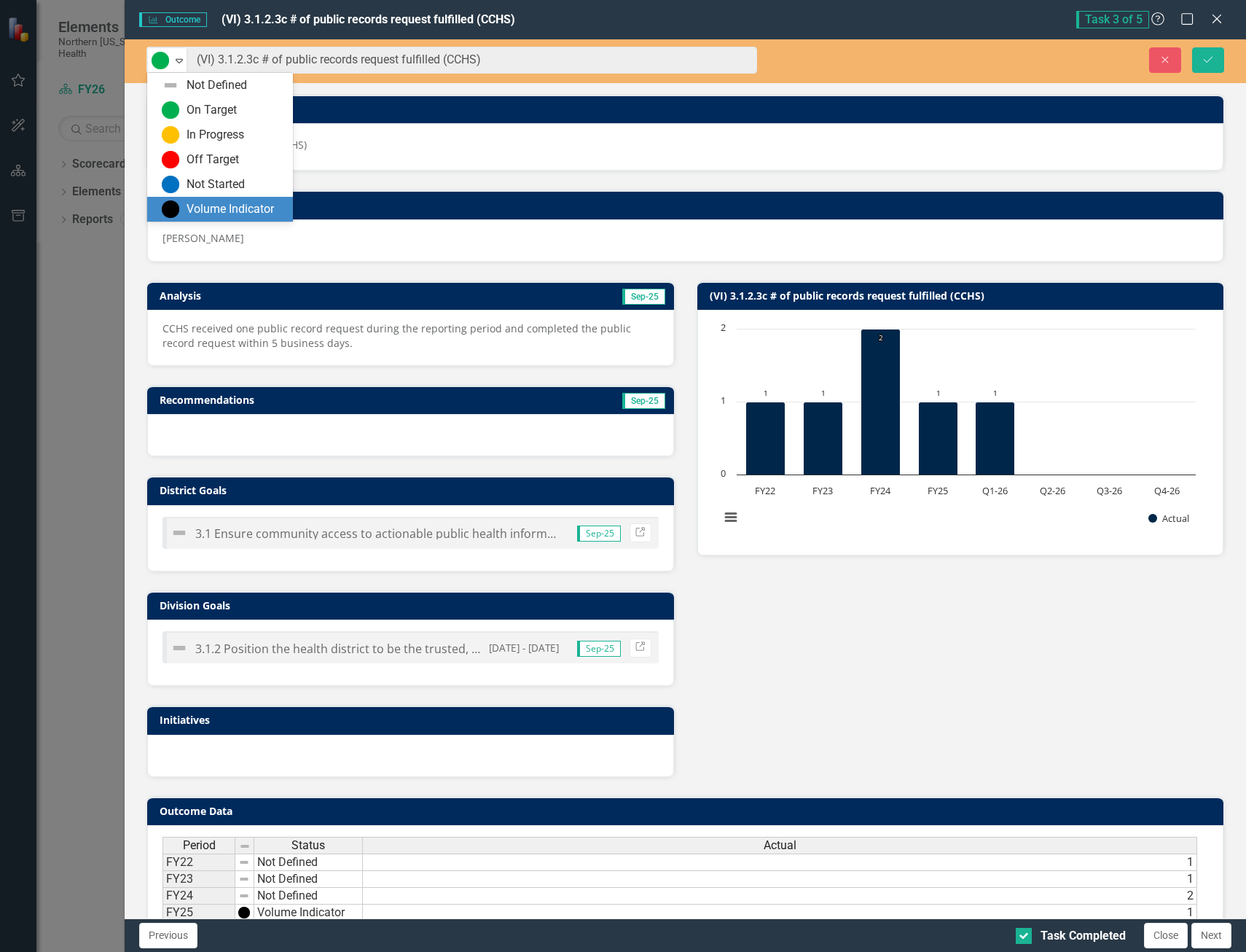
click at [191, 205] on div "Volume Indicator" at bounding box center [230, 209] width 87 height 16
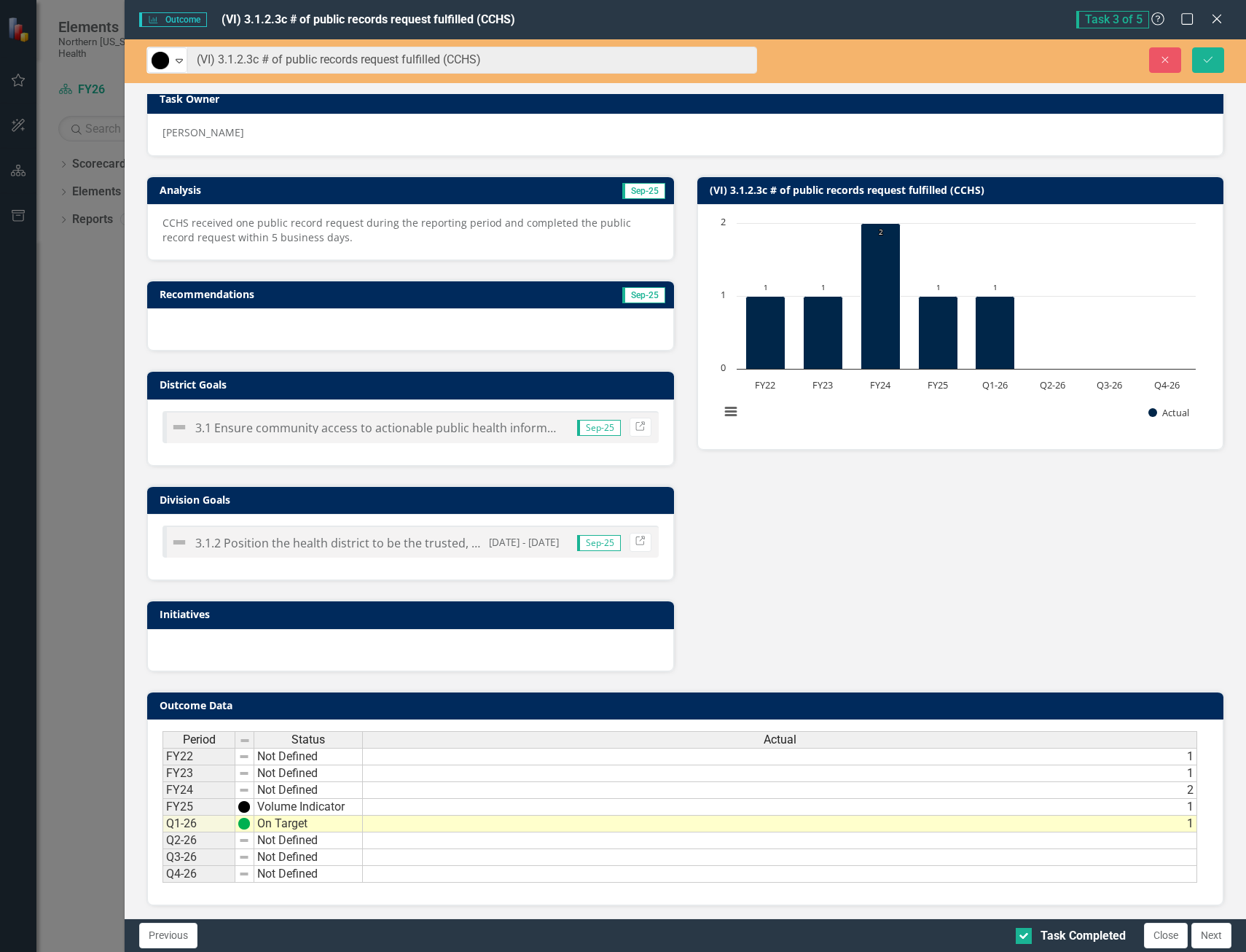
scroll to position [108, 0]
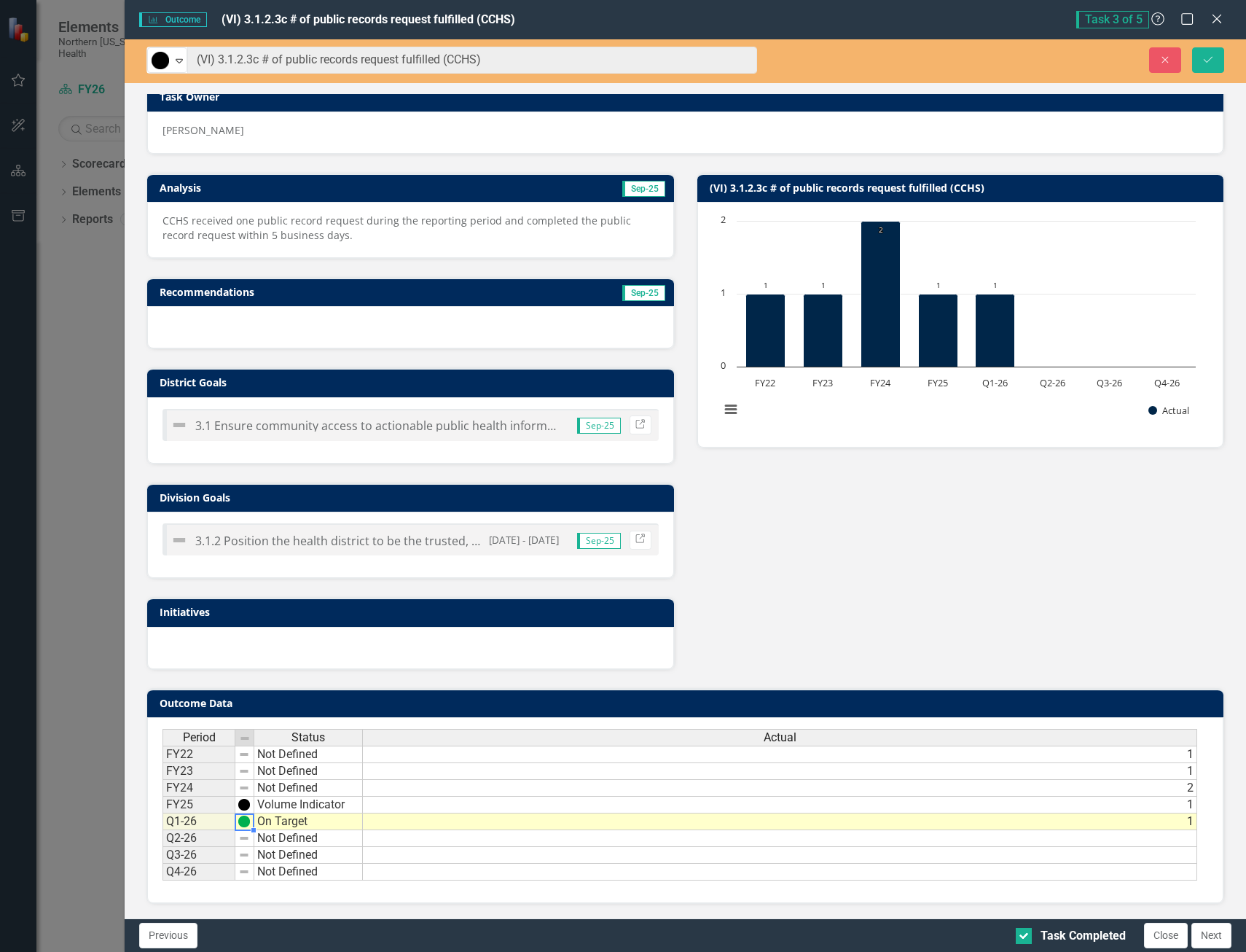
click at [244, 824] on img at bounding box center [244, 822] width 12 height 12
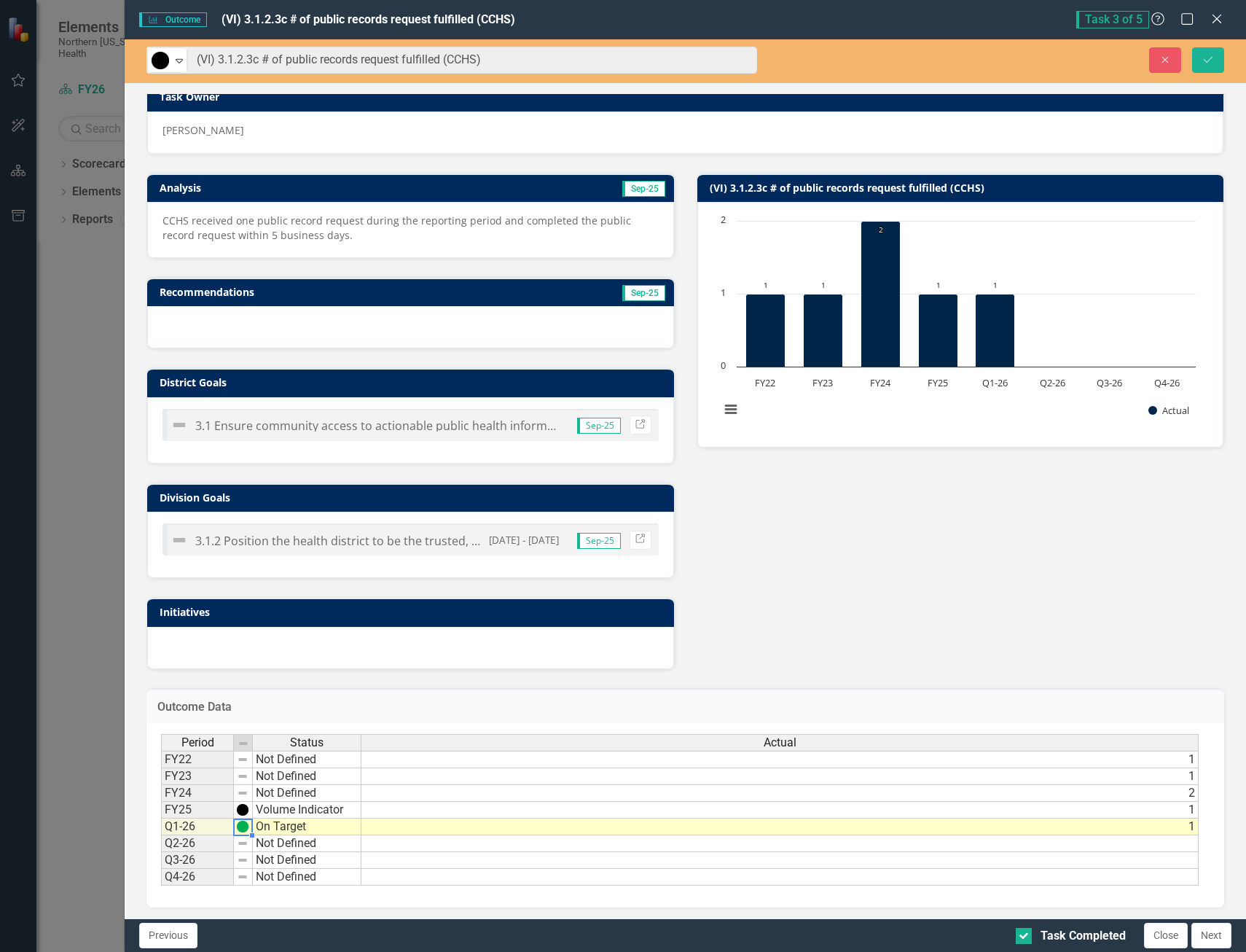
click at [269, 828] on td "On Target" at bounding box center [307, 826] width 108 height 16
type textarea "Volume Indicator"
click at [309, 810] on div "Period Status Actual FY22 Not Defined 1 FY23 Not Defined 1 FY24 Not Defined 2 F…" at bounding box center [680, 810] width 1038 height 152
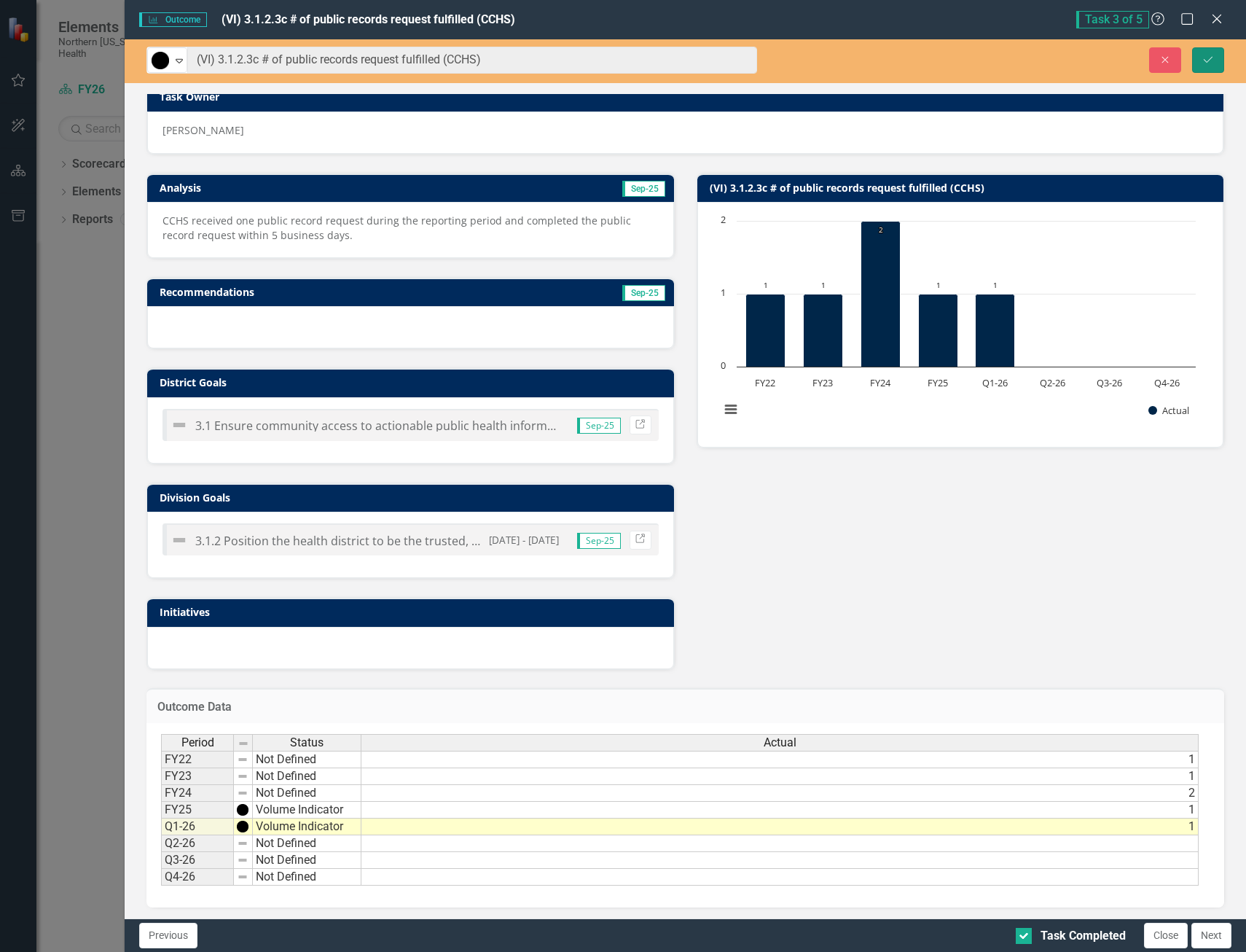
click at [1211, 55] on icon "Save" at bounding box center [1209, 59] width 13 height 11
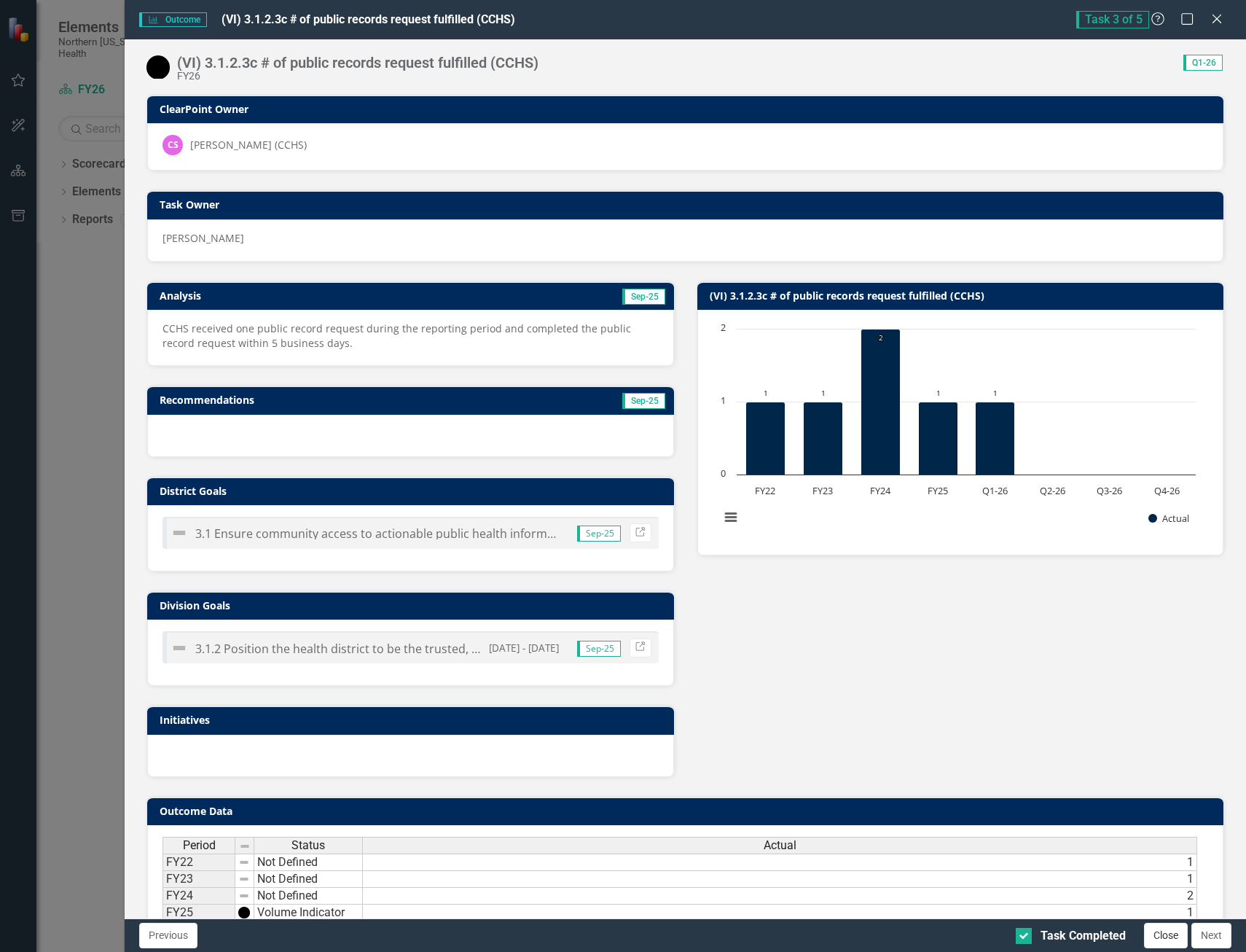
click at [1153, 937] on button "Close" at bounding box center [1166, 936] width 44 height 26
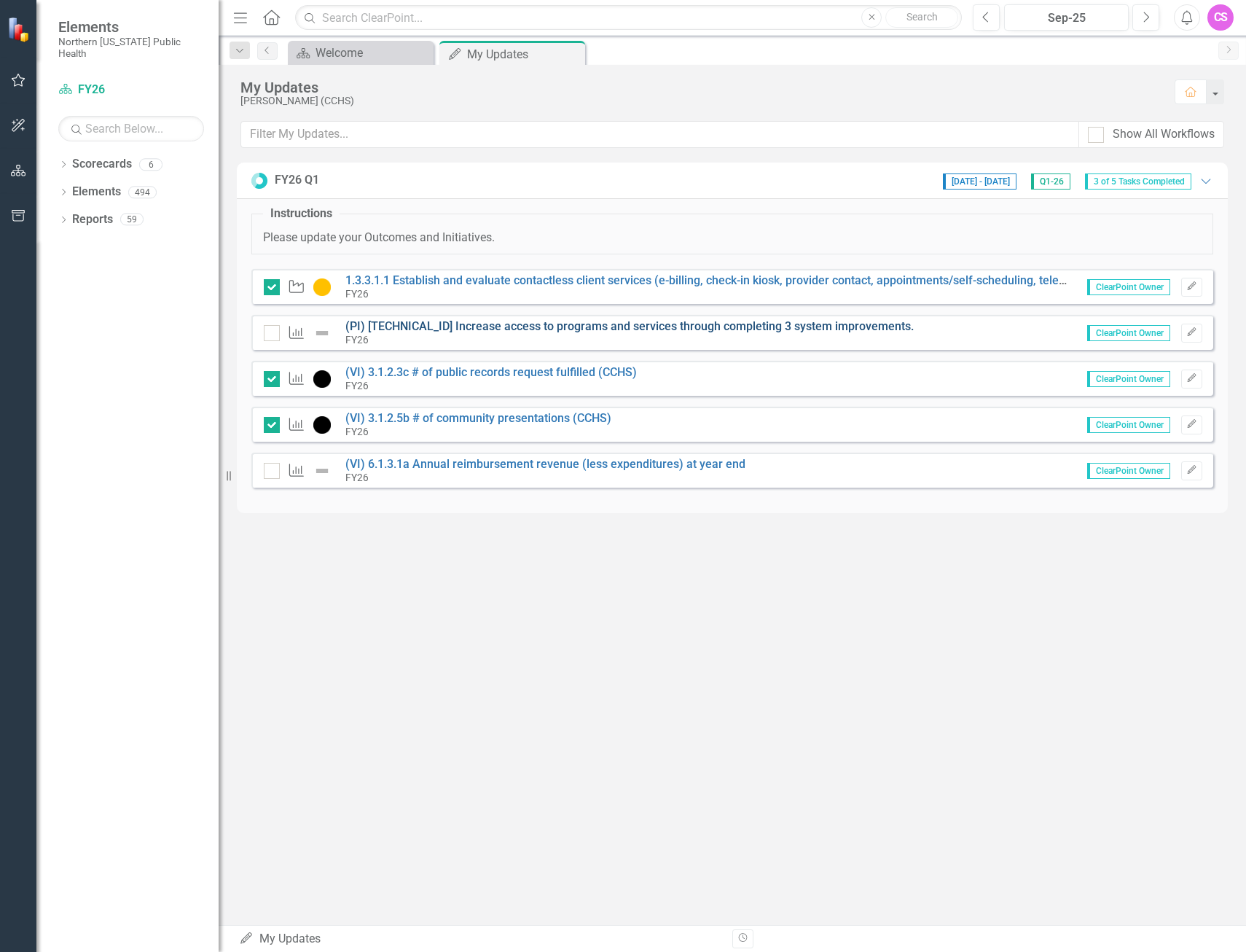
click at [419, 327] on link "(PI) [TECHNICAL_ID] Increase access to programs and services through completing…" at bounding box center [629, 326] width 568 height 13
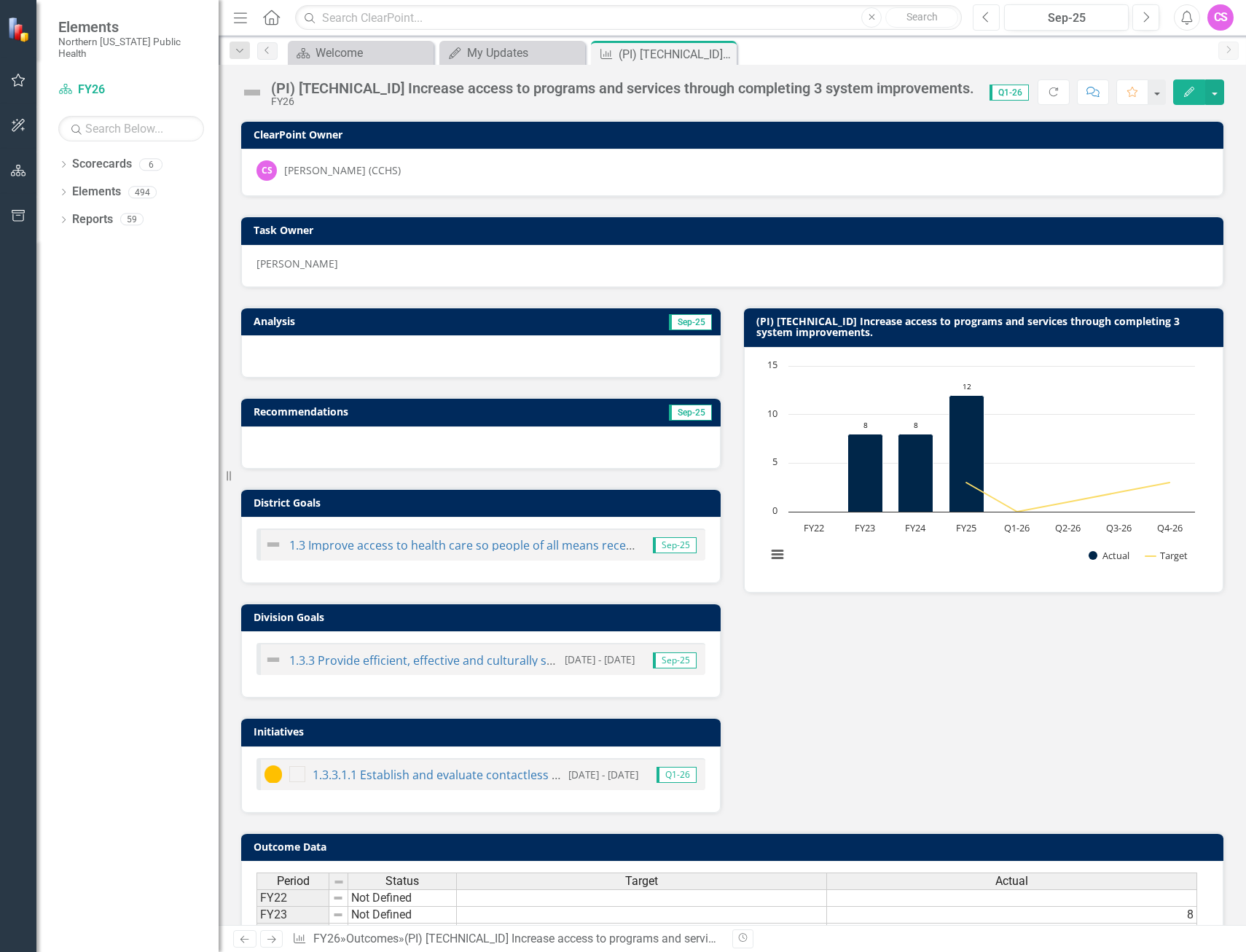
click at [983, 16] on icon "Previous" at bounding box center [986, 17] width 8 height 13
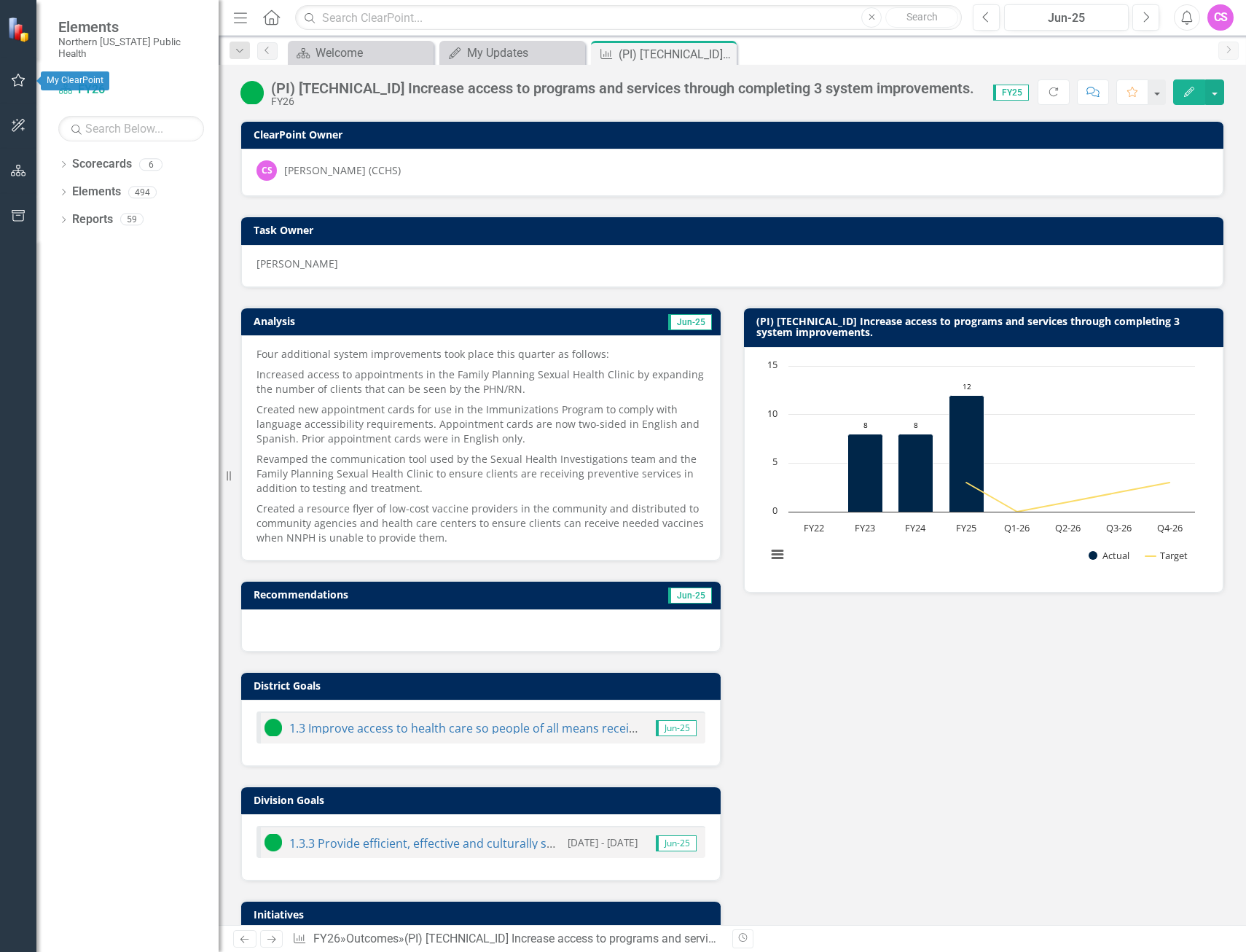
click at [16, 81] on icon "button" at bounding box center [18, 81] width 15 height 12
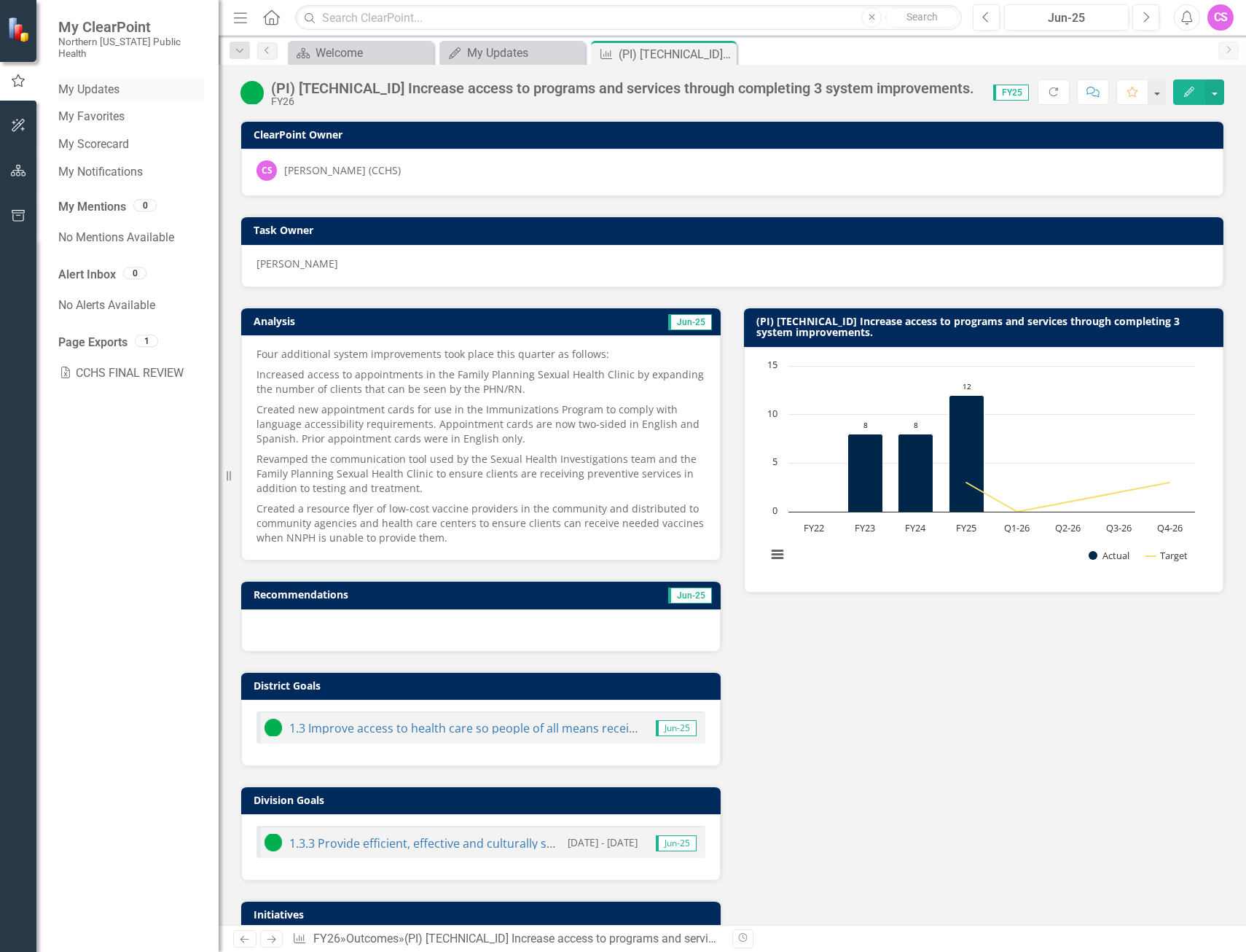
click at [102, 81] on link "My Updates" at bounding box center [131, 89] width 146 height 16
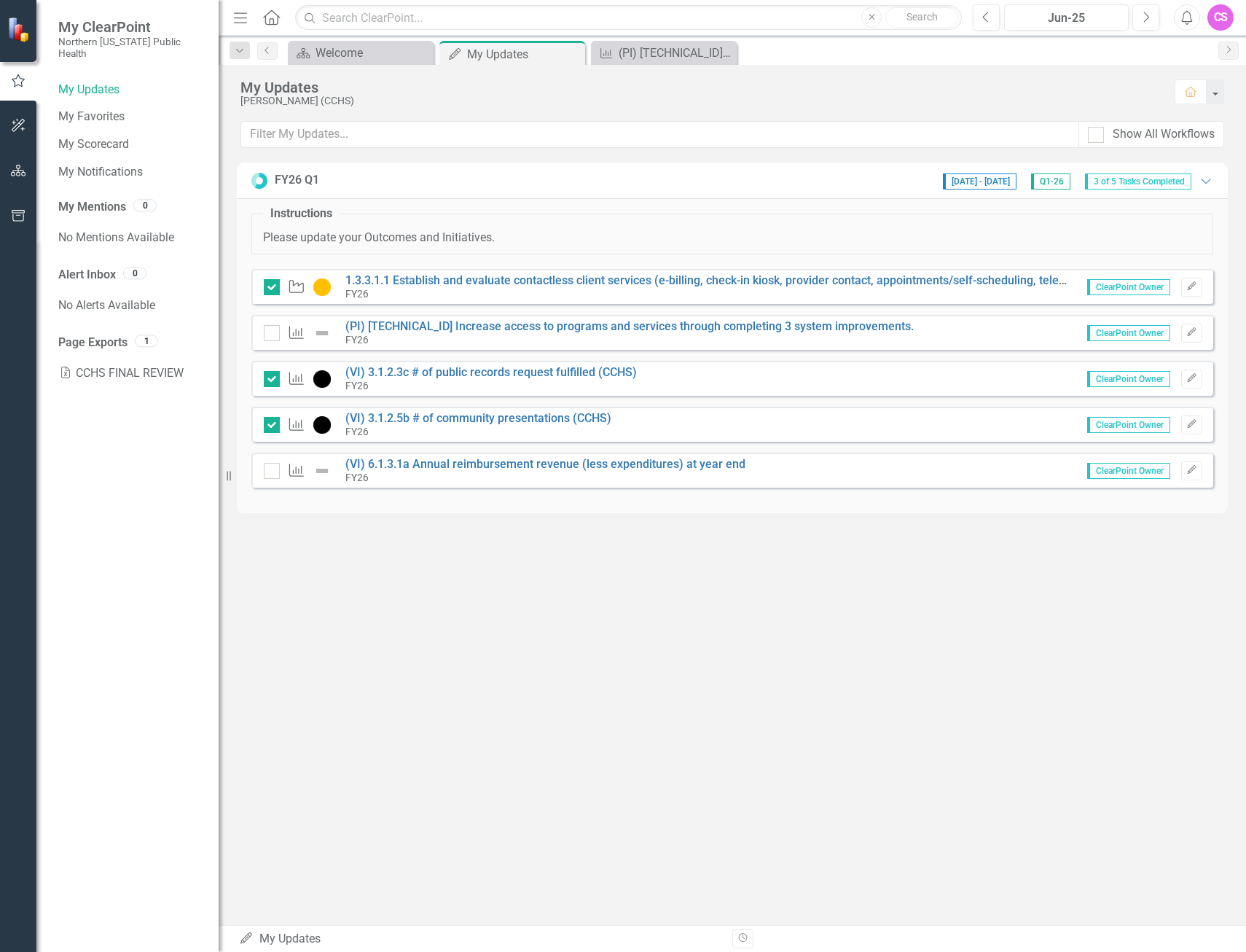
click at [1218, 12] on div "CS" at bounding box center [1220, 17] width 26 height 26
click at [1173, 174] on link "Logout Log Out" at bounding box center [1175, 184] width 115 height 27
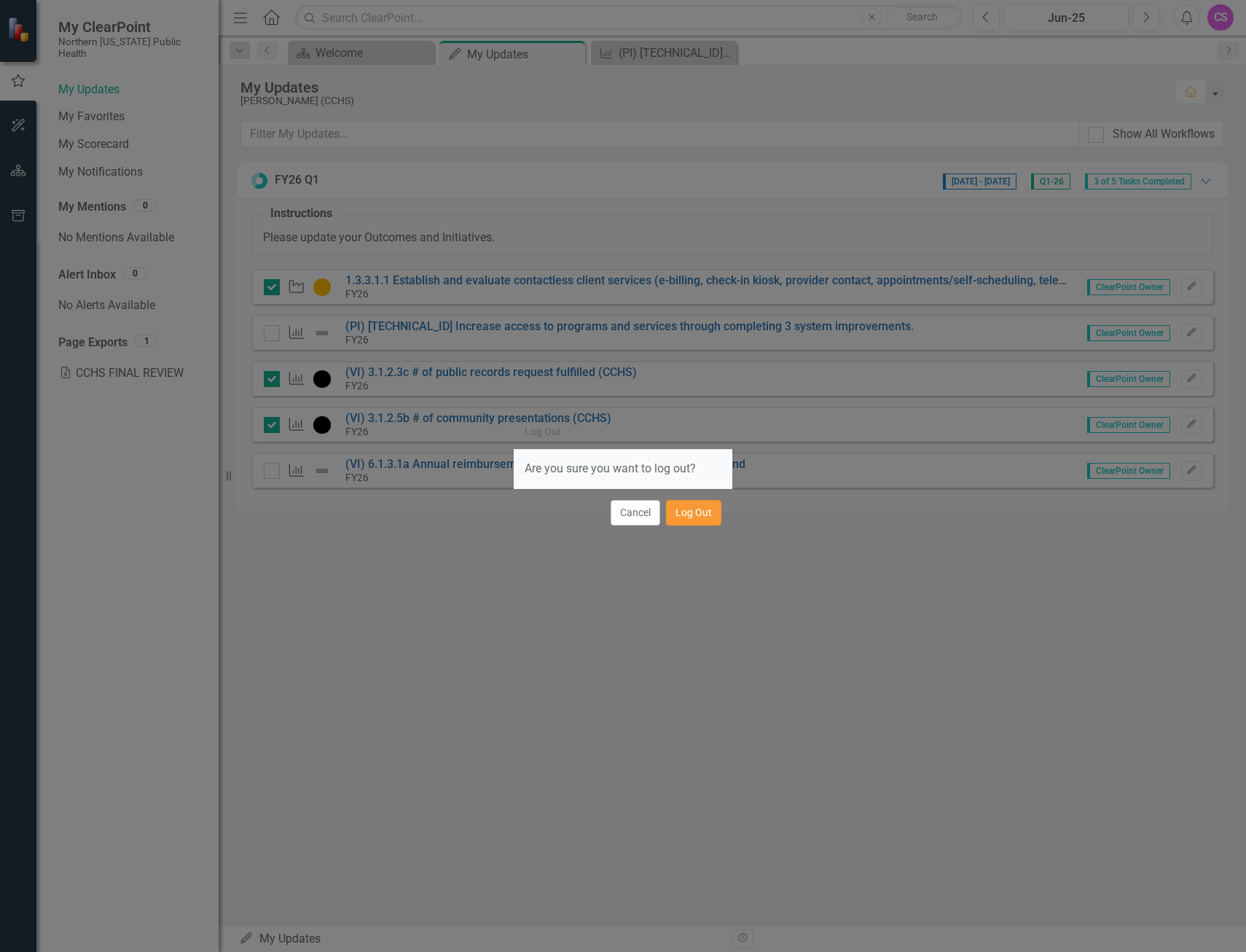
click at [693, 510] on button "Log Out" at bounding box center [694, 513] width 56 height 26
